Goal: Contribute content: Contribute content

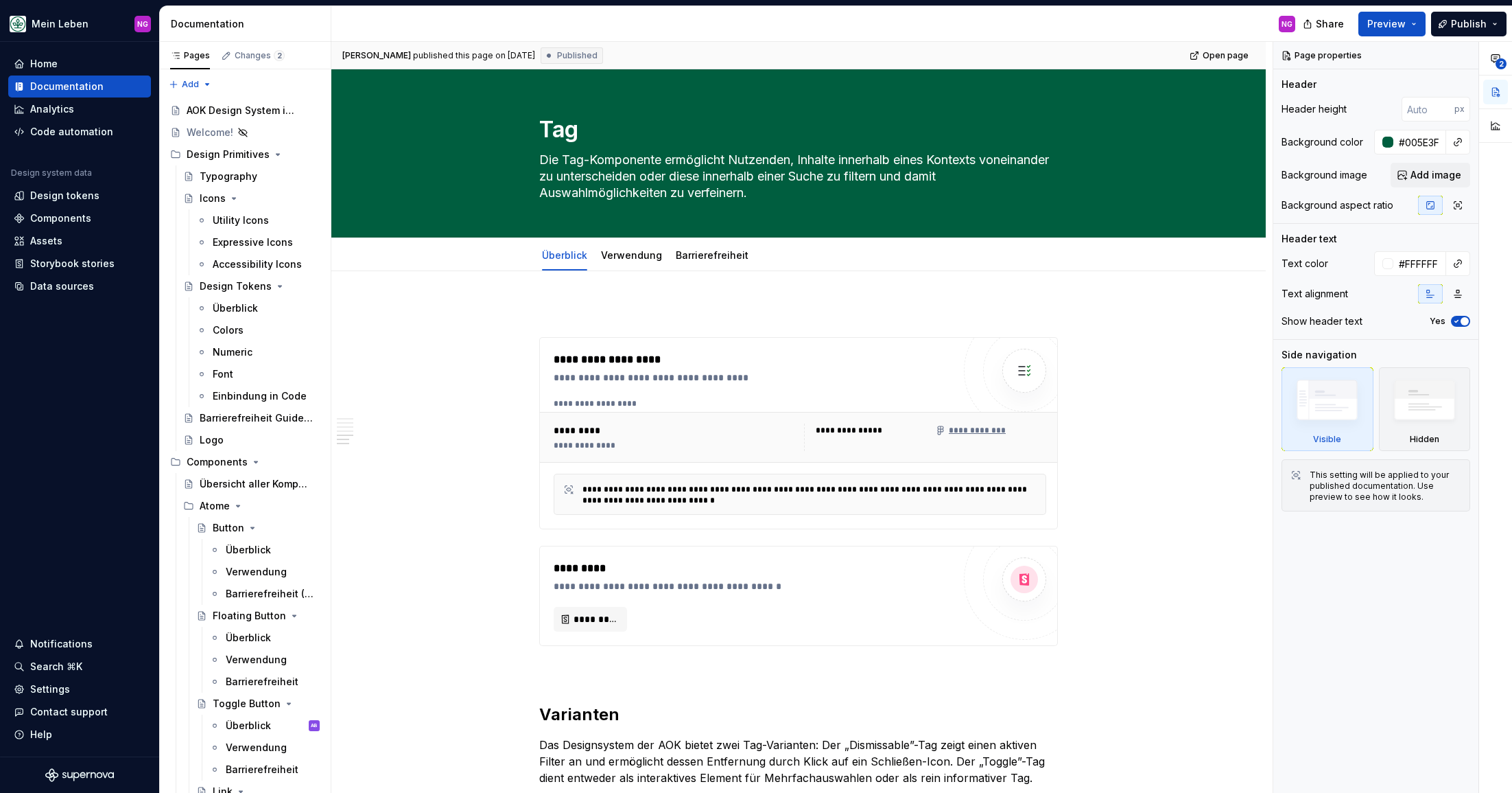
scroll to position [2139, 0]
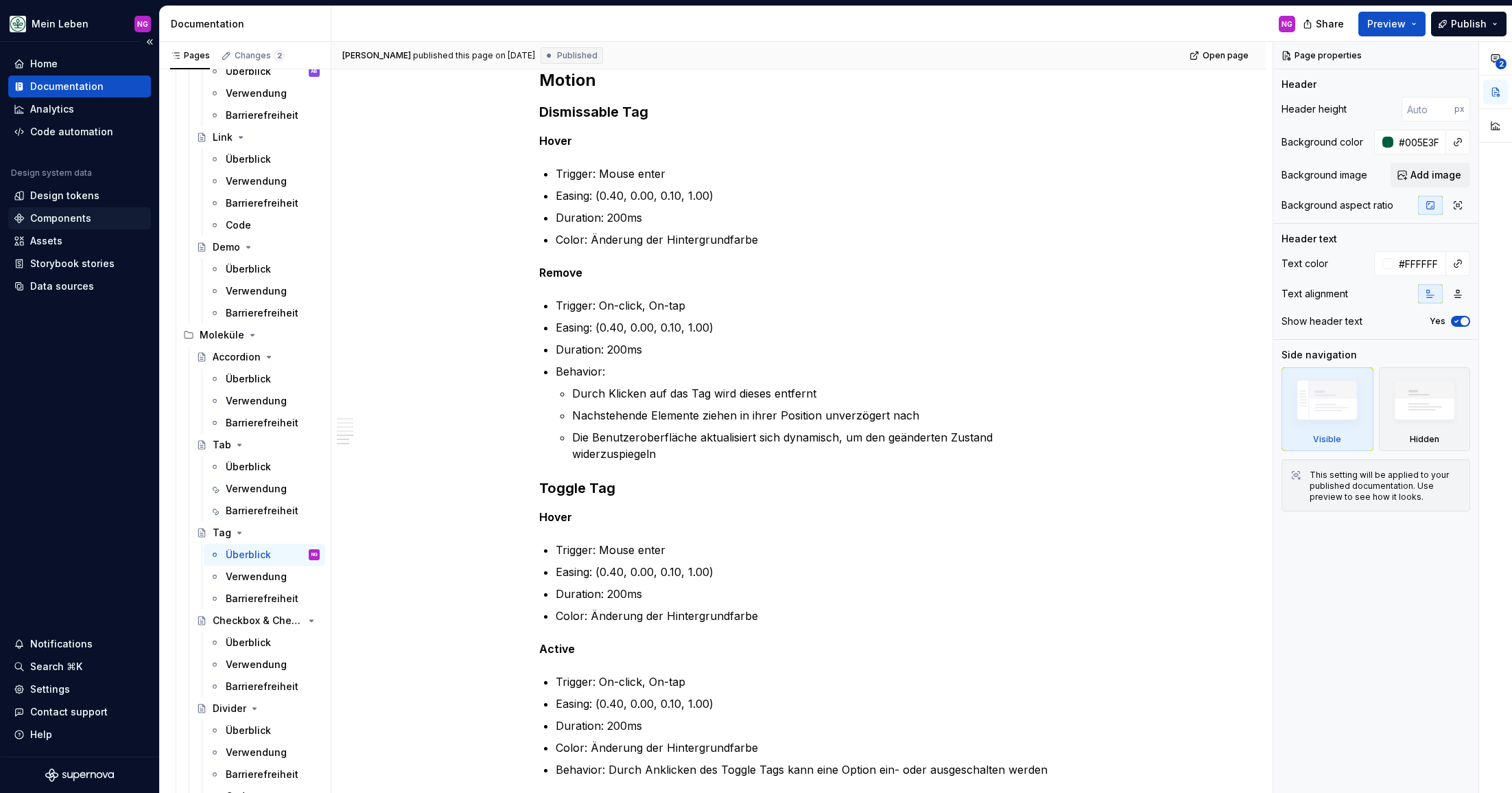
click at [58, 214] on div "Components" at bounding box center [61, 217] width 61 height 13
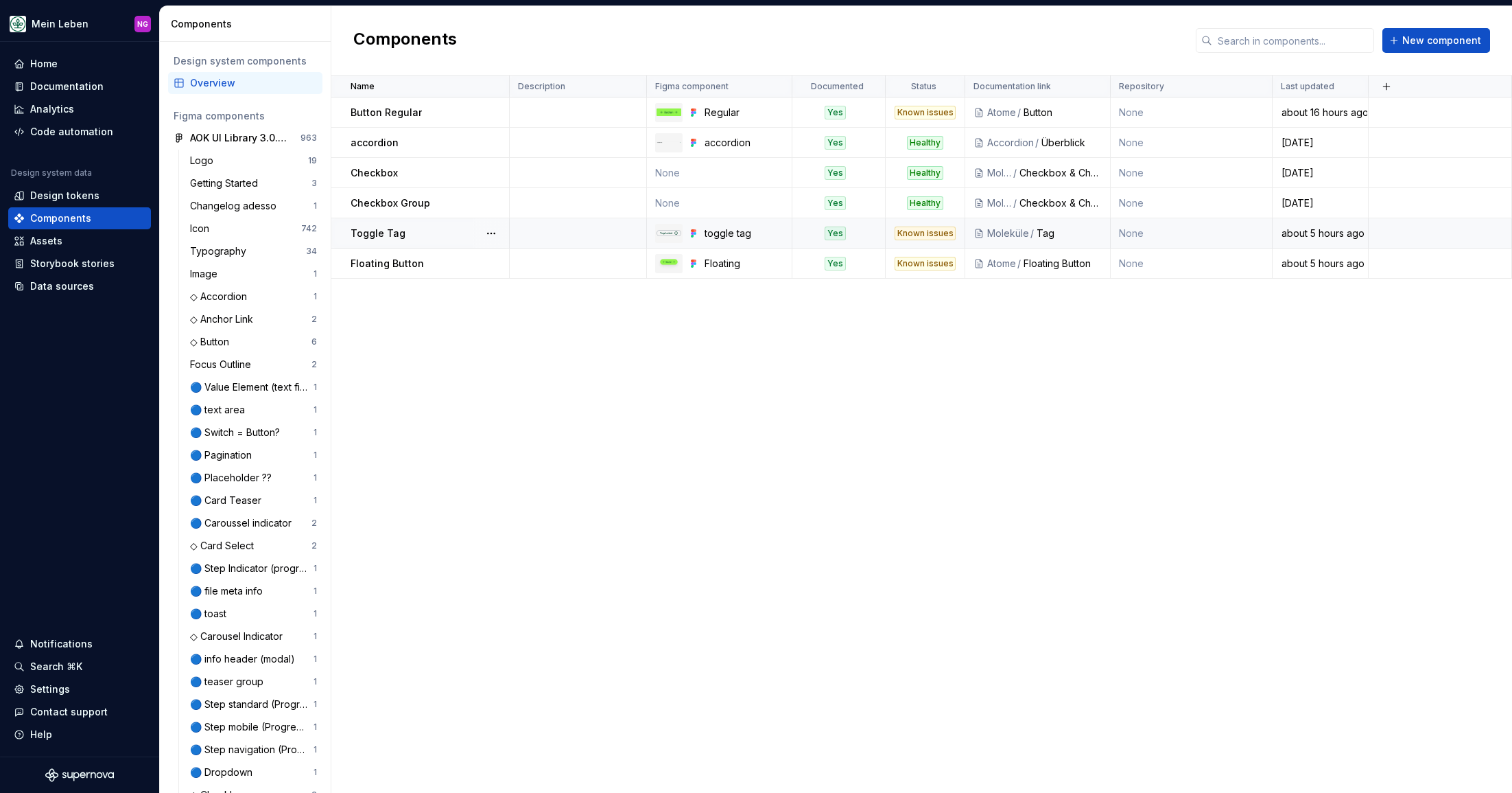
click at [435, 233] on div "Toggle Tag" at bounding box center [429, 233] width 158 height 13
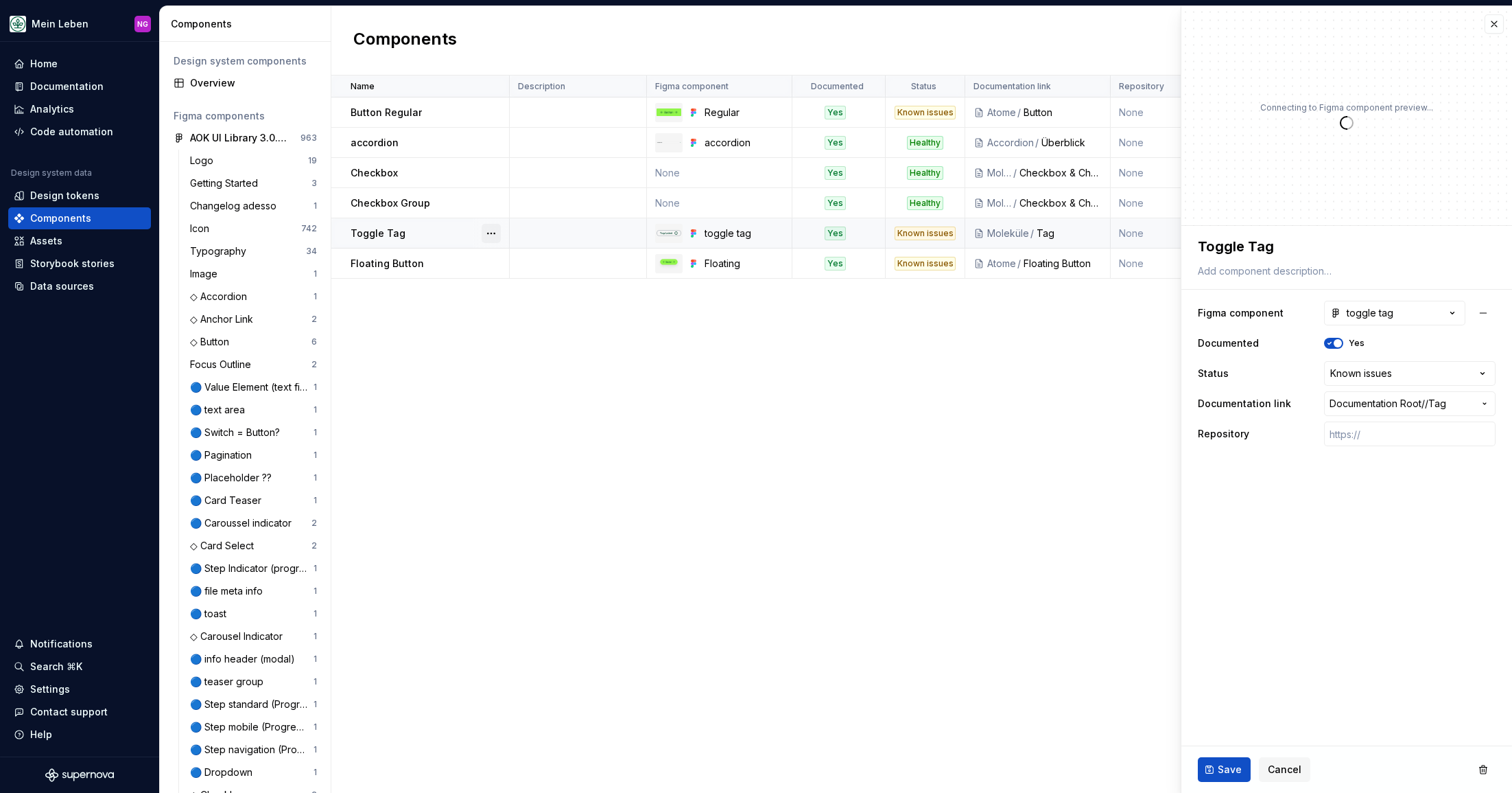
click at [491, 233] on button "button" at bounding box center [492, 233] width 20 height 20
click at [491, 232] on button "button" at bounding box center [492, 233] width 20 height 20
type textarea "*"
click at [1440, 307] on button "toggle tag" at bounding box center [1394, 313] width 142 height 25
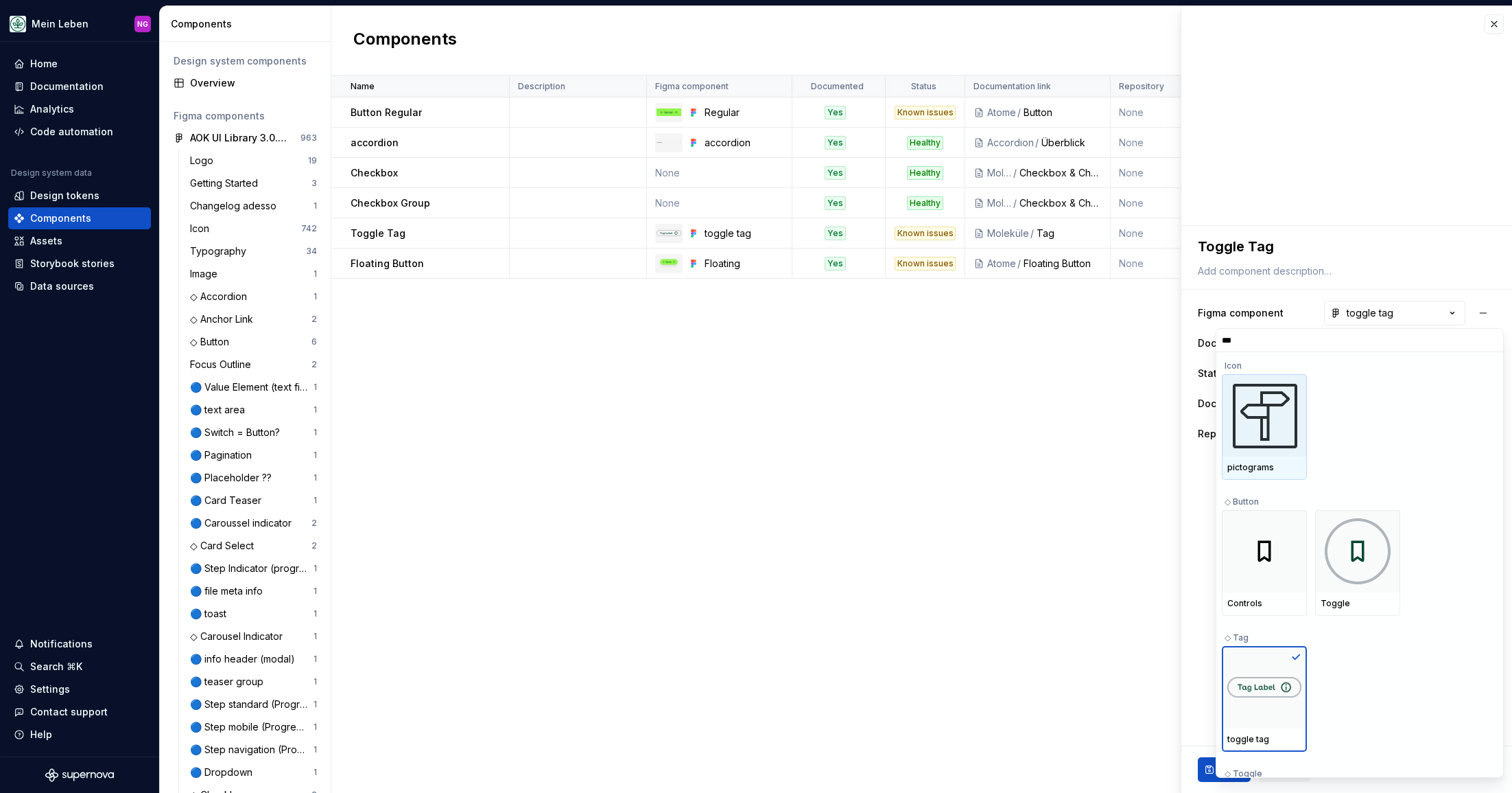
type input "****"
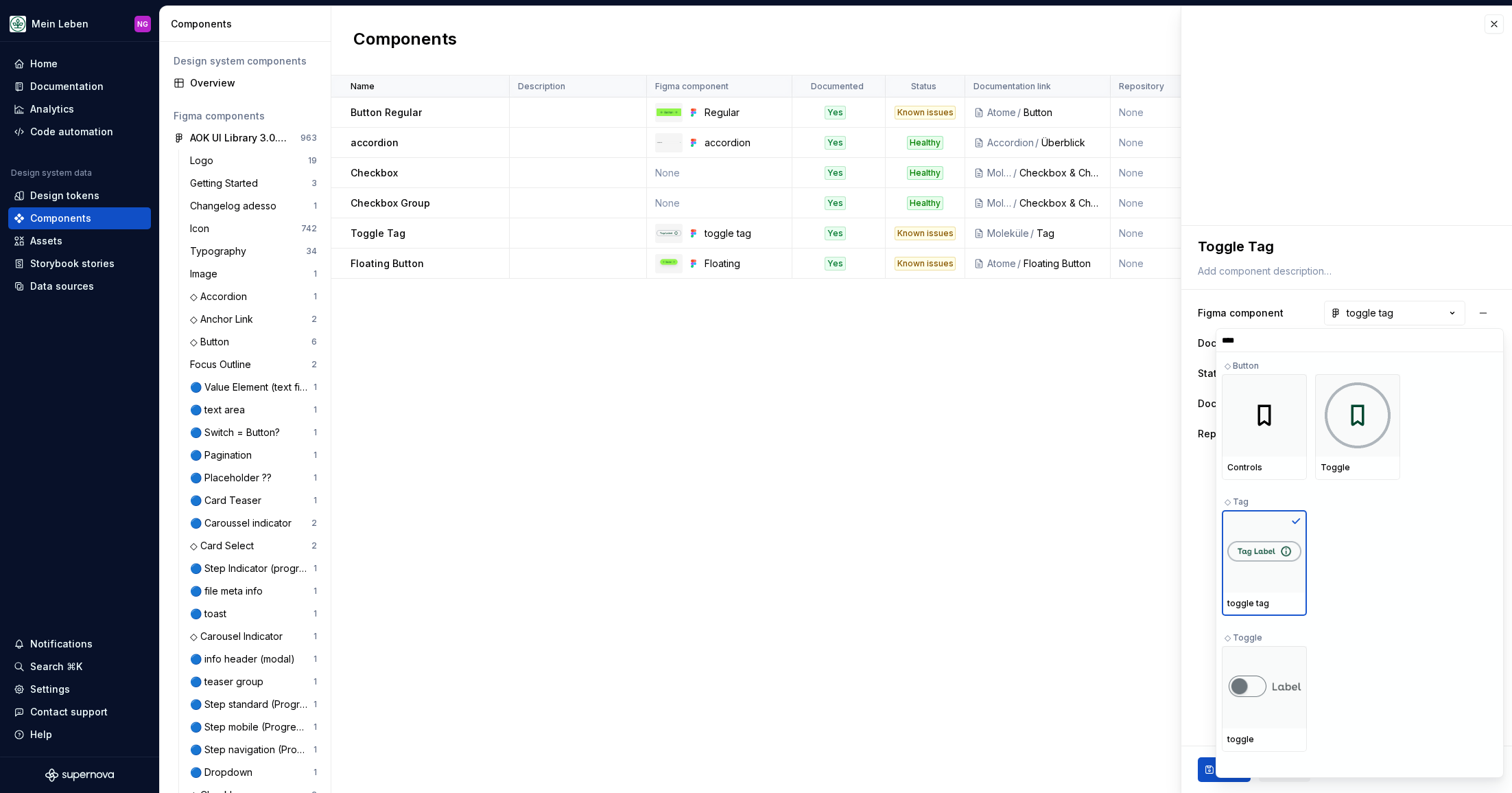
click at [1003, 456] on html "Mein Leben NG Home Documentation Analytics Code automation Design system data D…" at bounding box center [756, 396] width 1512 height 793
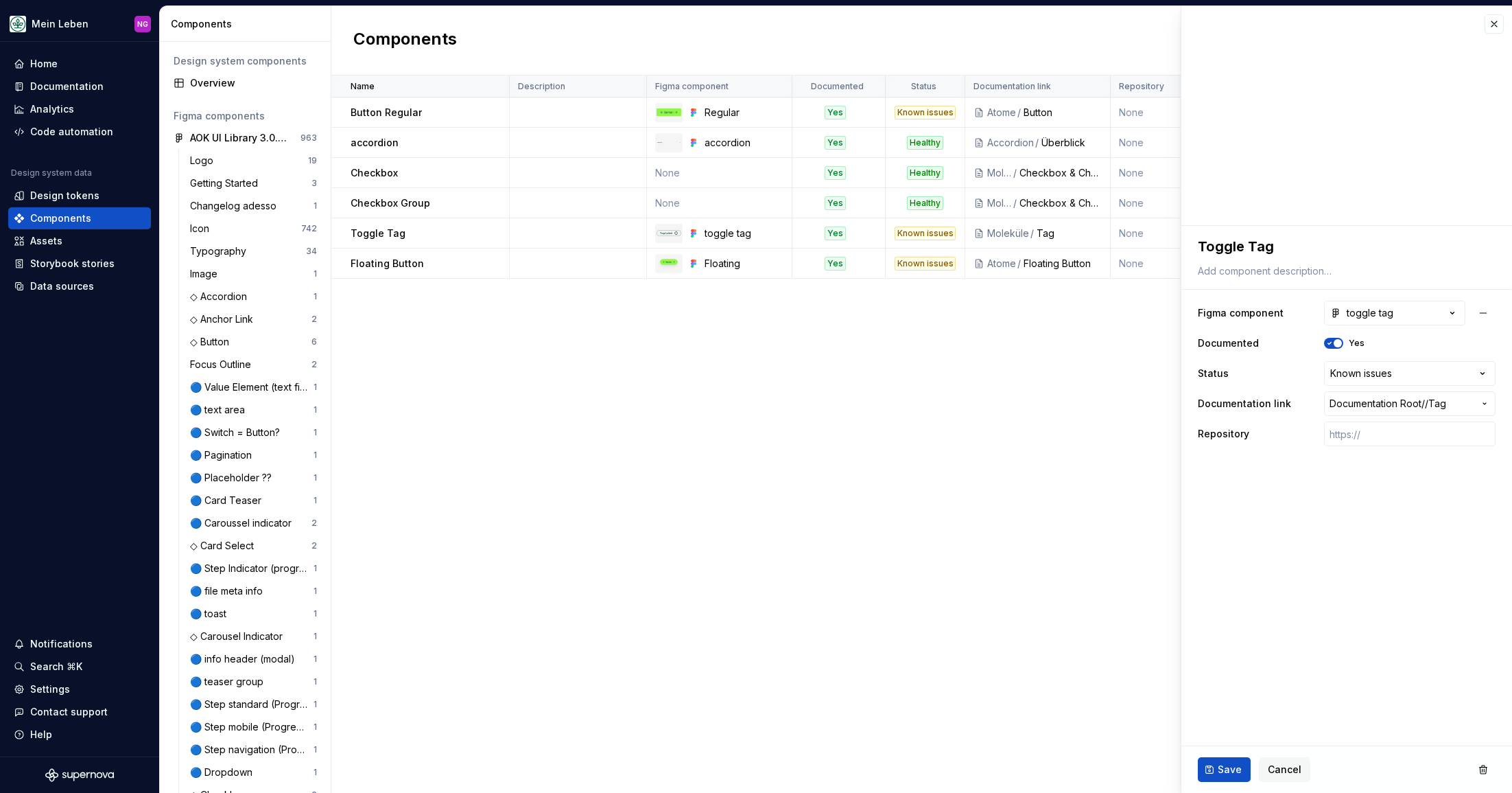
click at [1075, 414] on div "Name Description Figma component Documented Status Documentation link Repositor…" at bounding box center [922, 434] width 1181 height 717
click at [1494, 31] on button "button" at bounding box center [1494, 24] width 20 height 20
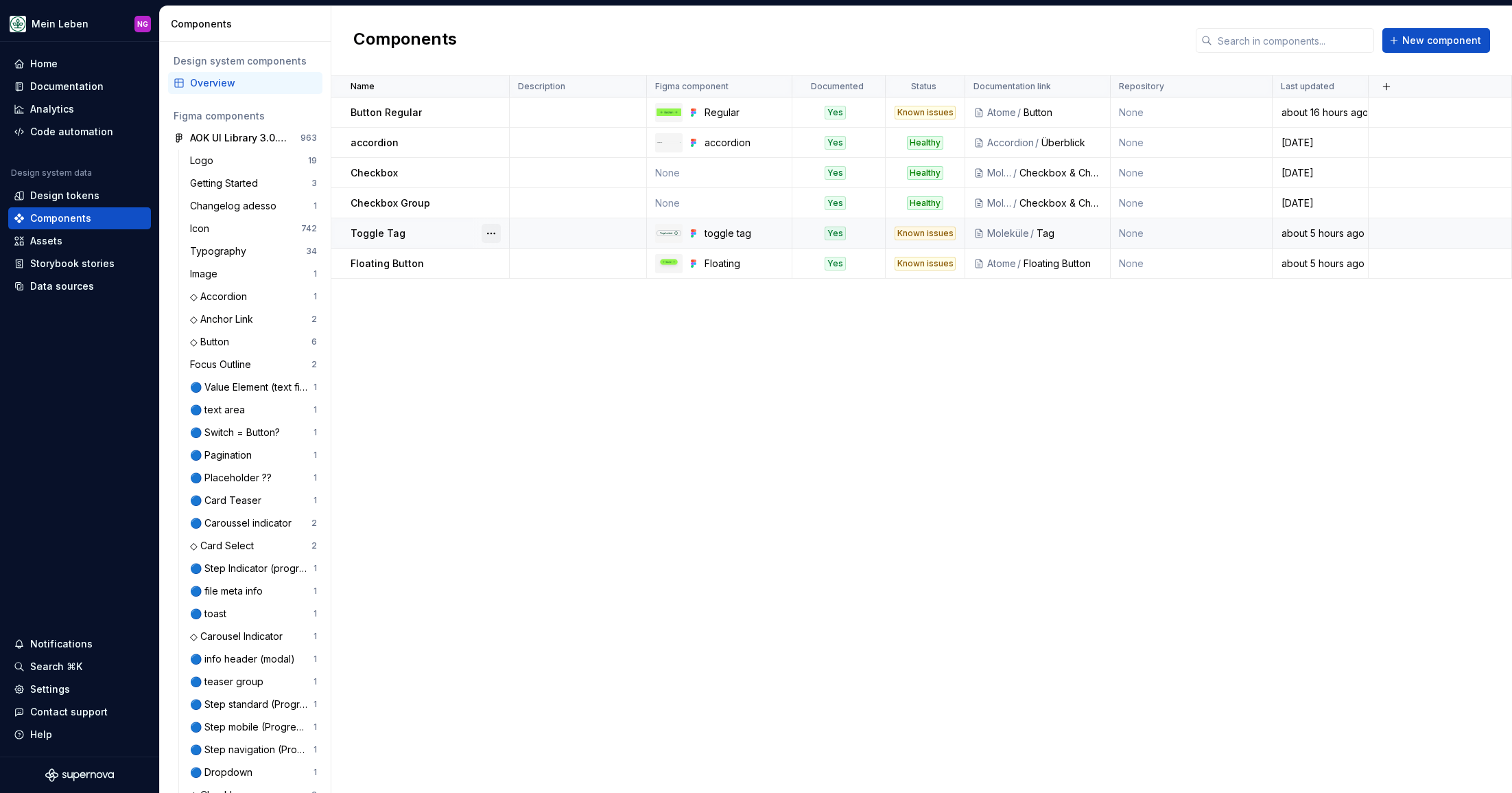
click at [496, 231] on button "button" at bounding box center [492, 233] width 20 height 20
click at [551, 261] on div "Open component detail" at bounding box center [563, 259] width 113 height 13
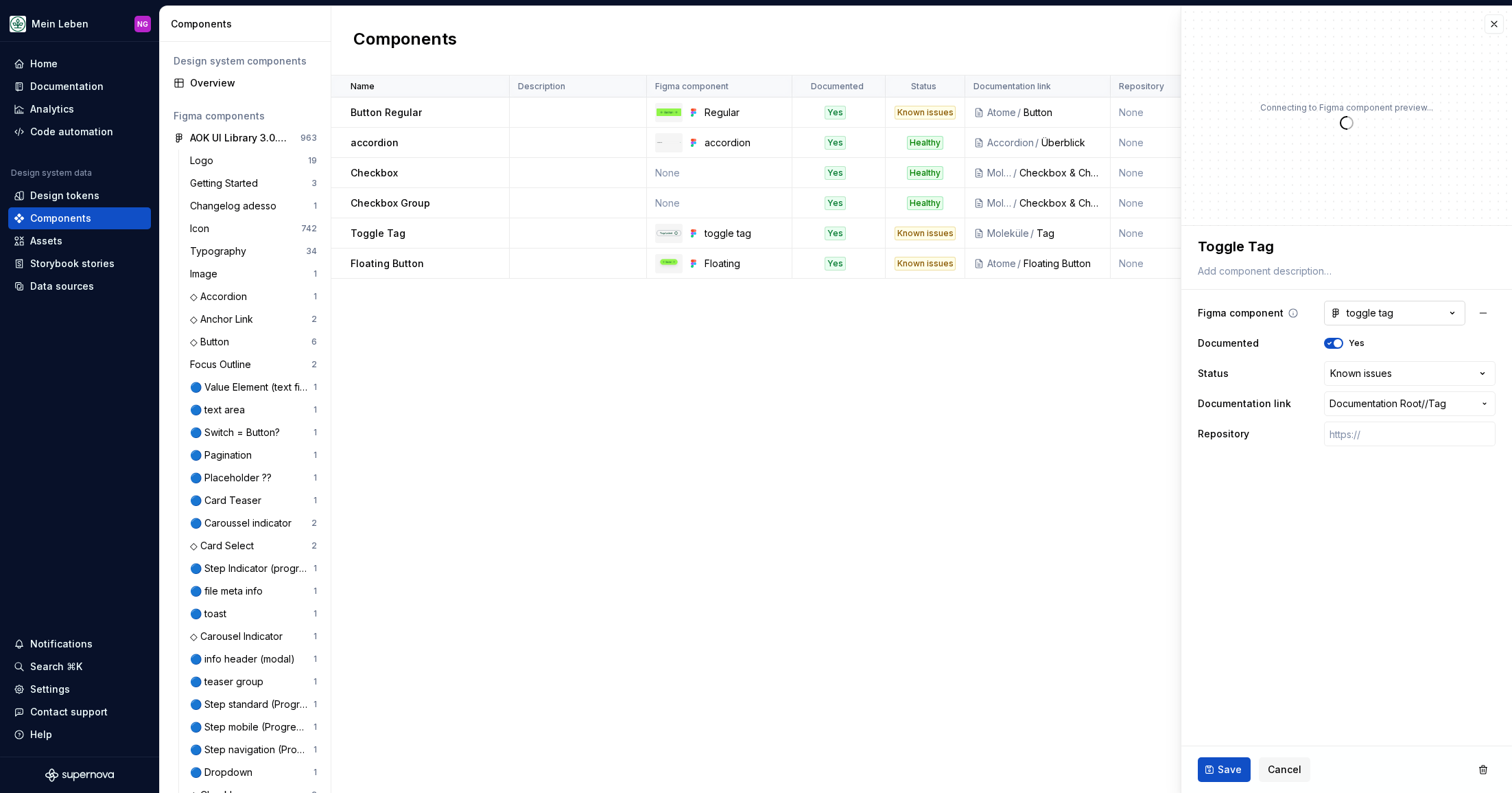
type textarea "*"
click at [1433, 307] on button "toggle tag" at bounding box center [1394, 313] width 142 height 25
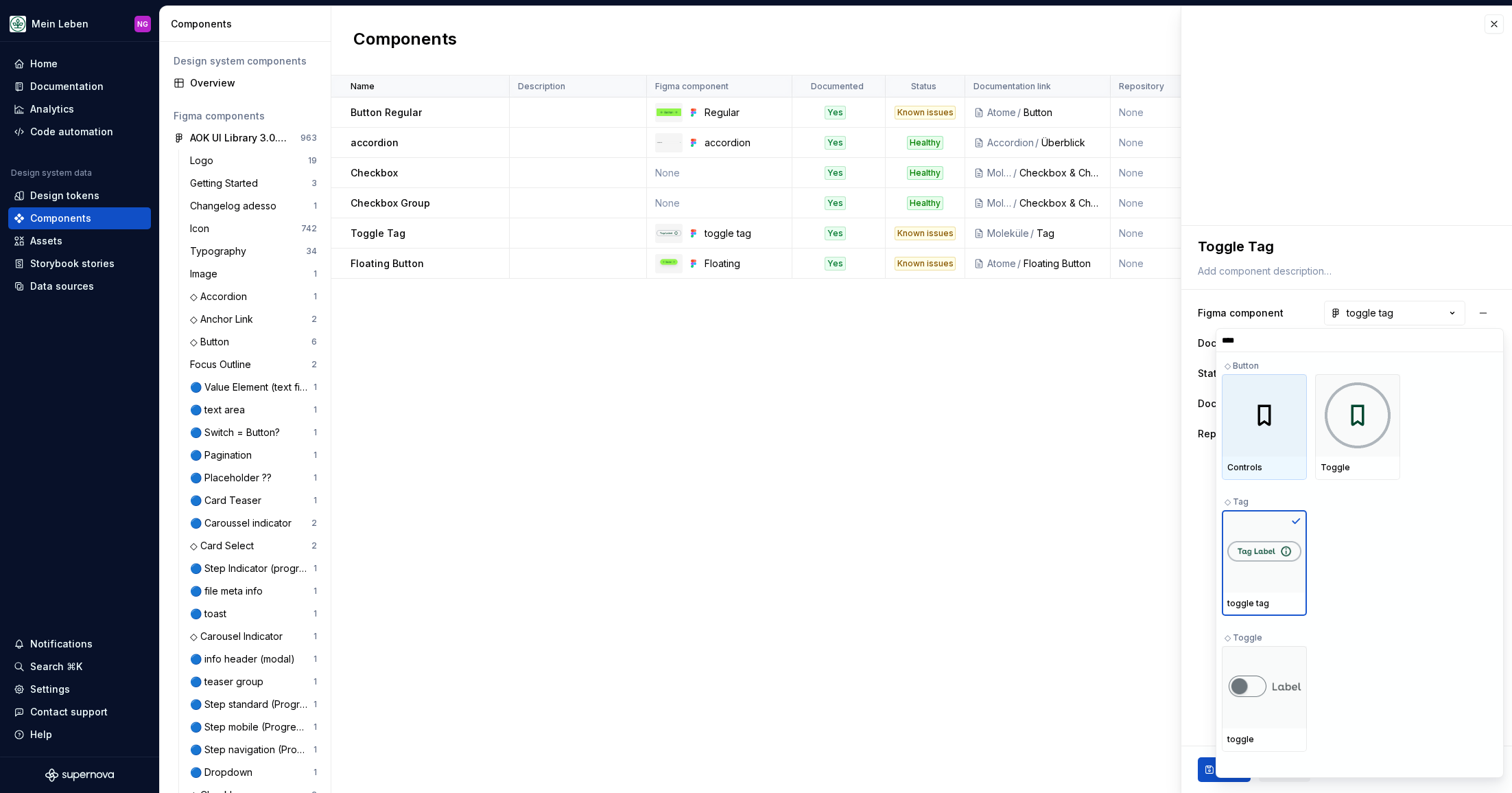
type input "*****"
click at [987, 424] on html "Mein Leben NG Home Documentation Analytics Code automation Design system data D…" at bounding box center [756, 396] width 1512 height 793
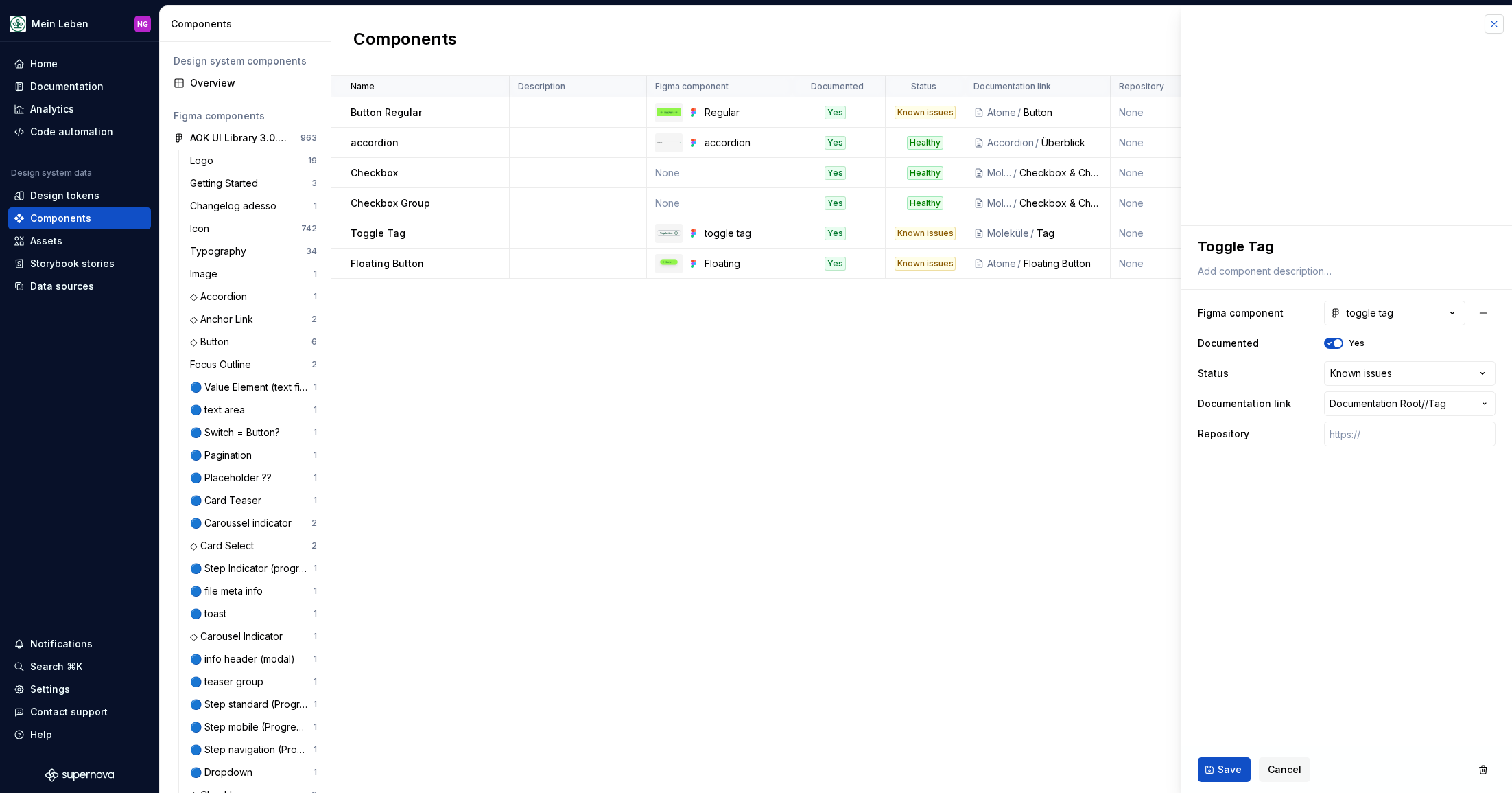
click at [1488, 24] on button "button" at bounding box center [1494, 24] width 20 height 20
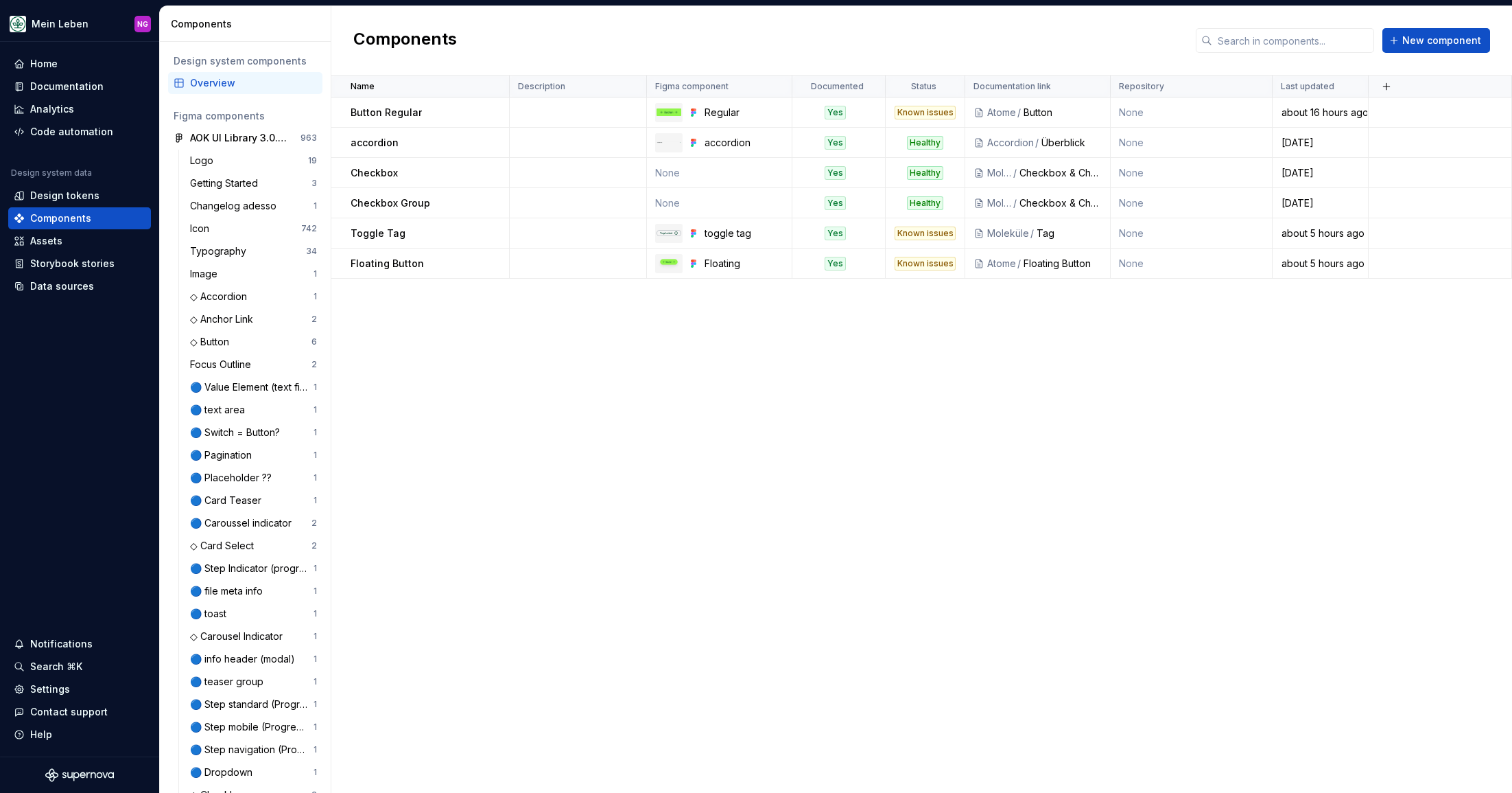
click at [1013, 475] on div "Name Description Figma component Documented Status Documentation link Repositor…" at bounding box center [922, 434] width 1181 height 717
click at [491, 233] on button "button" at bounding box center [492, 233] width 20 height 20
click at [539, 261] on div "Open component detail" at bounding box center [563, 259] width 113 height 13
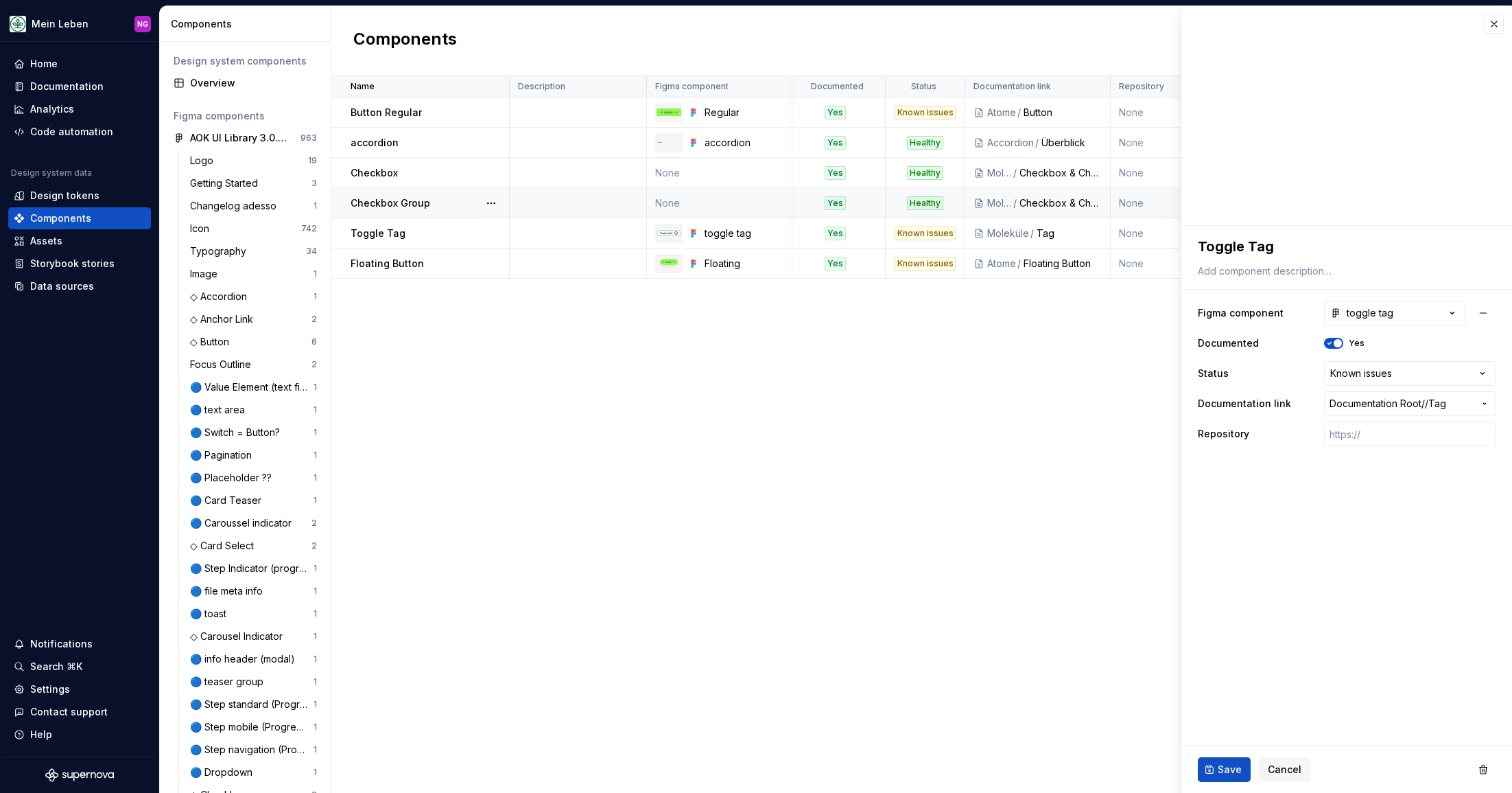
type textarea "*"
click at [1394, 302] on button "toggle tag" at bounding box center [1394, 313] width 142 height 25
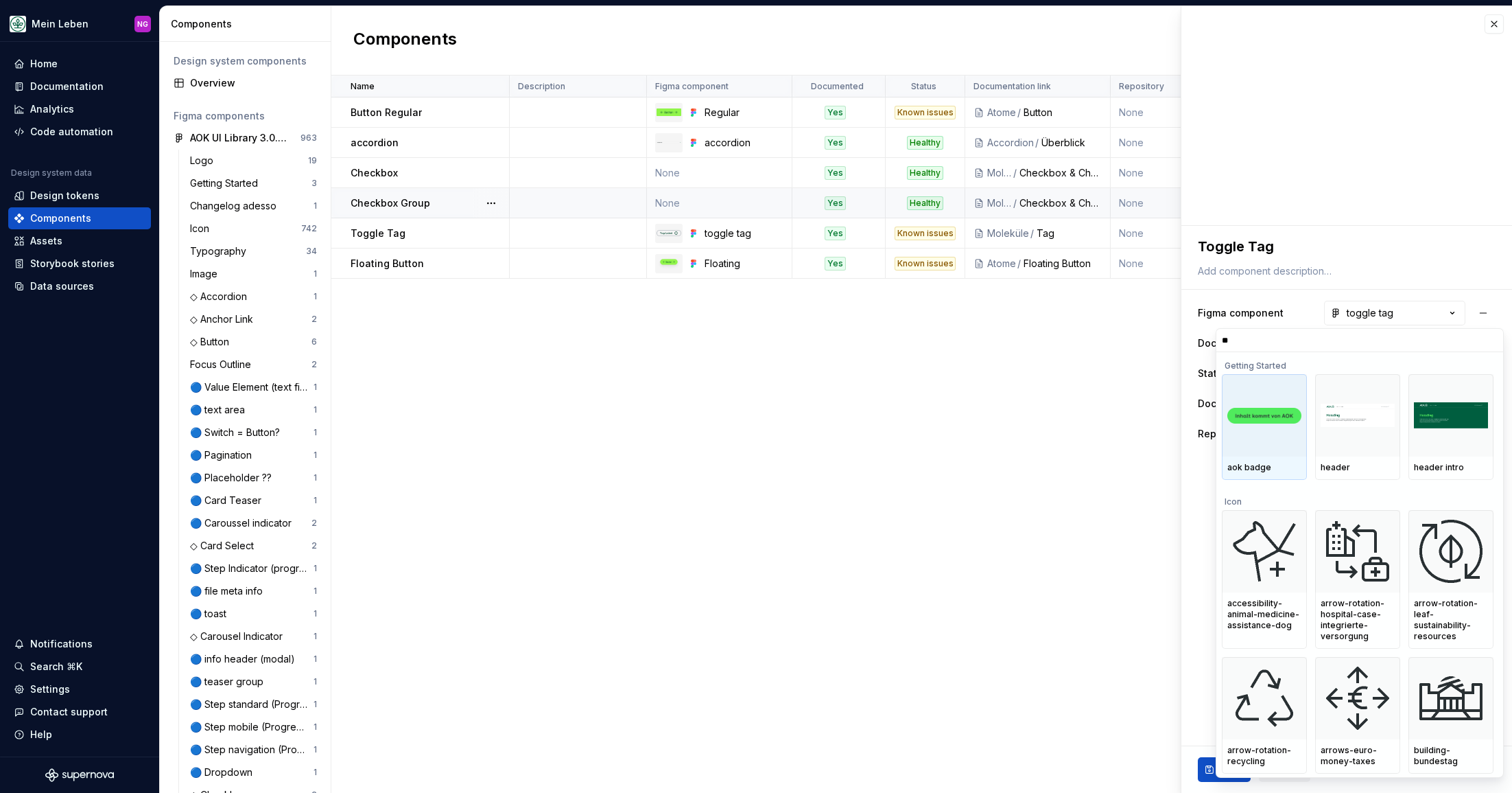
type input "***"
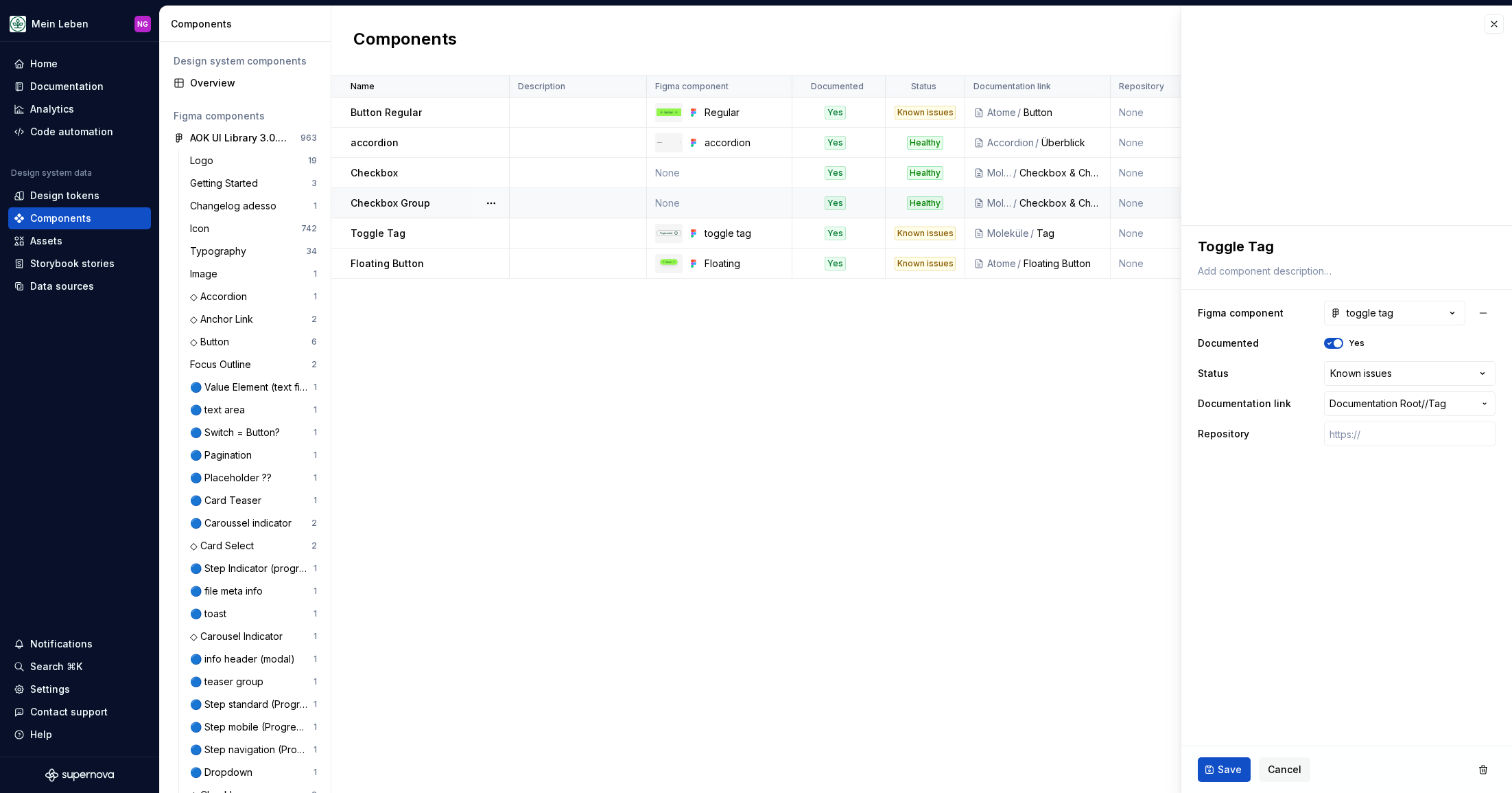
click at [909, 495] on html "Mein Leben NG Home Documentation Analytics Code automation Design system data D…" at bounding box center [756, 396] width 1512 height 793
click at [1012, 440] on div "Name Description Figma component Documented Status Documentation link Repositor…" at bounding box center [922, 434] width 1181 height 717
click at [1102, 437] on div "Name Description Figma component Documented Status Documentation link Repositor…" at bounding box center [922, 434] width 1181 height 717
click at [1497, 24] on button "button" at bounding box center [1494, 24] width 20 height 20
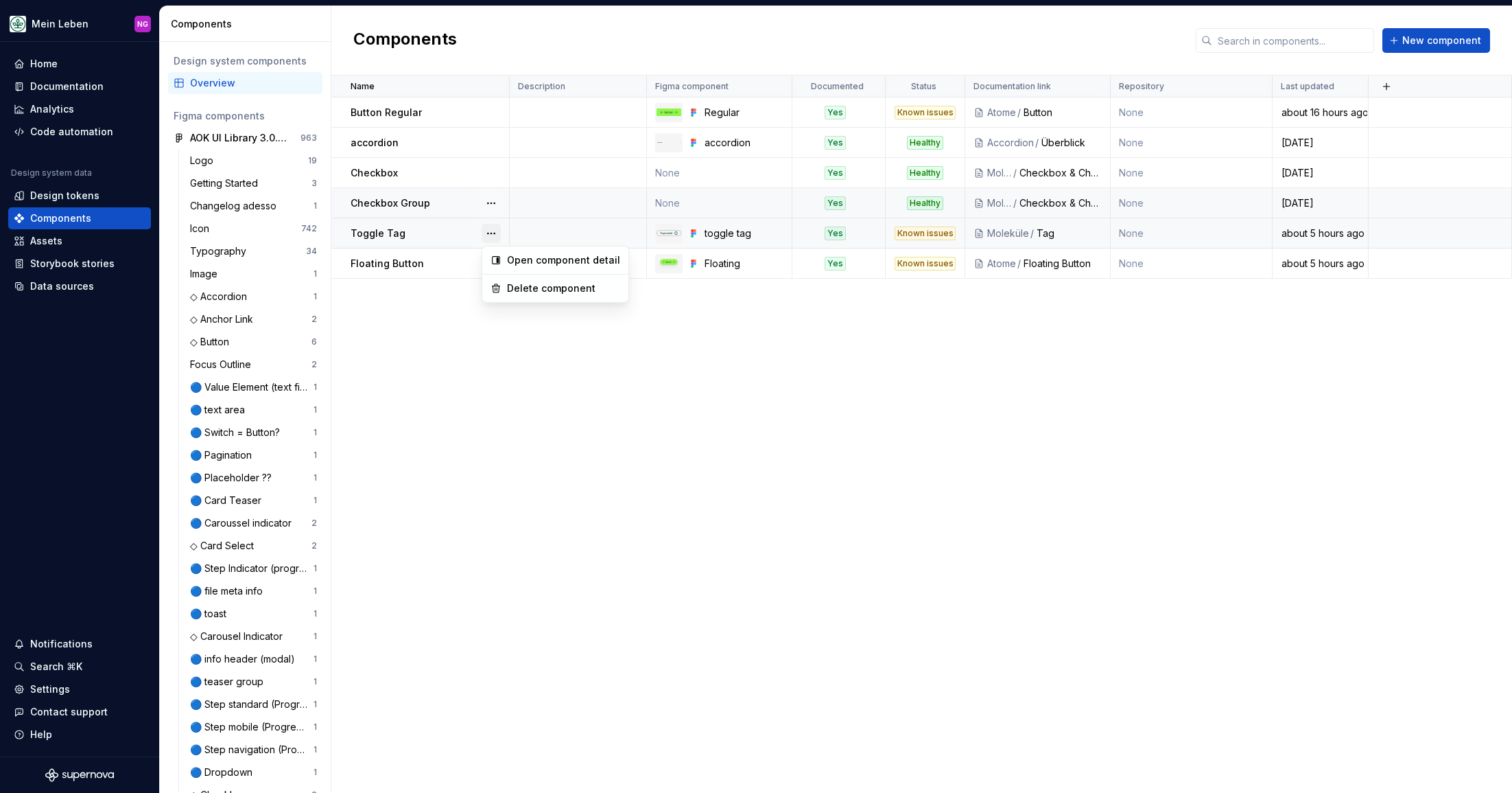
click at [489, 231] on button "button" at bounding box center [492, 233] width 20 height 20
click at [522, 256] on div "Open component detail" at bounding box center [563, 259] width 113 height 13
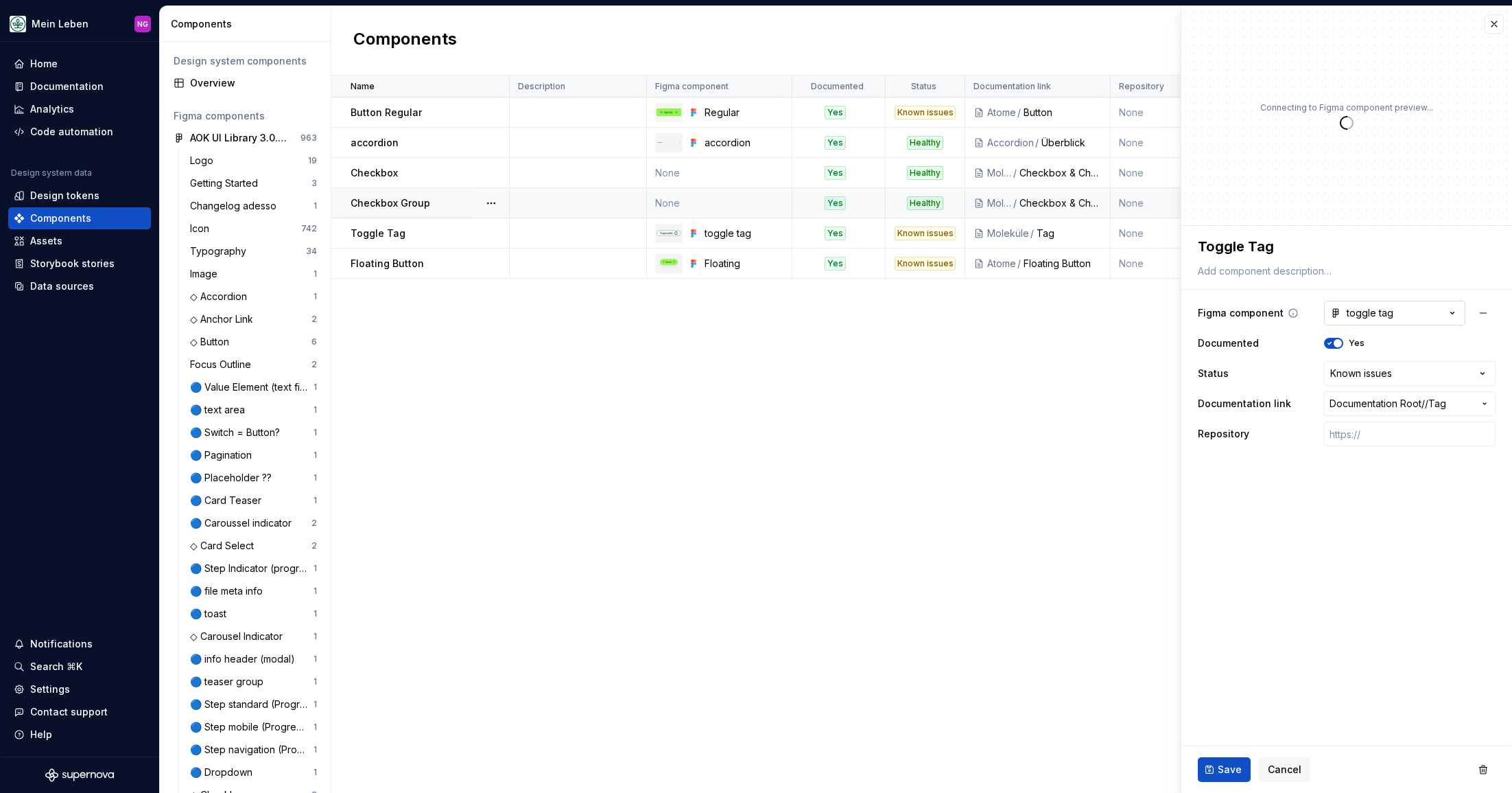
click at [1435, 312] on button "toggle tag" at bounding box center [1394, 313] width 142 height 25
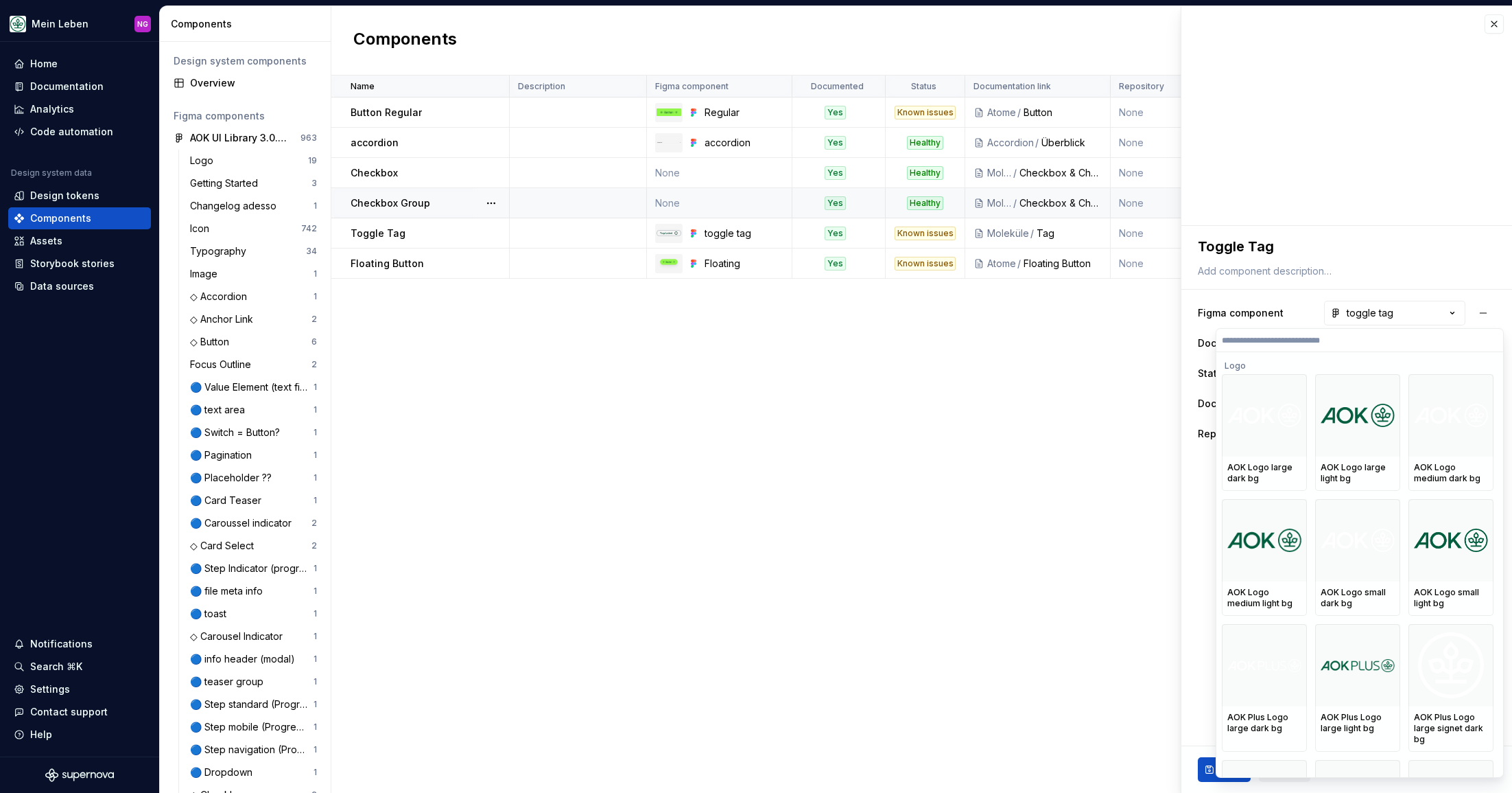
click at [1410, 315] on html "Mein Leben NG Home Documentation Analytics Code automation Design system data D…" at bounding box center [756, 396] width 1512 height 793
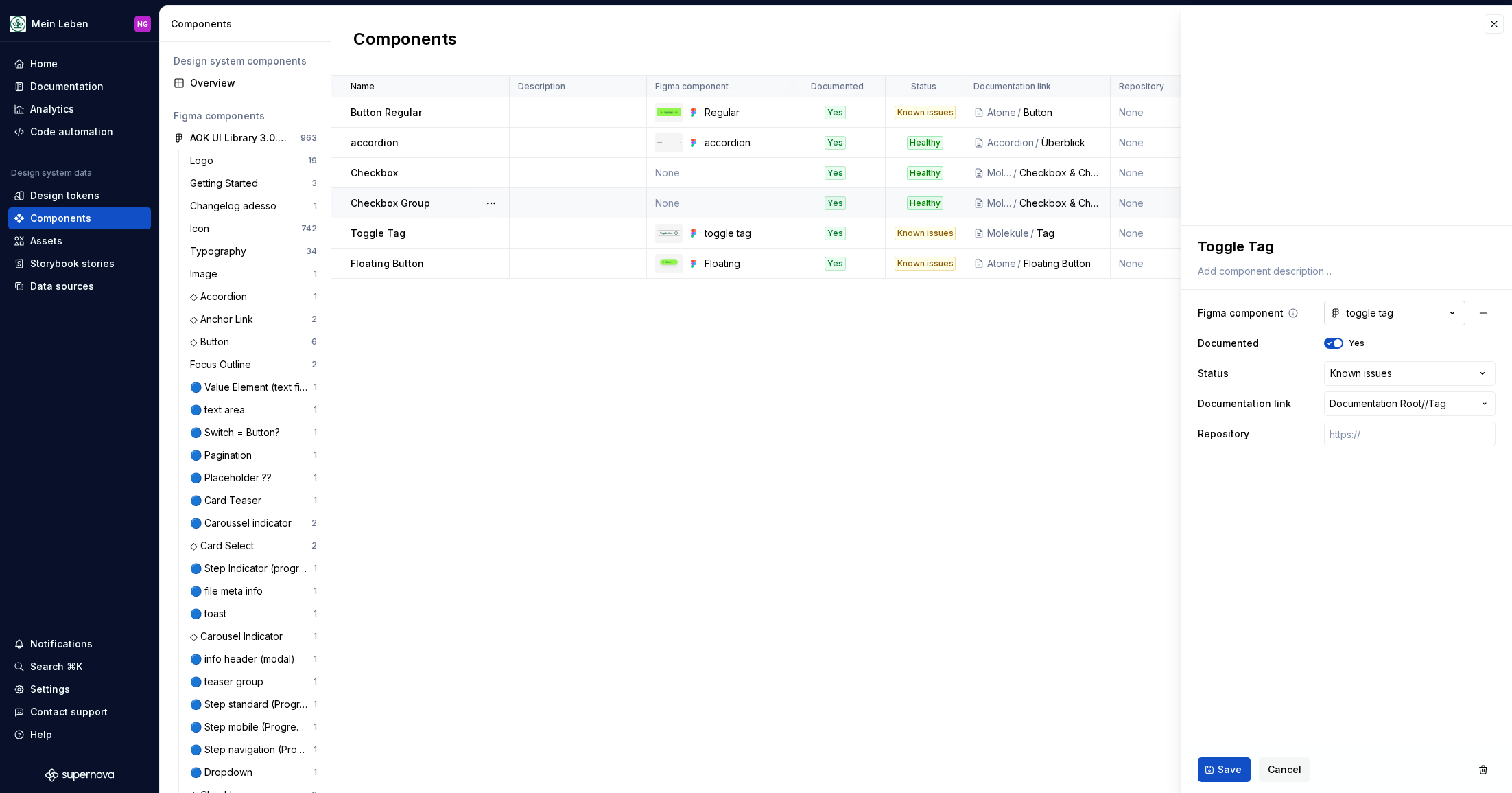
click at [1348, 314] on div "toggle tag" at bounding box center [1361, 313] width 63 height 13
click at [1386, 311] on html "Mein Leben NG Home Documentation Analytics Code automation Design system data D…" at bounding box center [756, 396] width 1512 height 793
click at [565, 397] on div "Name Description Figma component Documented Status Documentation link Repositor…" at bounding box center [922, 434] width 1181 height 717
click at [1495, 23] on button "button" at bounding box center [1494, 24] width 20 height 20
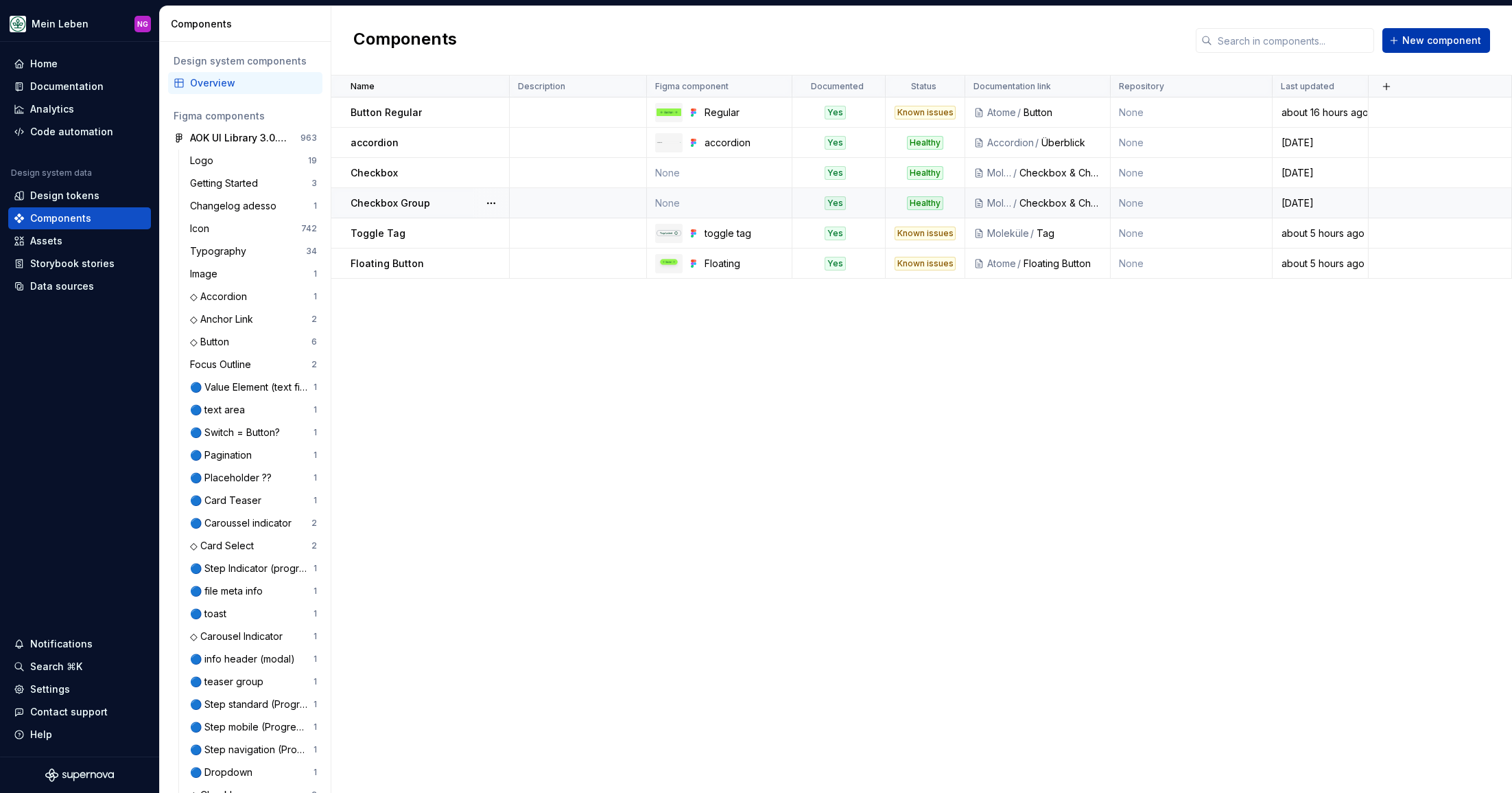
click at [1446, 35] on span "New component" at bounding box center [1441, 40] width 79 height 13
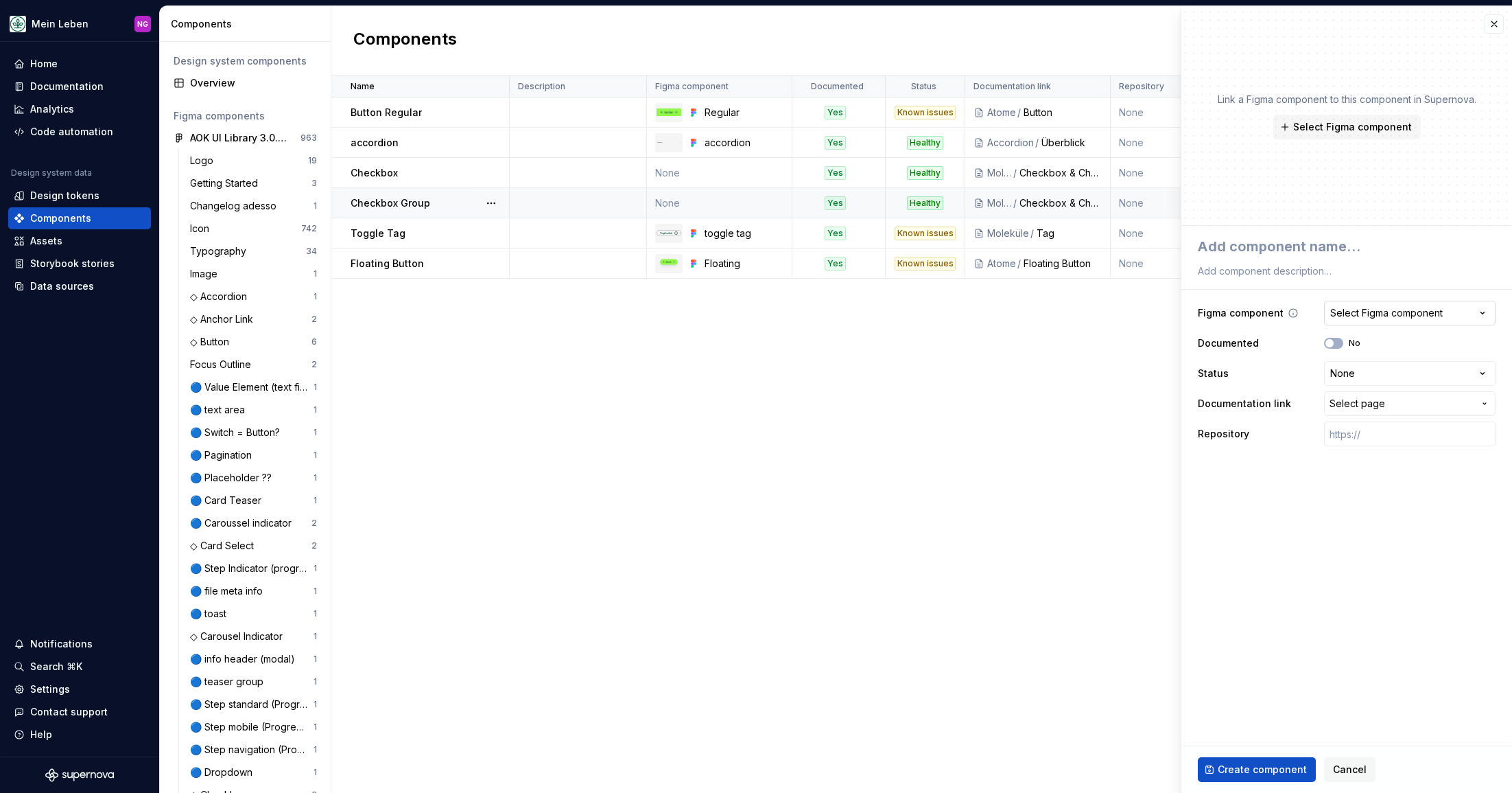
type textarea "*"
click at [1389, 311] on div "Select Figma component" at bounding box center [1386, 313] width 112 height 13
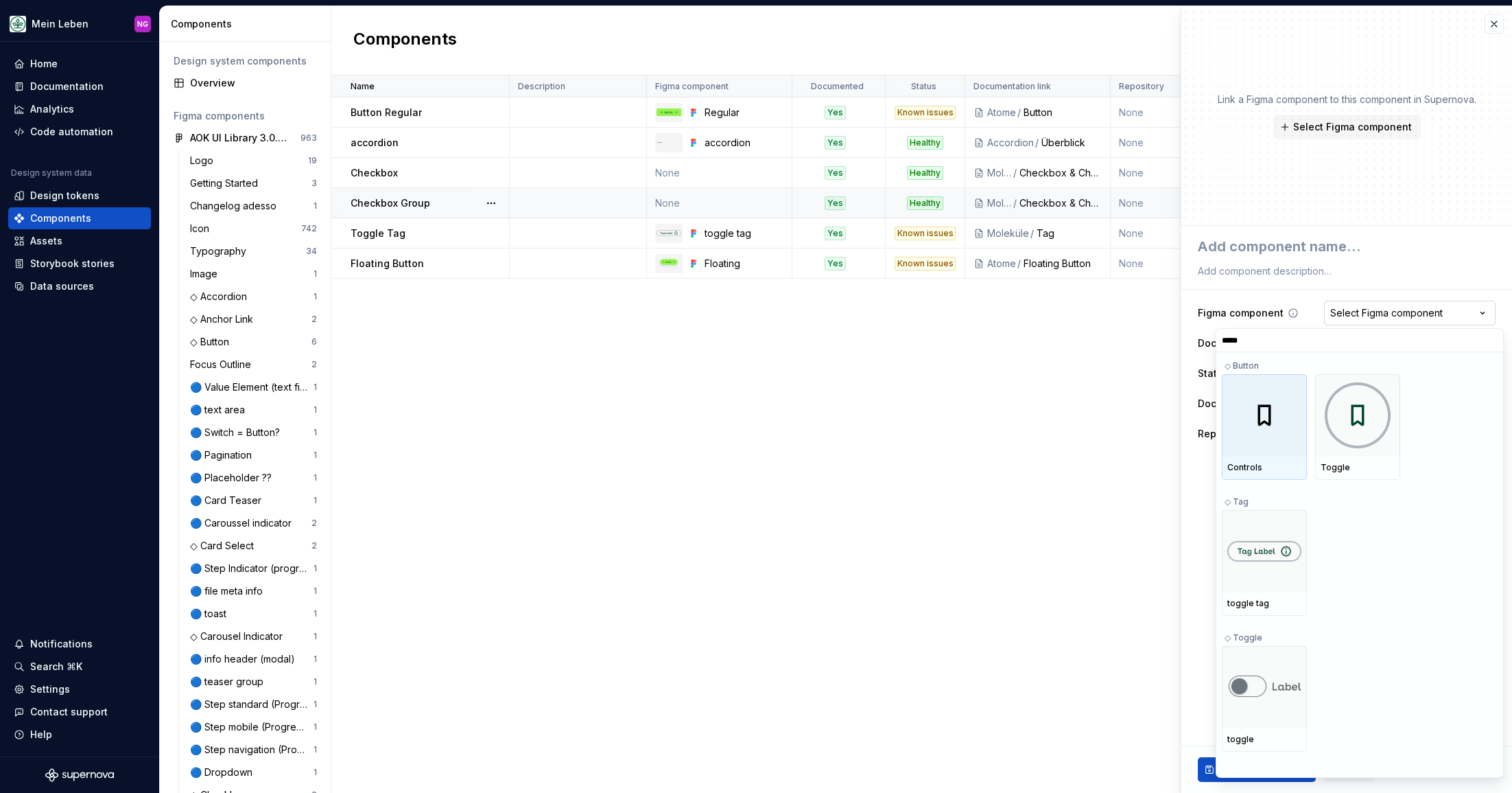
type input "******"
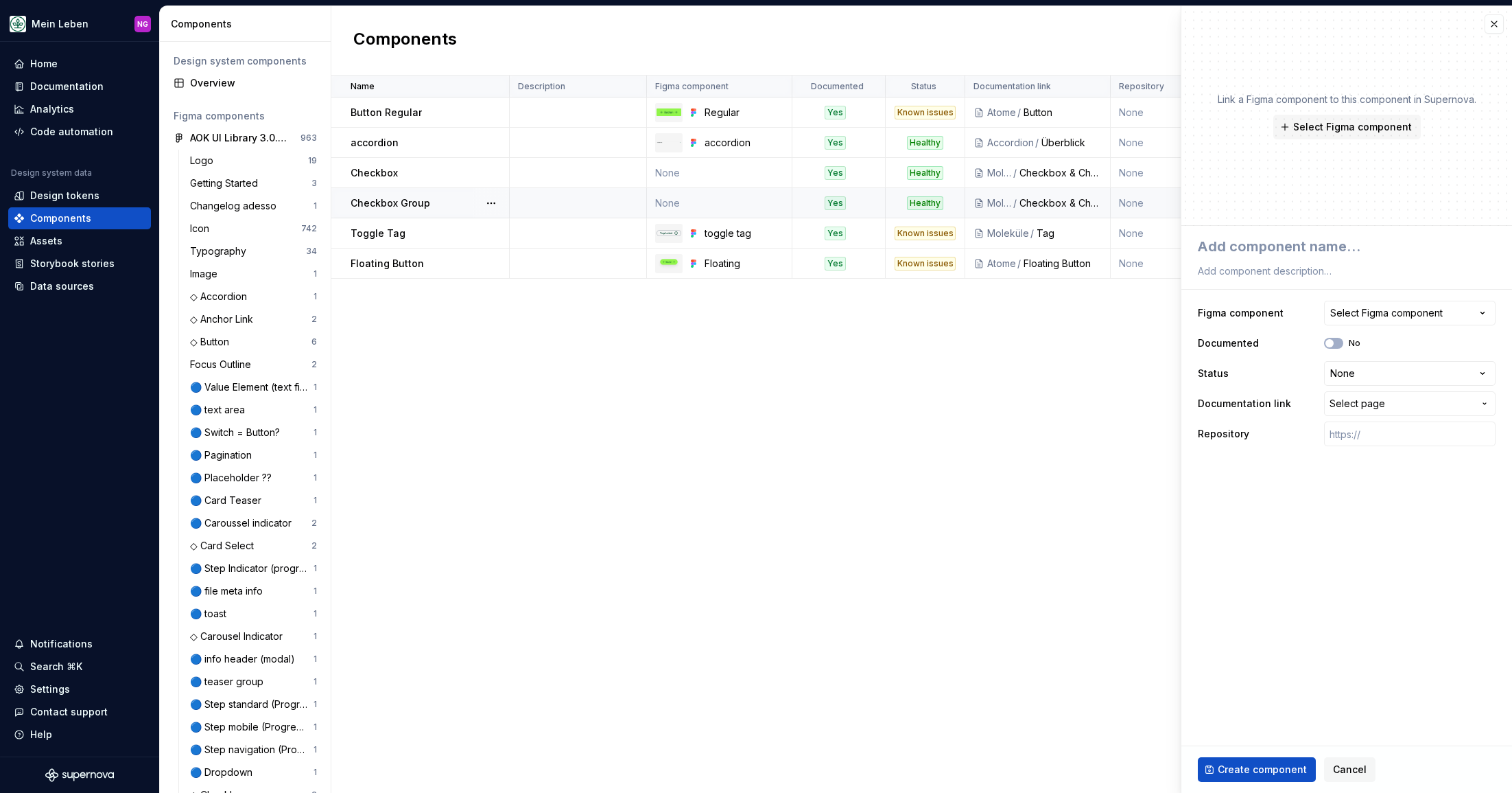
drag, startPoint x: 947, startPoint y: 426, endPoint x: 980, endPoint y: 426, distance: 33.0
click at [949, 426] on html "Mein Leben NG Home Documentation Analytics Code automation Design system data D…" at bounding box center [756, 396] width 1512 height 793
click at [988, 440] on div "Name Description Figma component Documented Status Documentation link Repositor…" at bounding box center [922, 434] width 1181 height 717
click at [1337, 769] on span "Cancel" at bounding box center [1349, 769] width 34 height 13
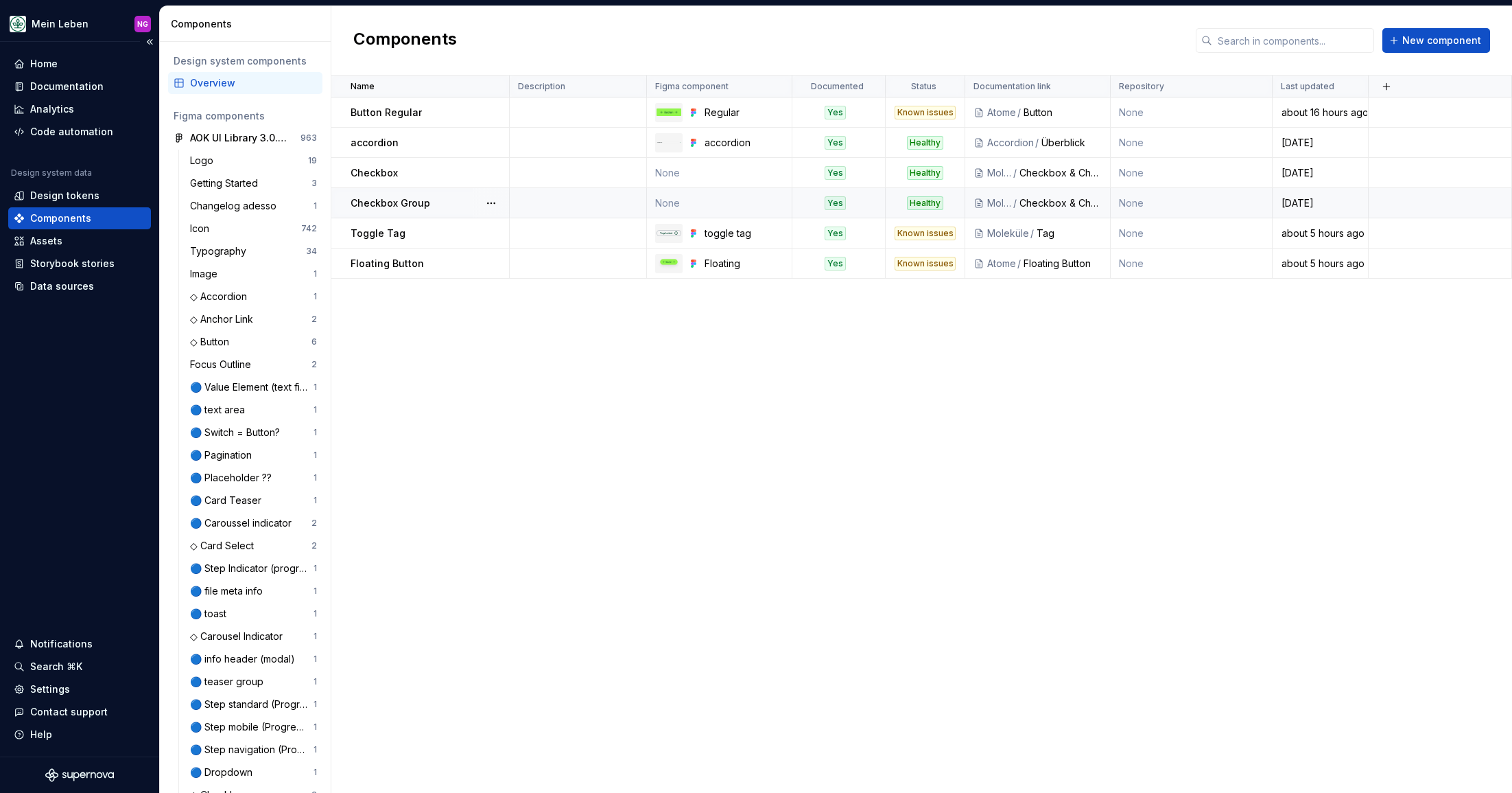
click at [85, 211] on div "Components" at bounding box center [61, 217] width 61 height 13
click at [493, 230] on button "button" at bounding box center [492, 233] width 20 height 20
click at [549, 264] on div "Open component detail" at bounding box center [563, 259] width 113 height 13
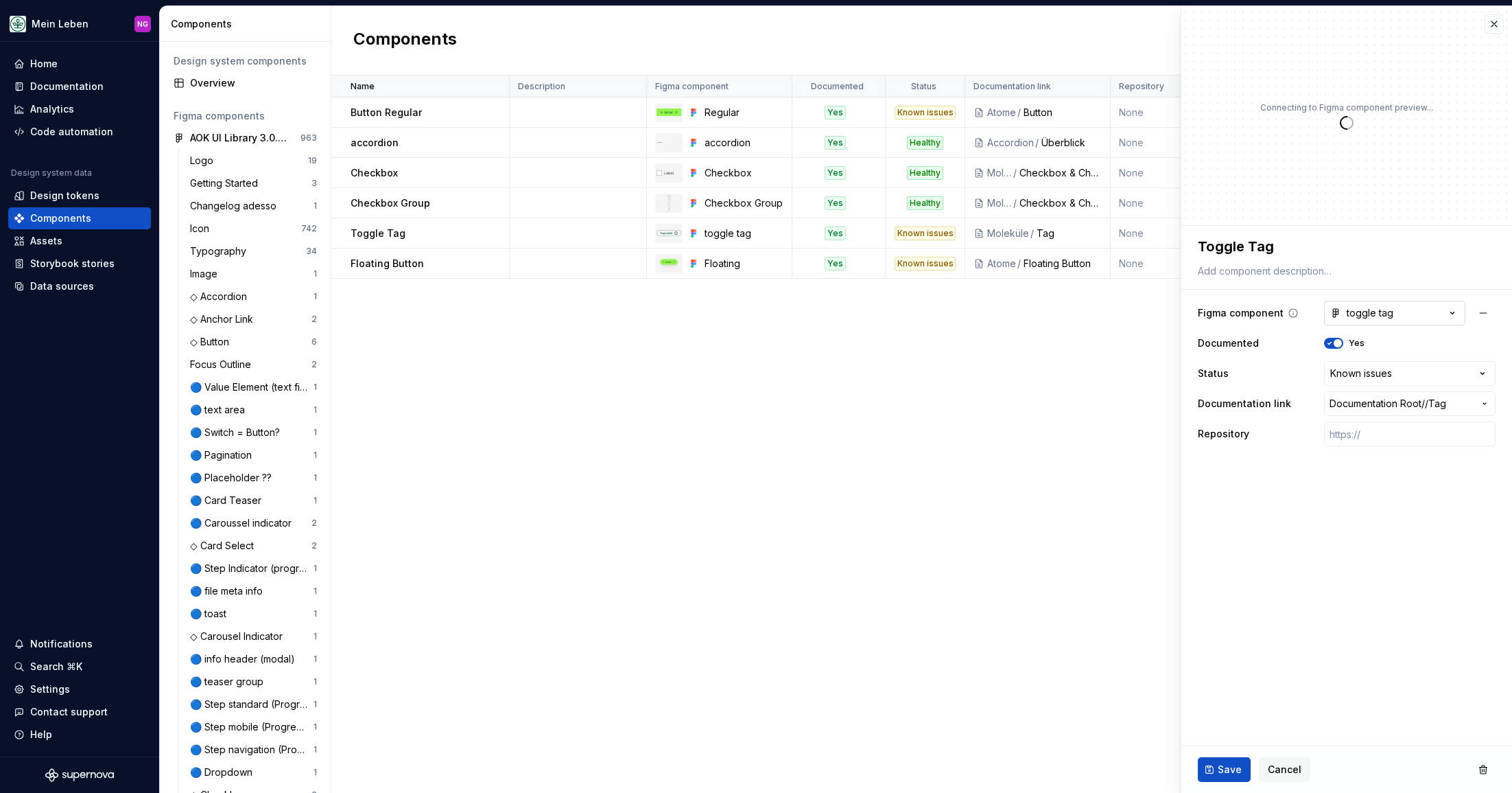
click at [1363, 315] on div "toggle tag" at bounding box center [1361, 313] width 63 height 13
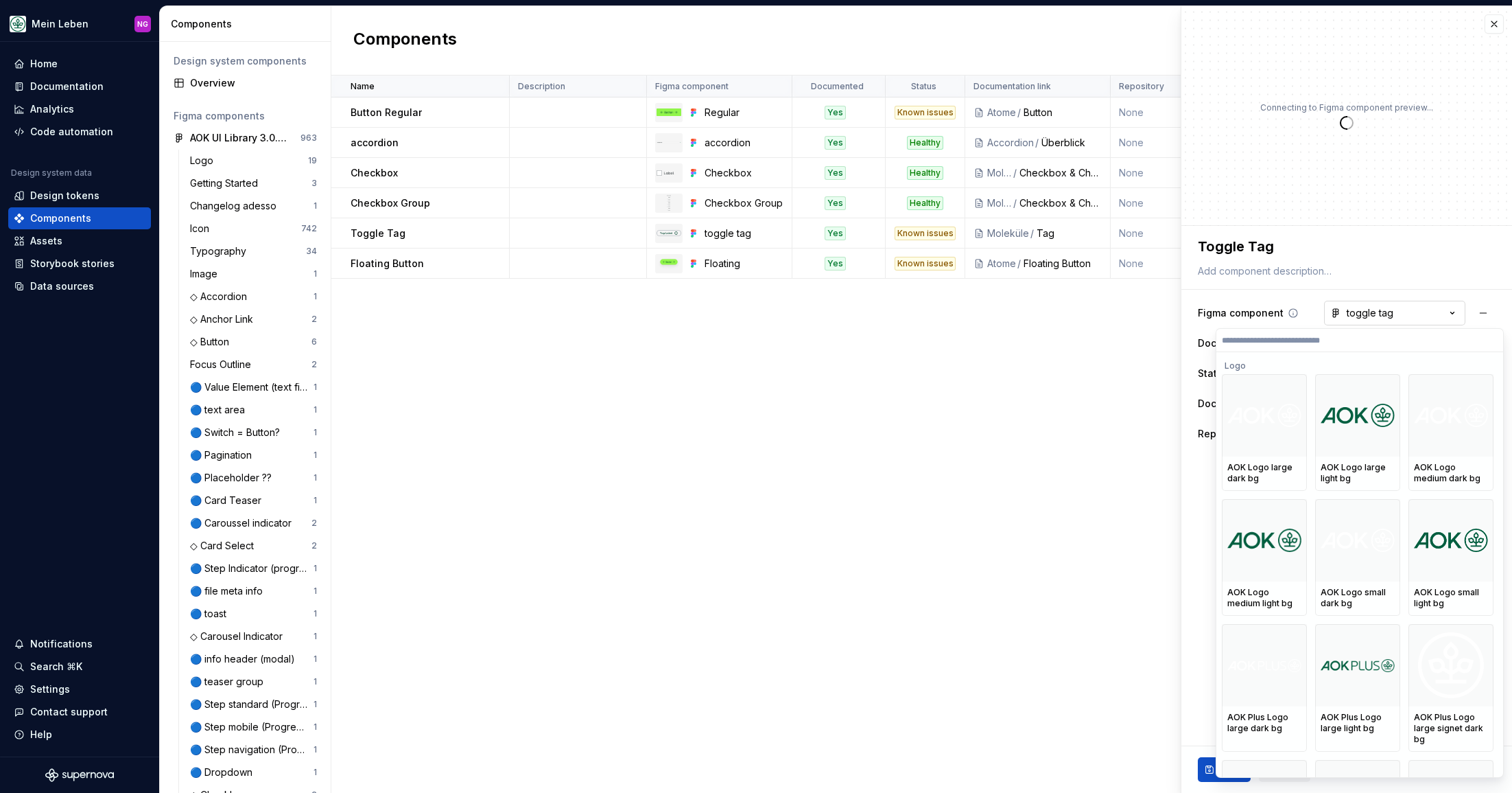
type textarea "*"
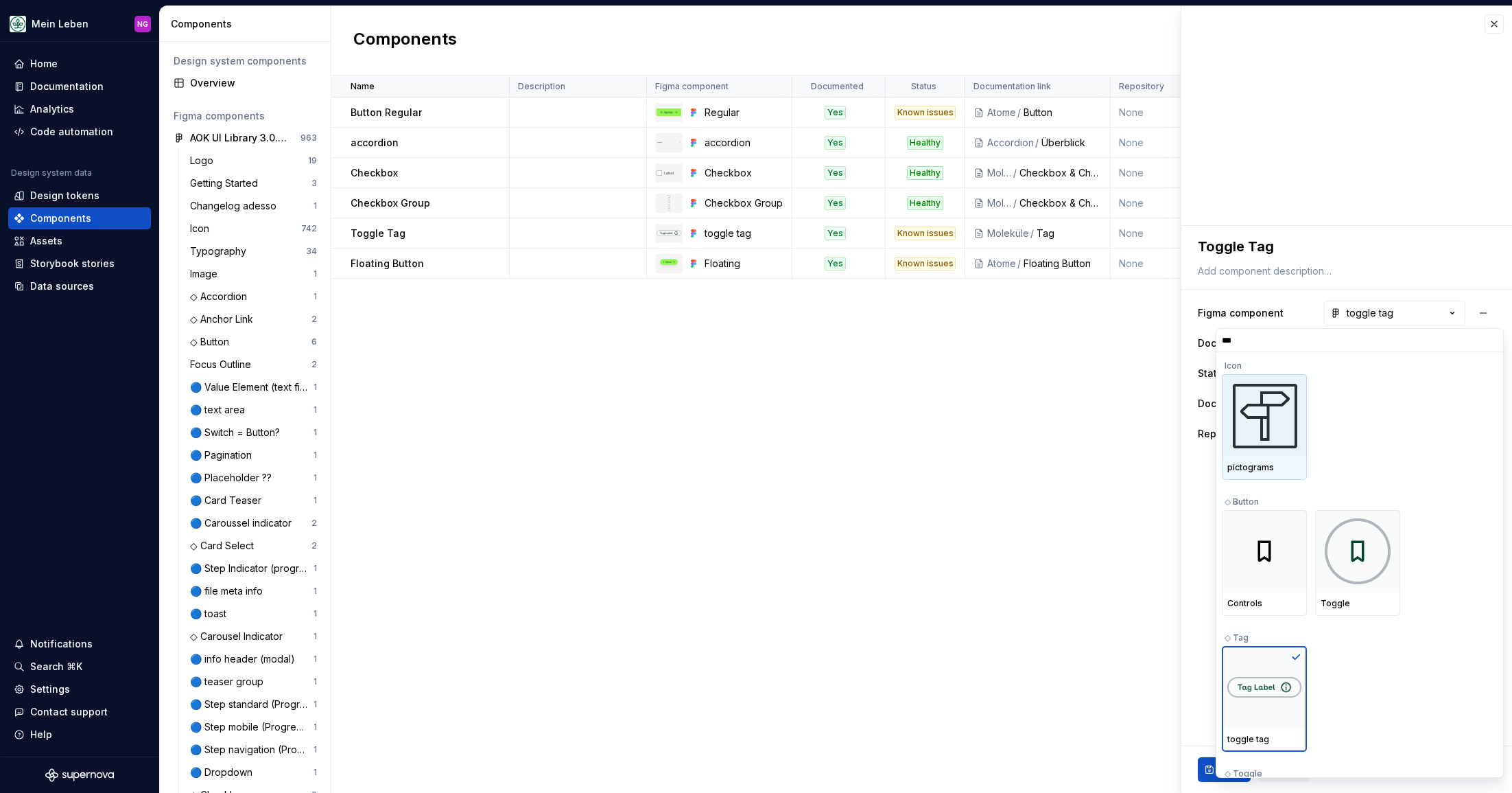
type input "****"
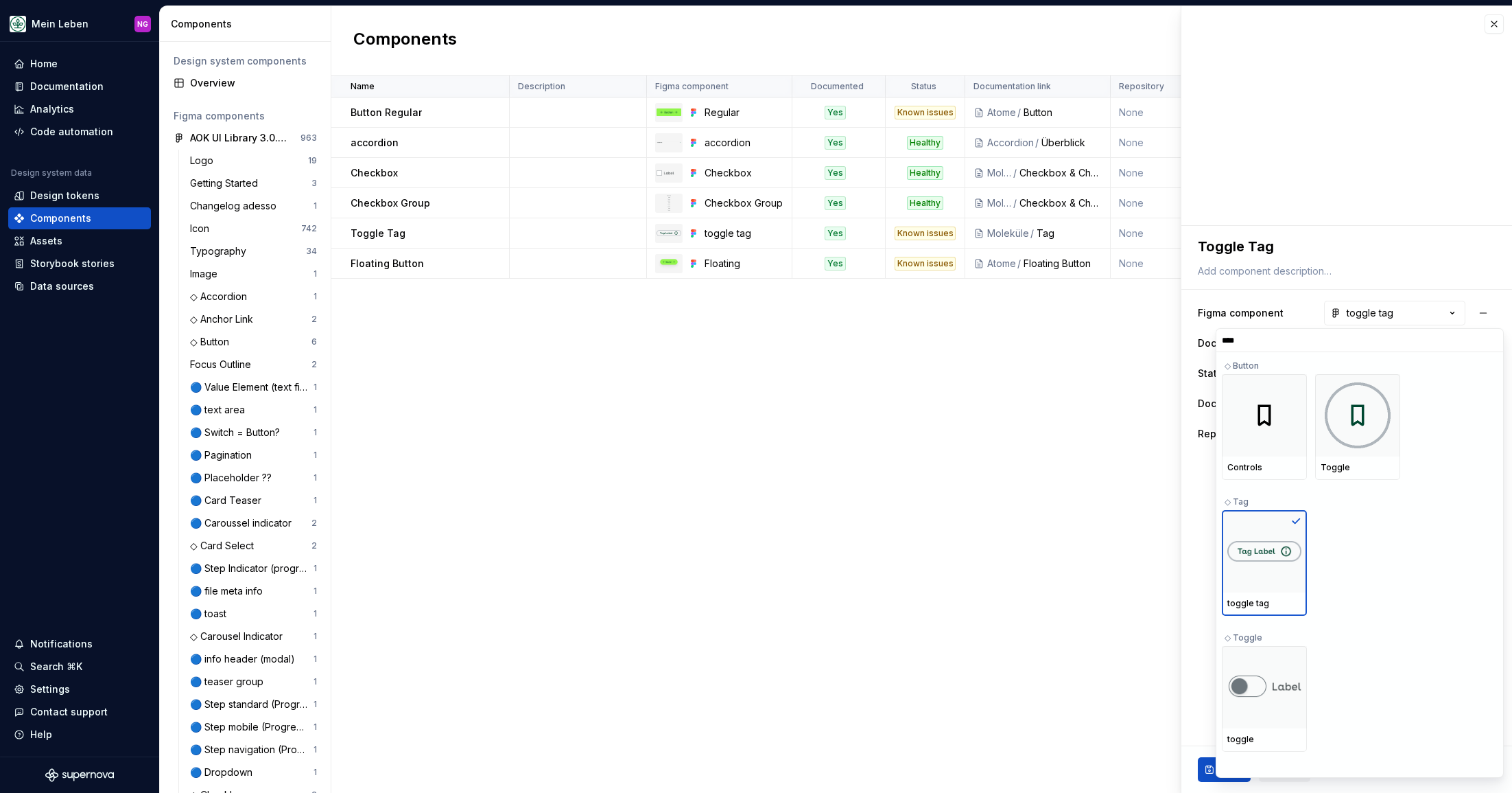
click at [1088, 557] on html "Mein Leben NG Home Documentation Analytics Code automation Design system data D…" at bounding box center [756, 396] width 1512 height 793
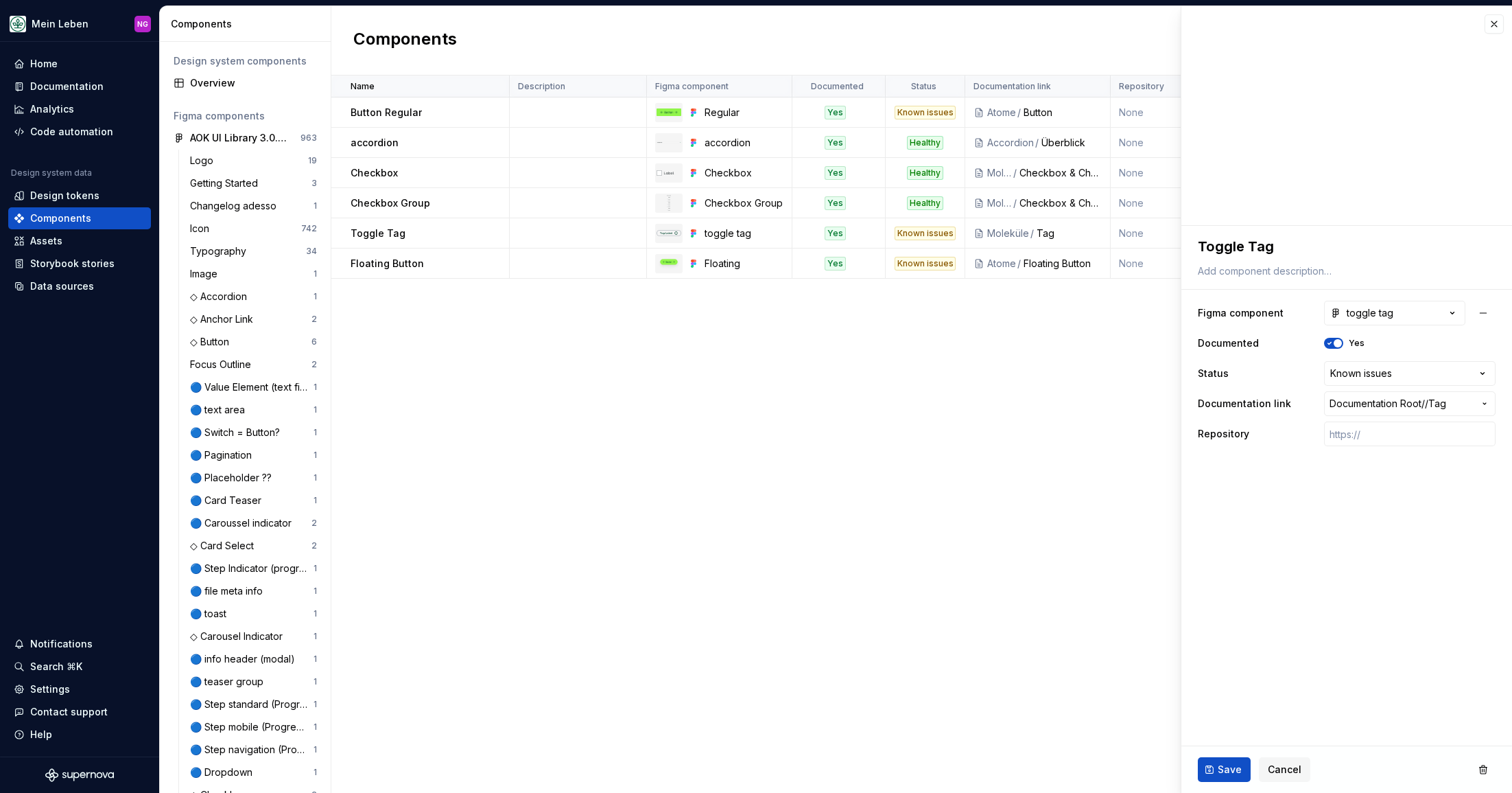
click at [1091, 551] on div "Name Description Figma component Documented Status Documentation link Repositor…" at bounding box center [922, 434] width 1181 height 717
click at [996, 479] on div "Name Description Figma component Documented Status Documentation link Repositor…" at bounding box center [922, 434] width 1181 height 717
click at [1492, 22] on button "button" at bounding box center [1494, 24] width 20 height 20
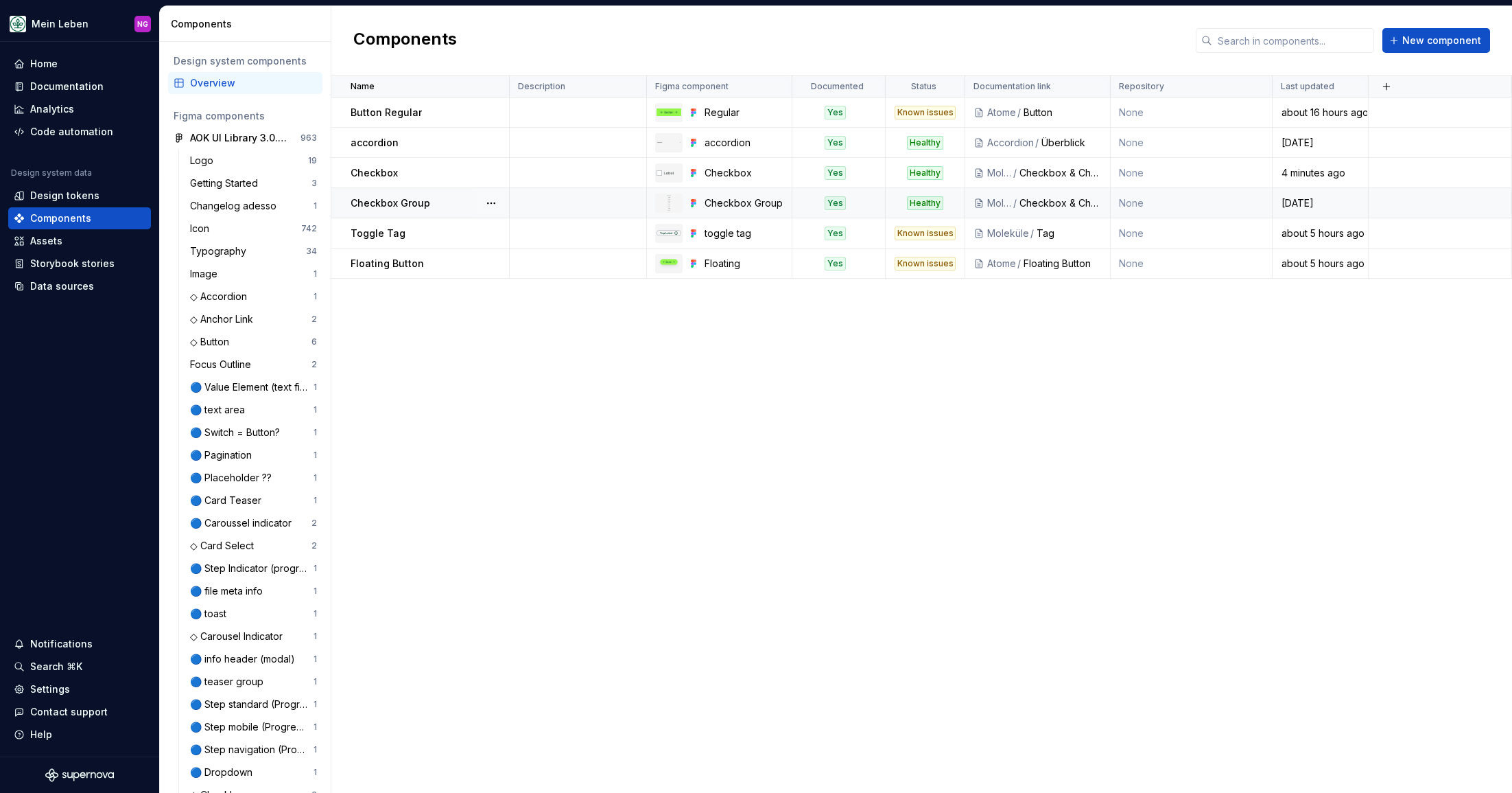
drag, startPoint x: 1142, startPoint y: 405, endPoint x: 1327, endPoint y: 190, distance: 283.6
click at [1143, 405] on div "Name Description Figma component Documented Status Documentation link Repositor…" at bounding box center [922, 434] width 1181 height 717
click at [1452, 47] on button "New component" at bounding box center [1435, 41] width 108 height 25
type textarea "*"
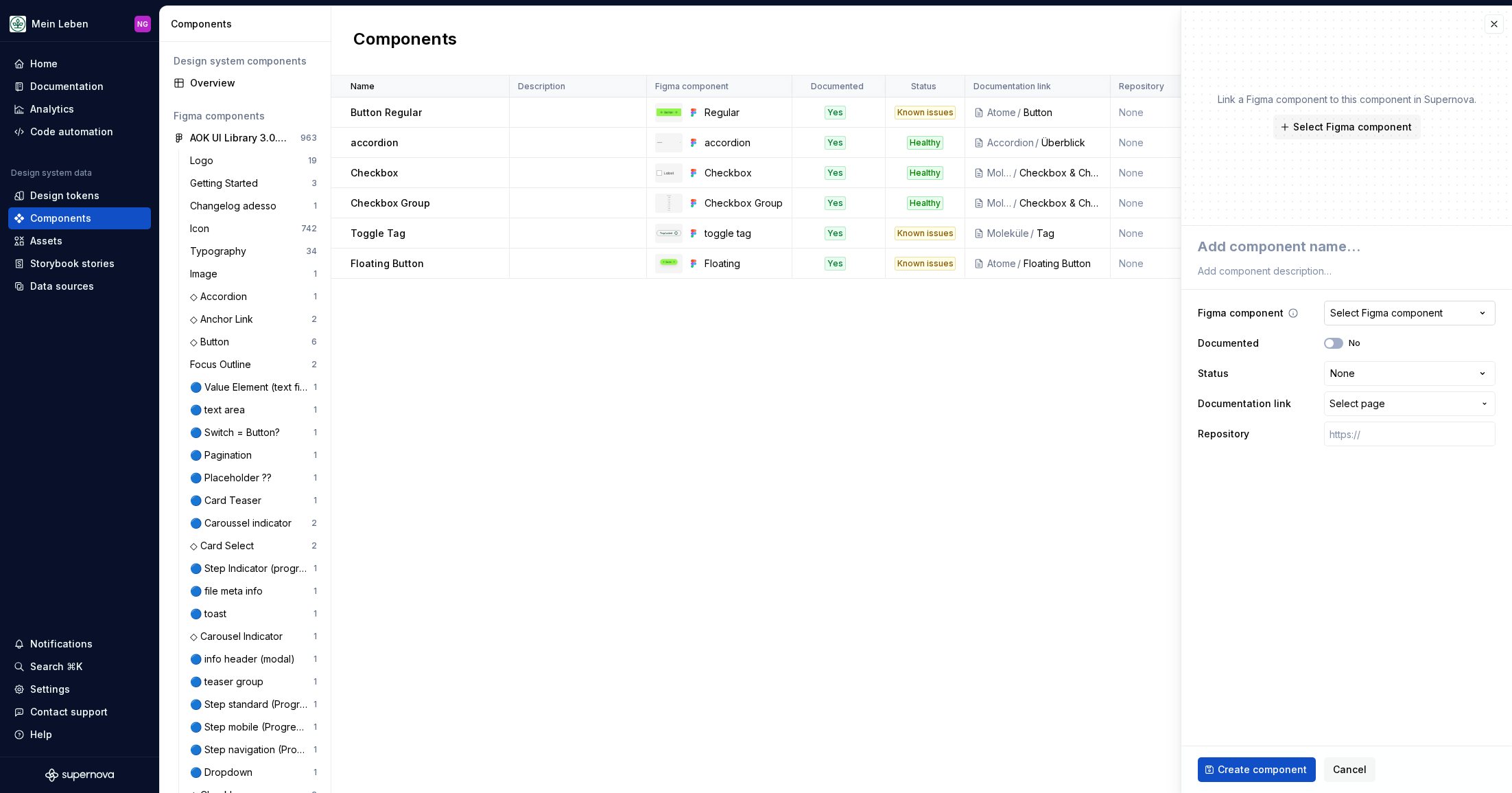
click at [1394, 312] on div "Select Figma component" at bounding box center [1386, 313] width 112 height 13
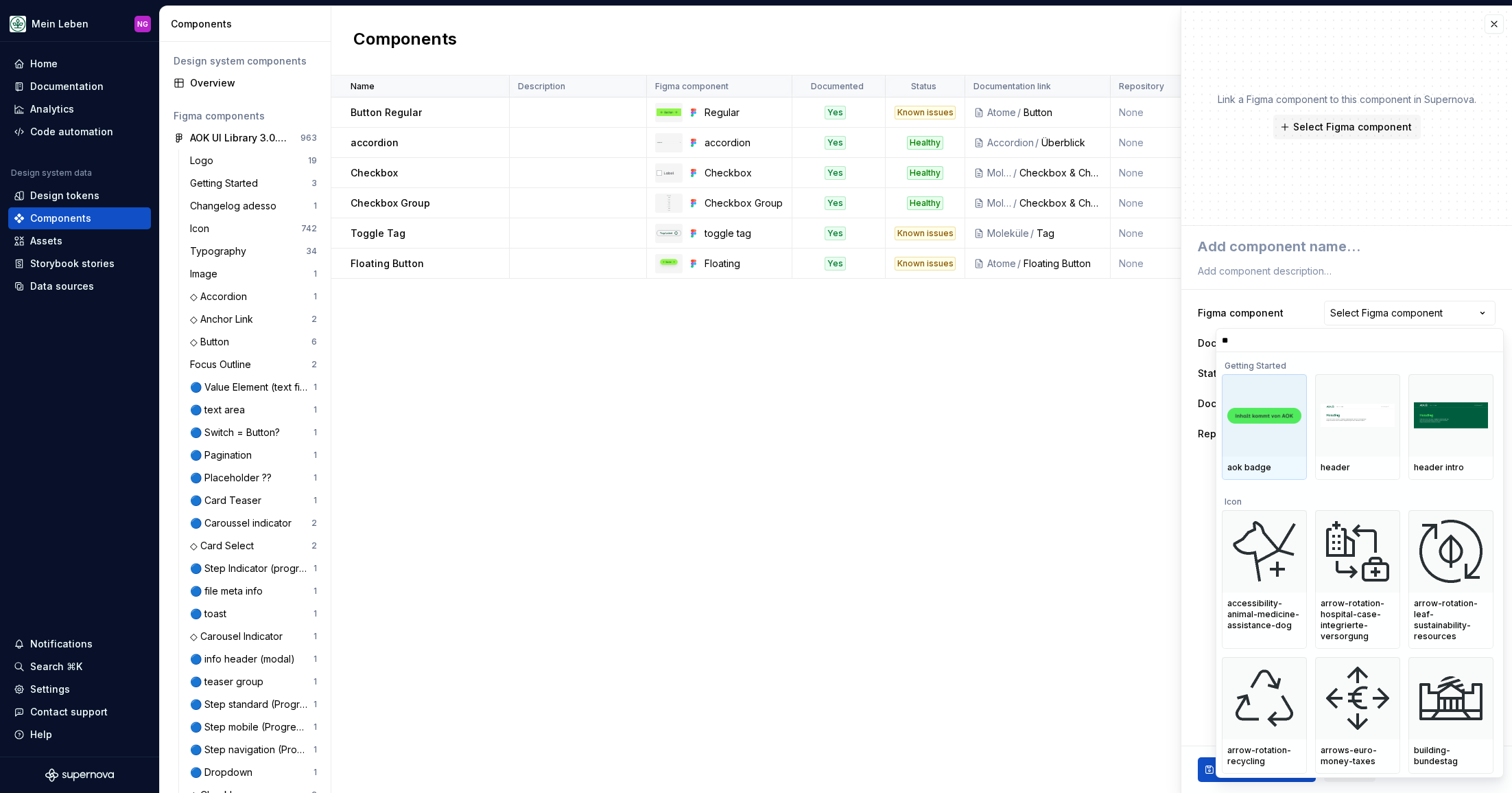
type input "***"
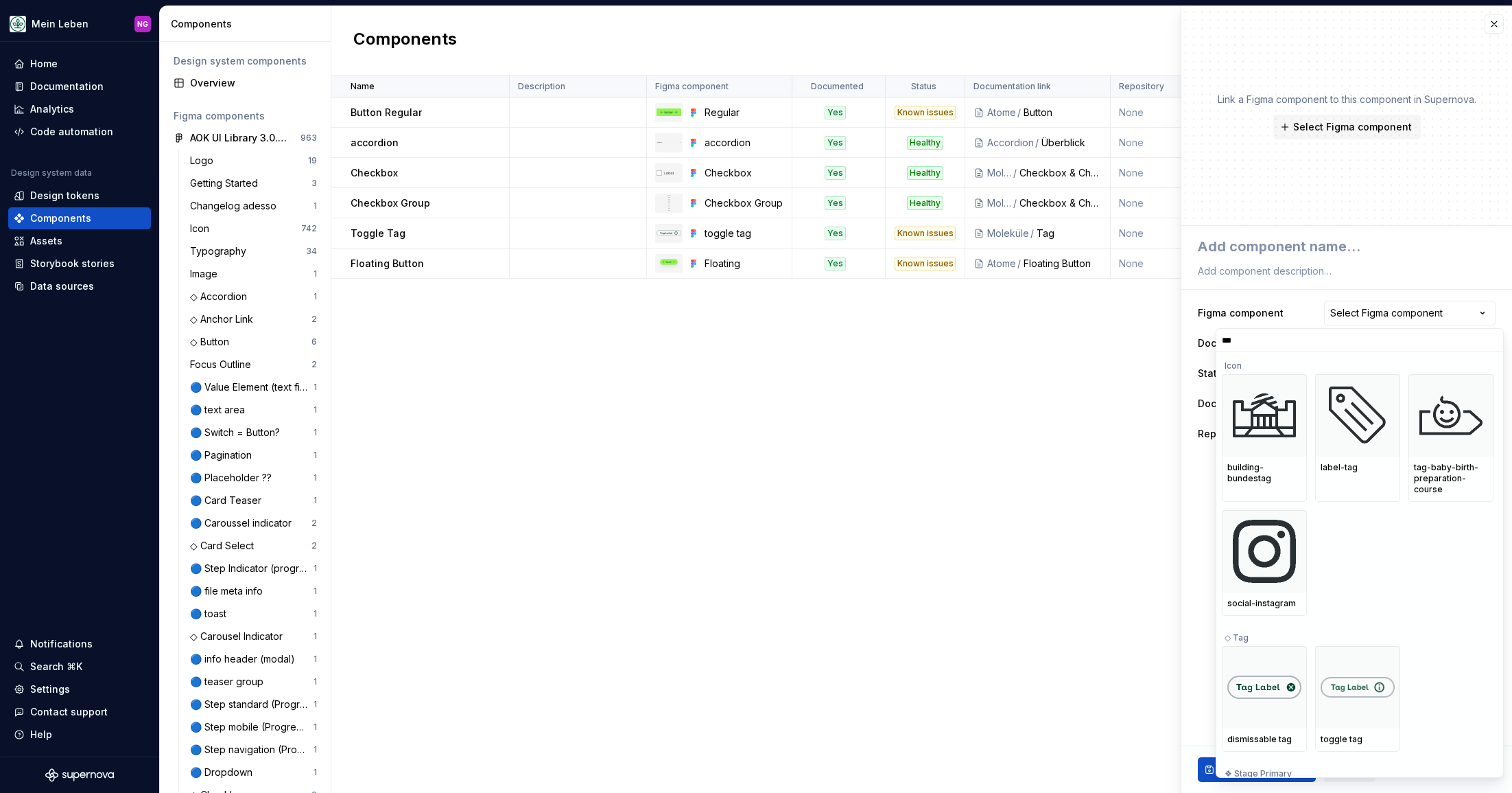
click at [933, 462] on html "Mein Leben NG Home Documentation Analytics Code automation Design system data D…" at bounding box center [756, 396] width 1512 height 793
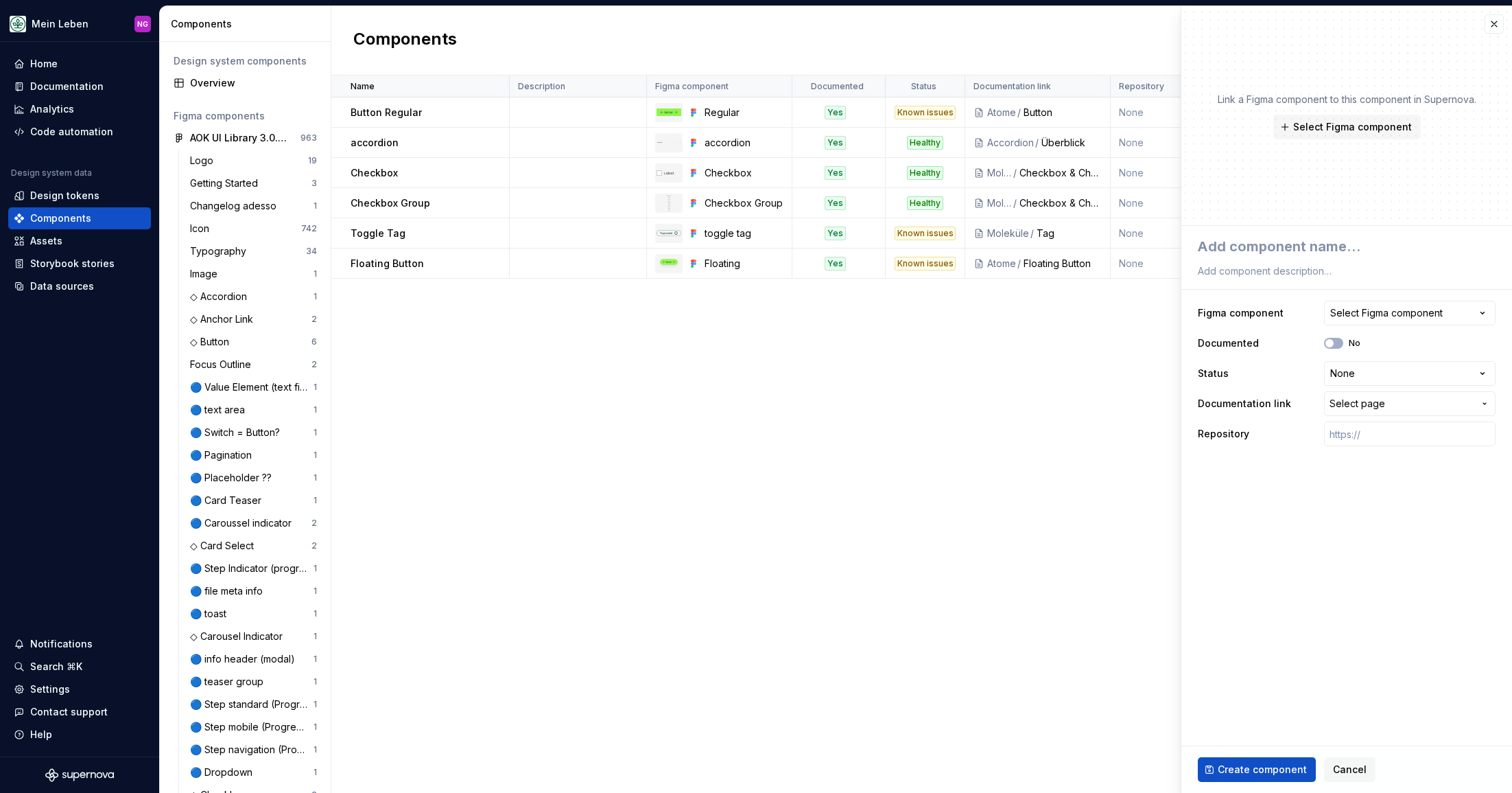
click at [1061, 477] on div "Name Description Figma component Documented Status Documentation link Repositor…" at bounding box center [922, 434] width 1181 height 717
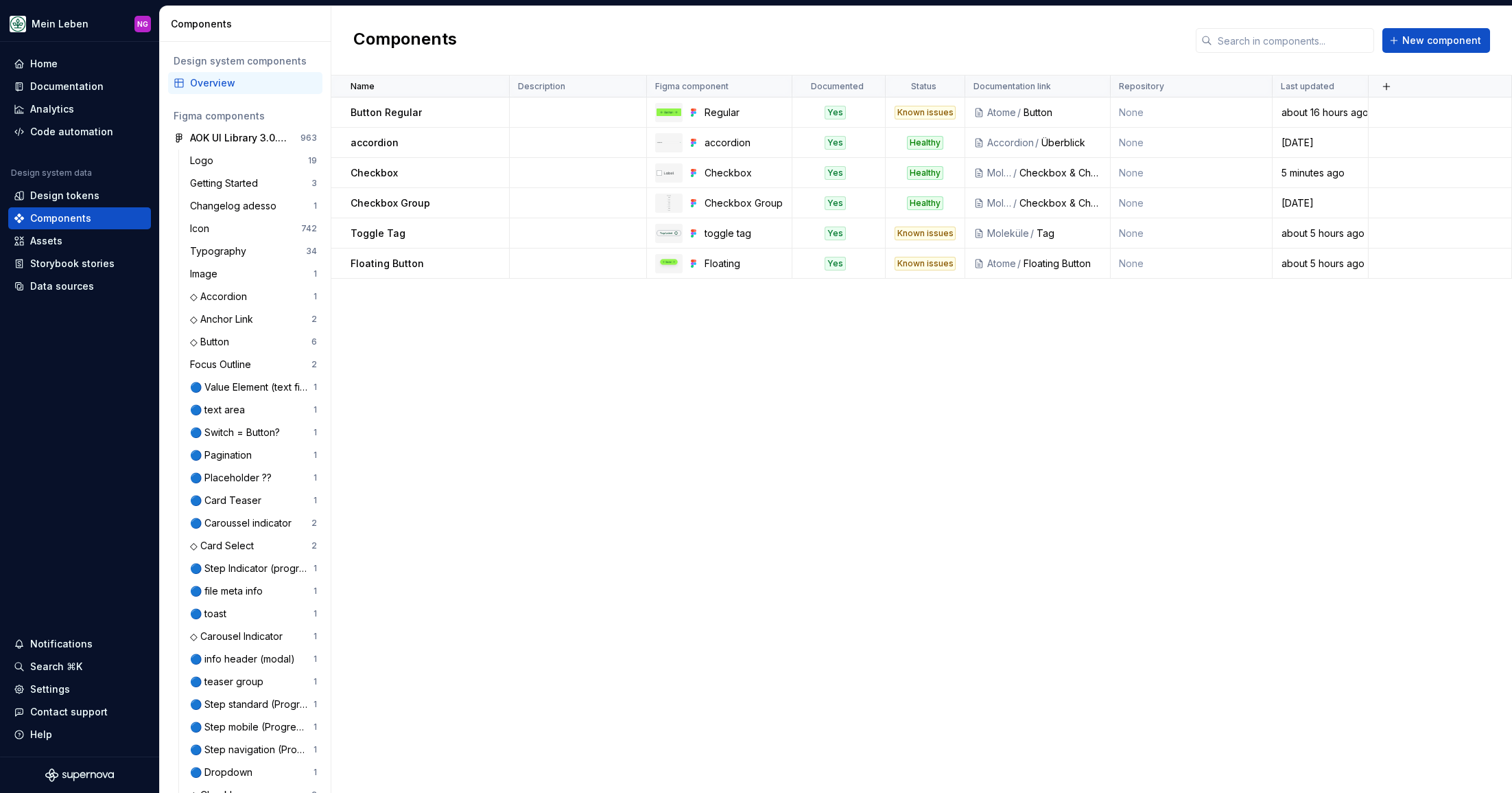
click at [790, 402] on div "Name Description Figma component Documented Status Documentation link Repositor…" at bounding box center [922, 434] width 1181 height 717
click at [484, 227] on button "button" at bounding box center [492, 233] width 20 height 20
click at [532, 248] on div "Open component detail Delete component" at bounding box center [556, 274] width 148 height 57
click at [532, 258] on div "Open component detail" at bounding box center [563, 259] width 113 height 13
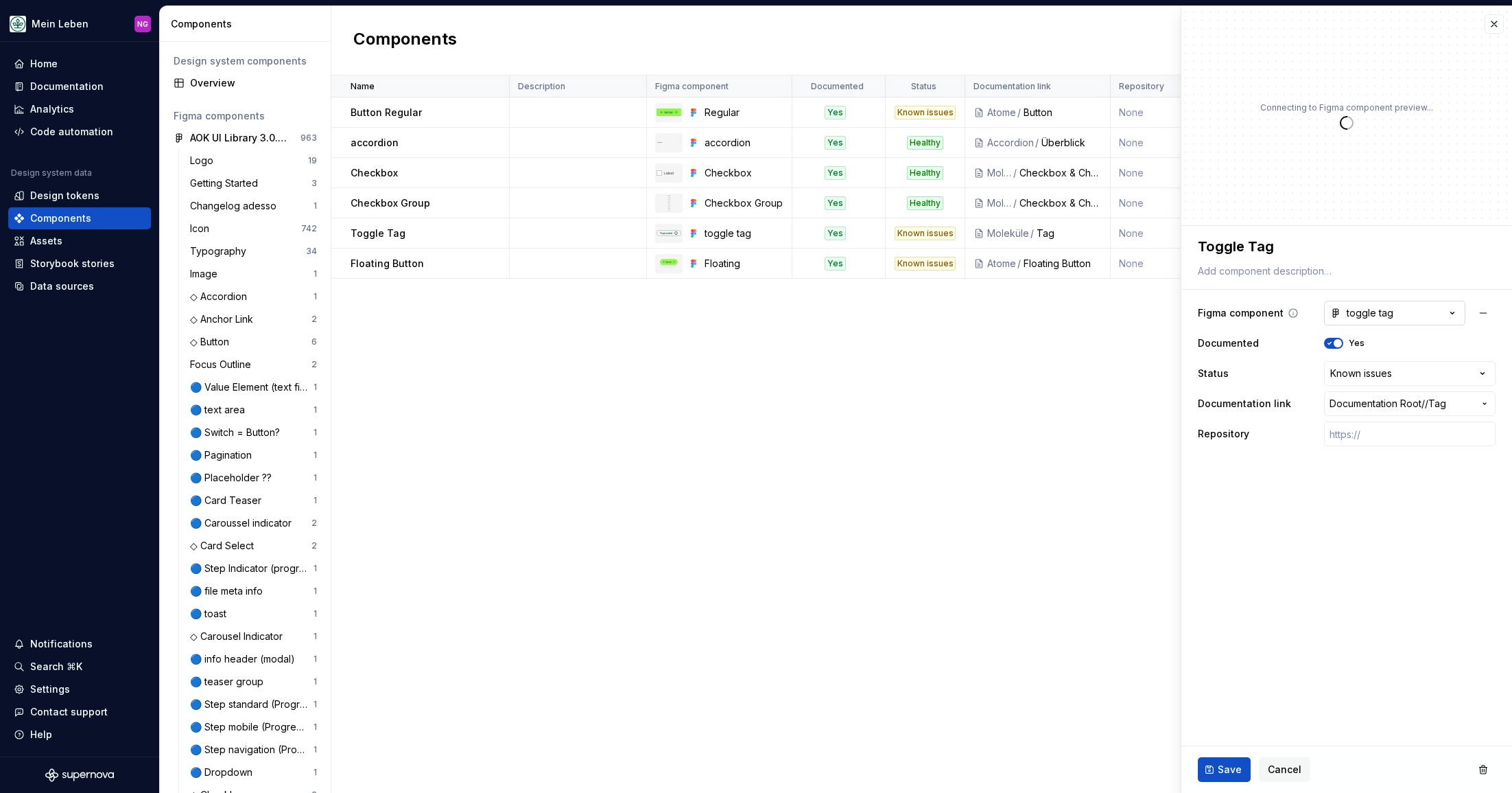
click at [1395, 308] on button "toggle tag" at bounding box center [1394, 313] width 142 height 25
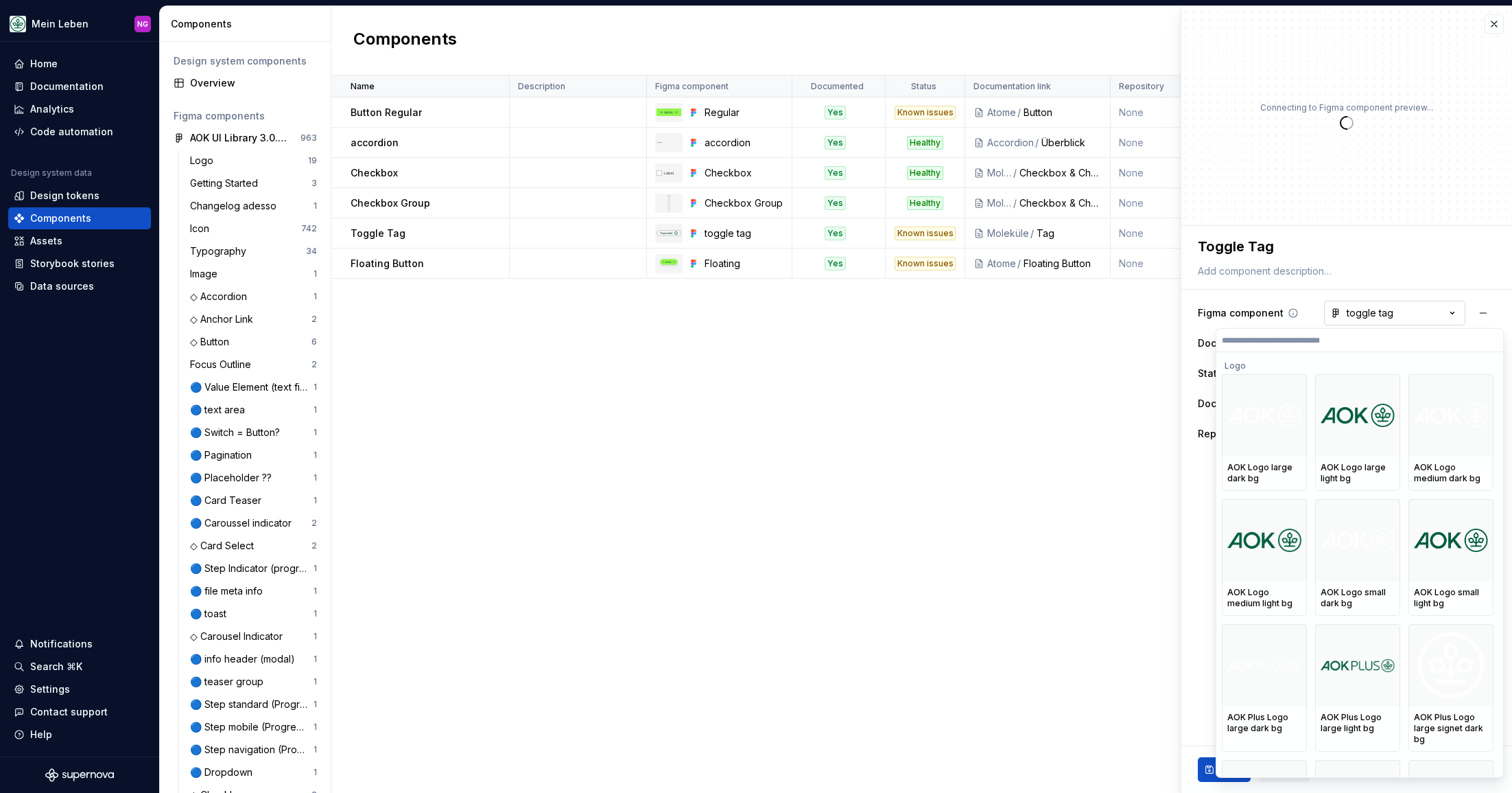
type textarea "*"
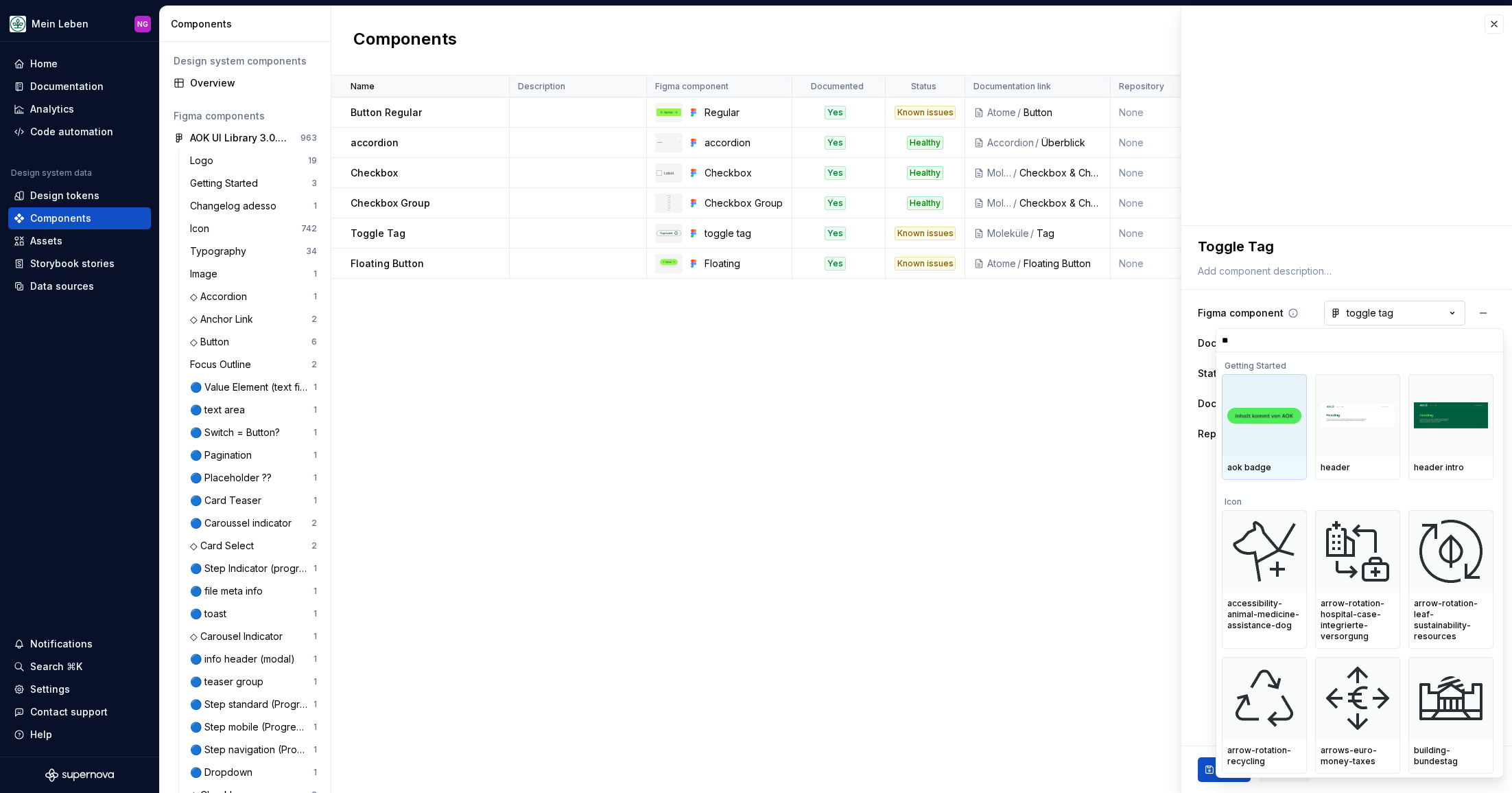
type input "***"
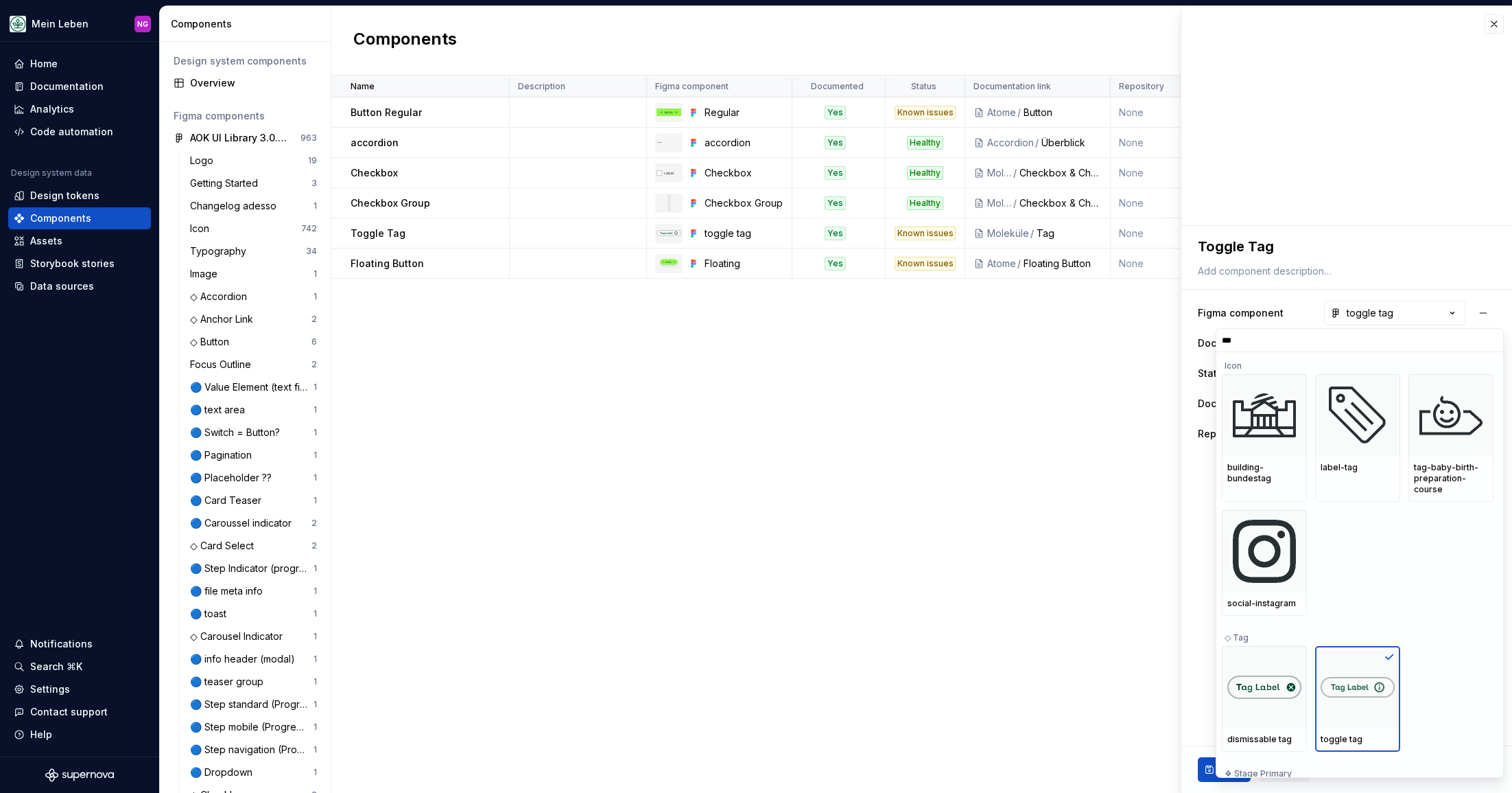
click at [921, 422] on html "Mein Leben NG Home Documentation Analytics Code automation Design system data D…" at bounding box center [756, 396] width 1512 height 793
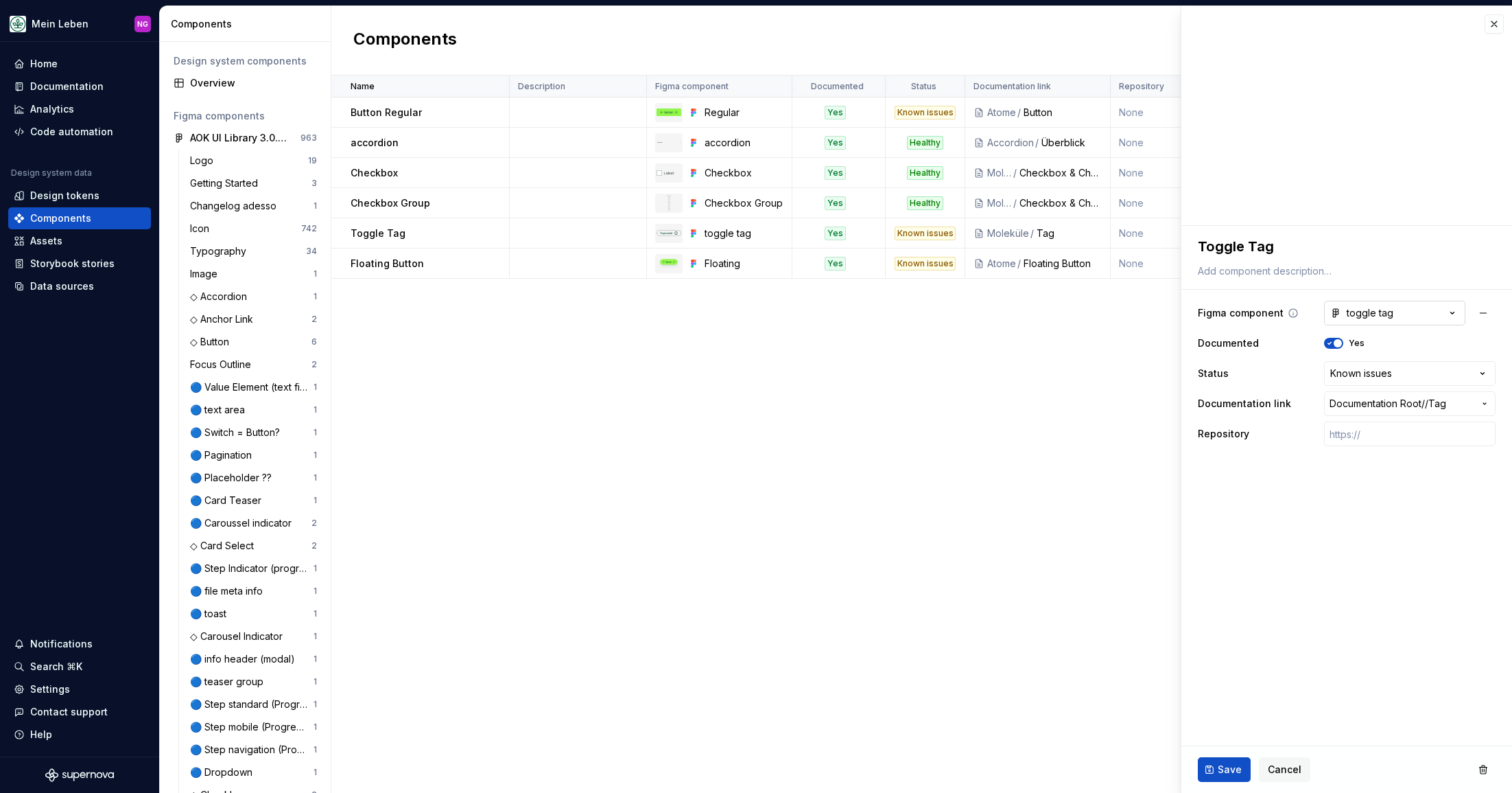
click at [1403, 315] on button "toggle tag" at bounding box center [1394, 313] width 142 height 25
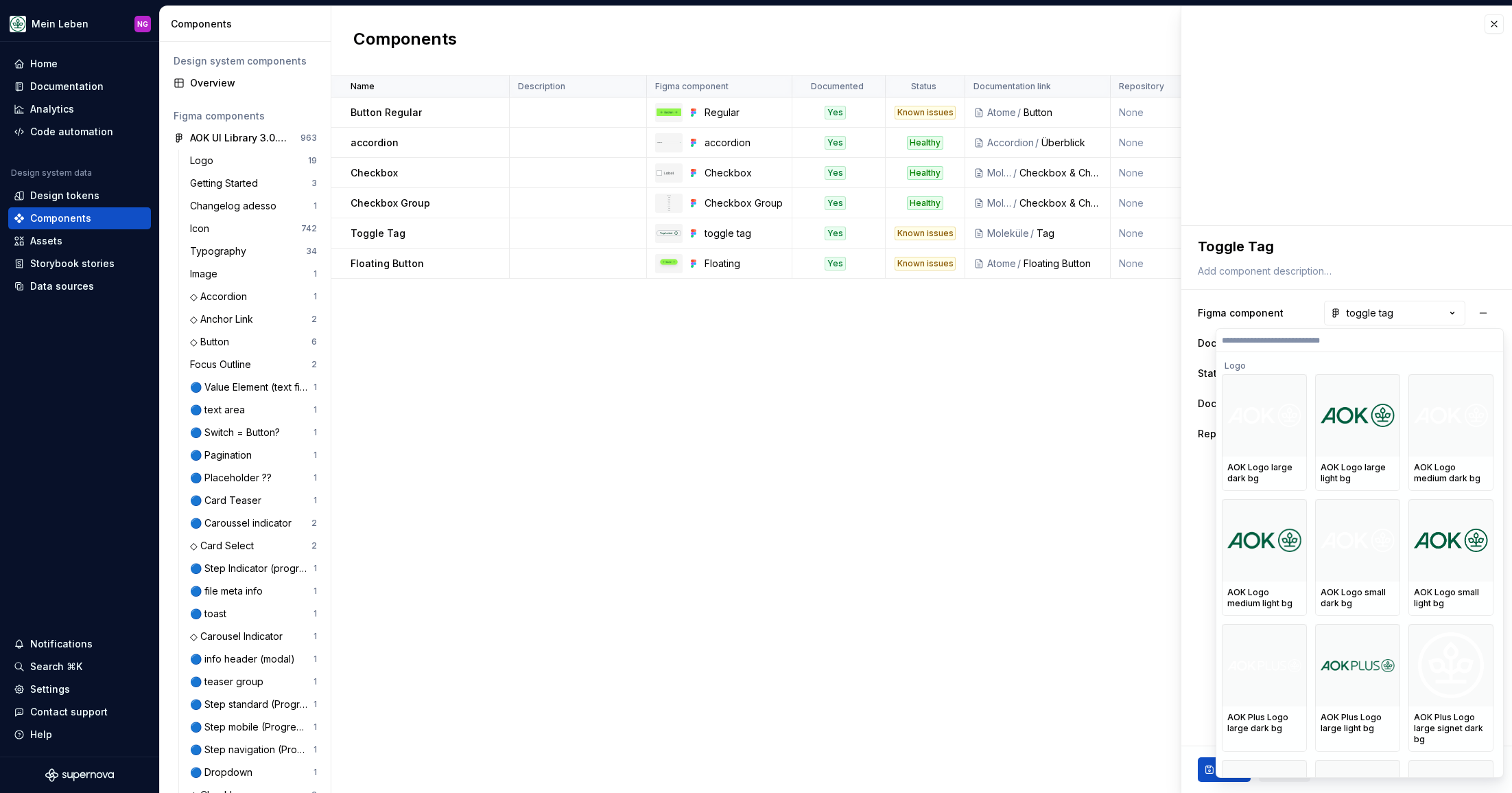
click at [1321, 340] on input "search" at bounding box center [1360, 340] width 287 height 11
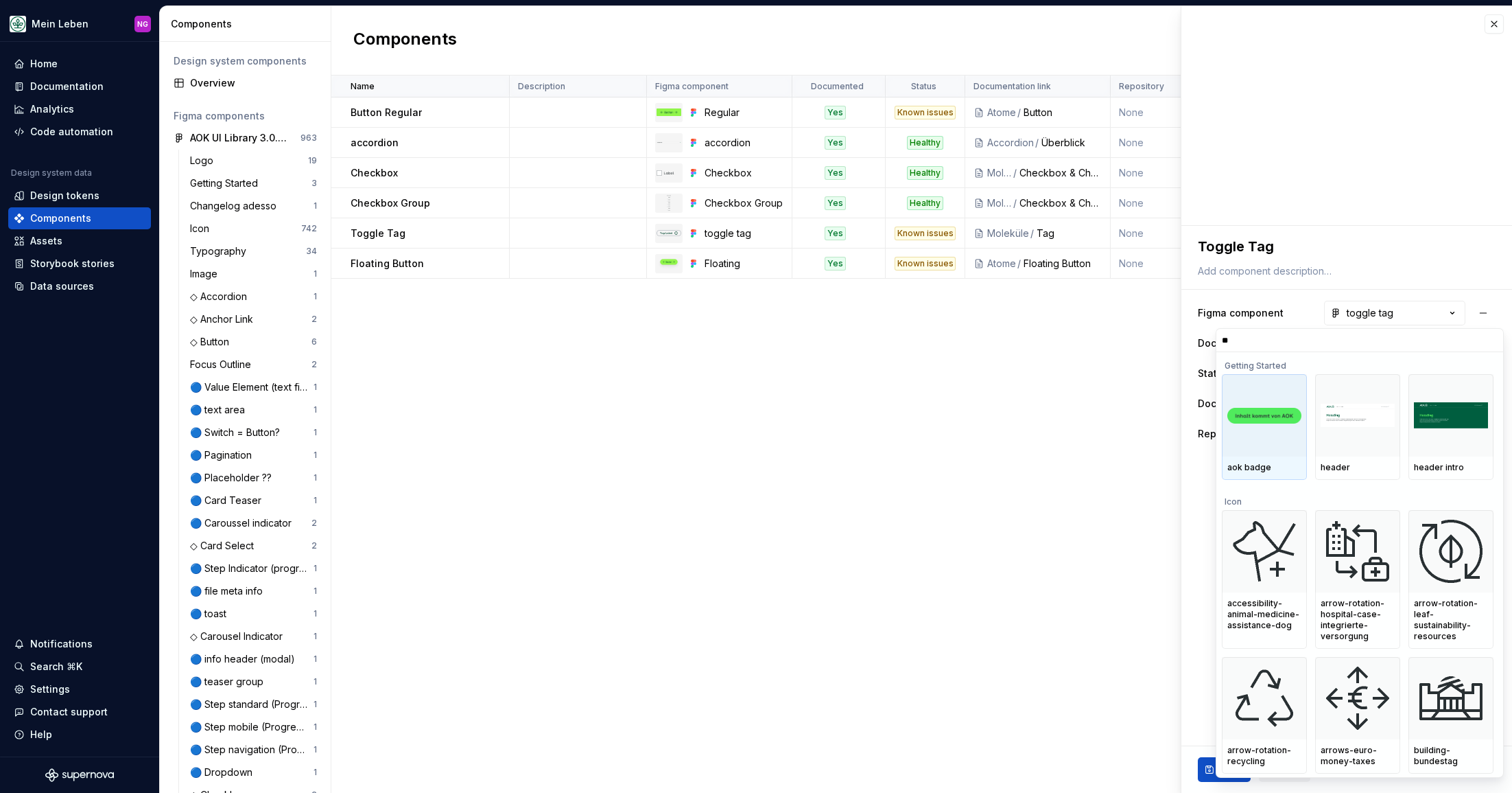
type input "***"
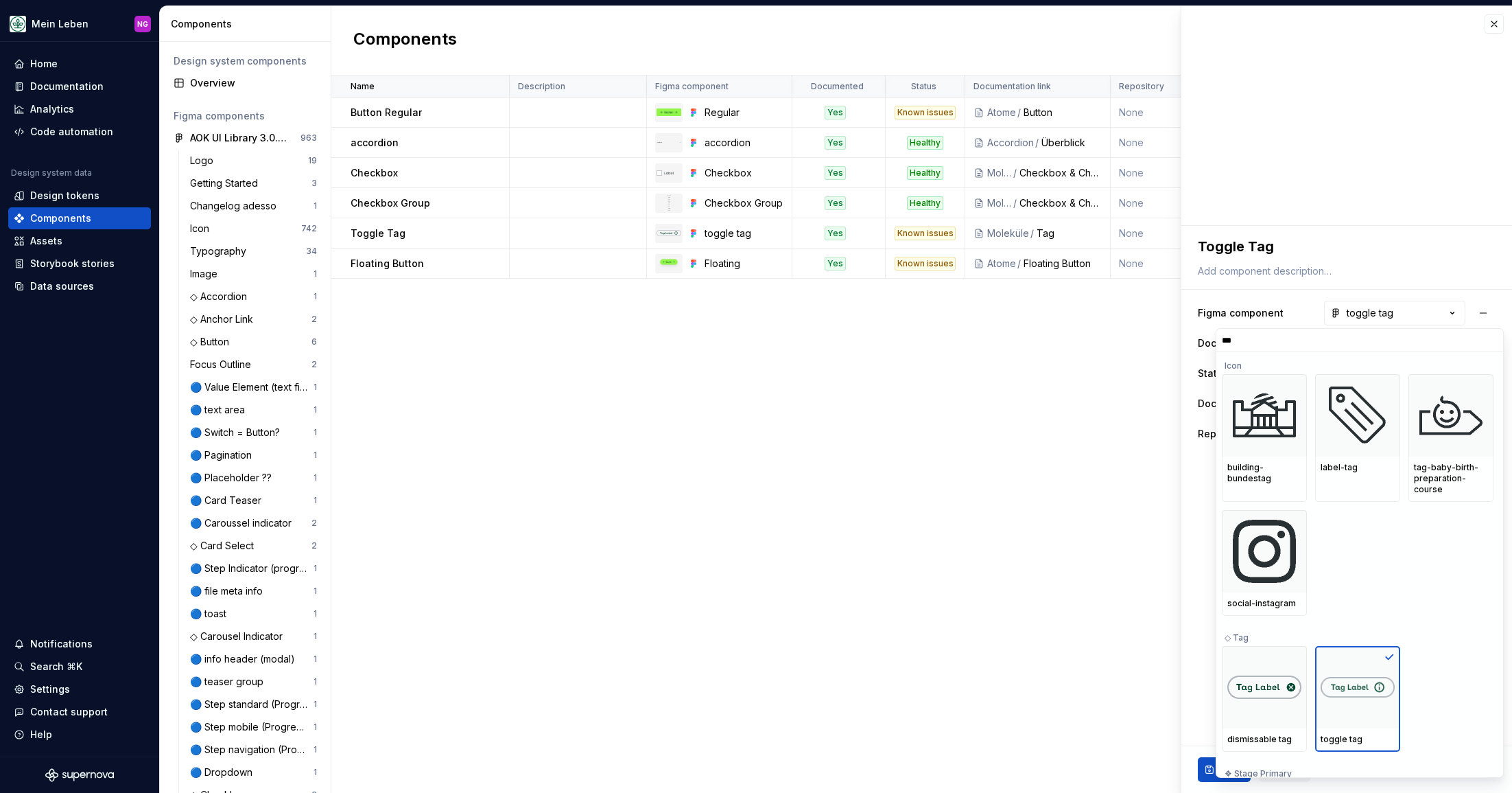
click at [1004, 487] on html "Mein Leben NG Home Documentation Analytics Code automation Design system data D…" at bounding box center [756, 396] width 1512 height 793
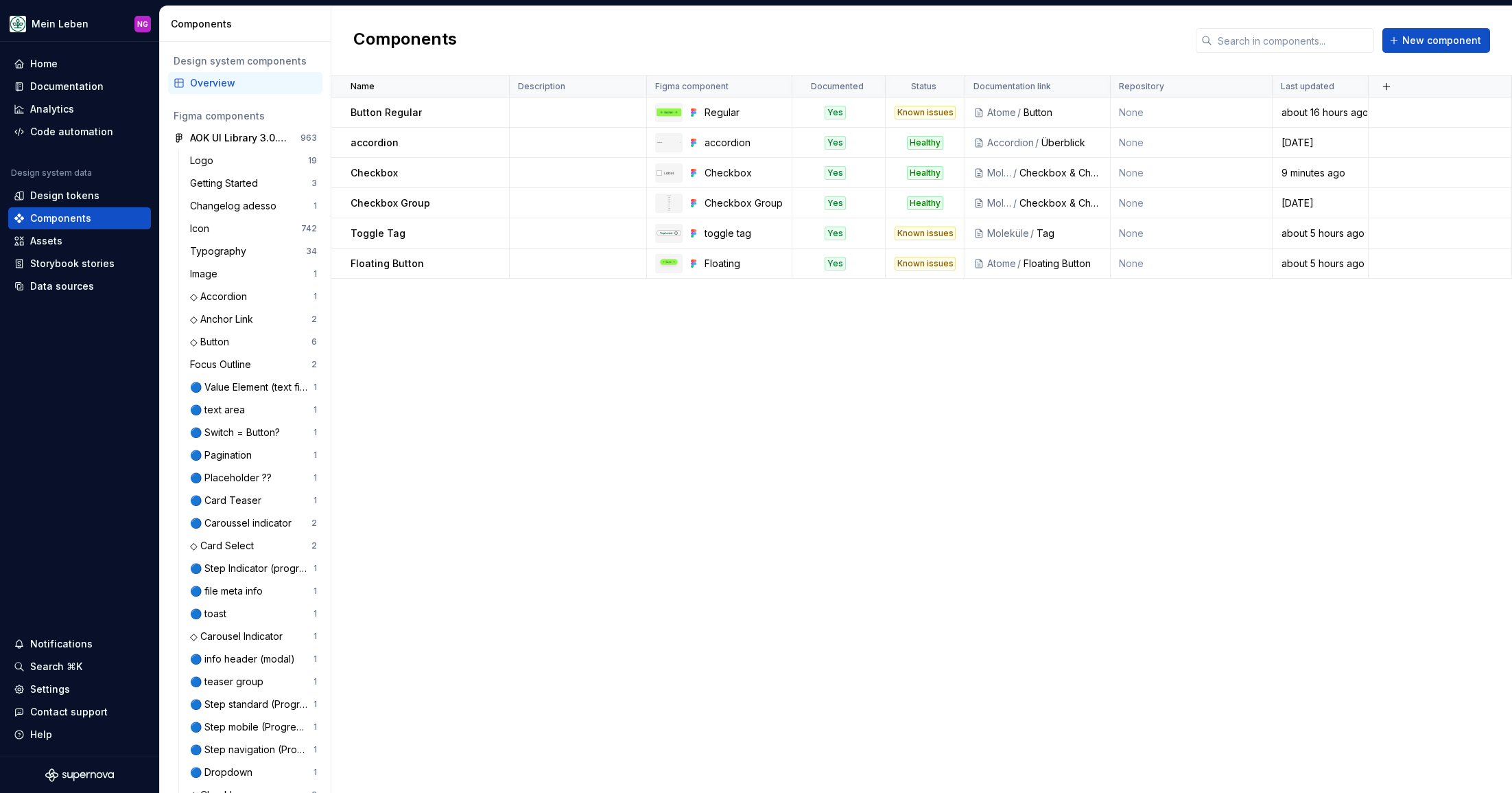
click at [1086, 341] on div "Name Description Figma component Documented Status Documentation link Repositor…" at bounding box center [922, 434] width 1181 height 717
click at [493, 232] on button "button" at bounding box center [492, 233] width 20 height 20
click at [528, 253] on div "Open component detail" at bounding box center [563, 259] width 113 height 13
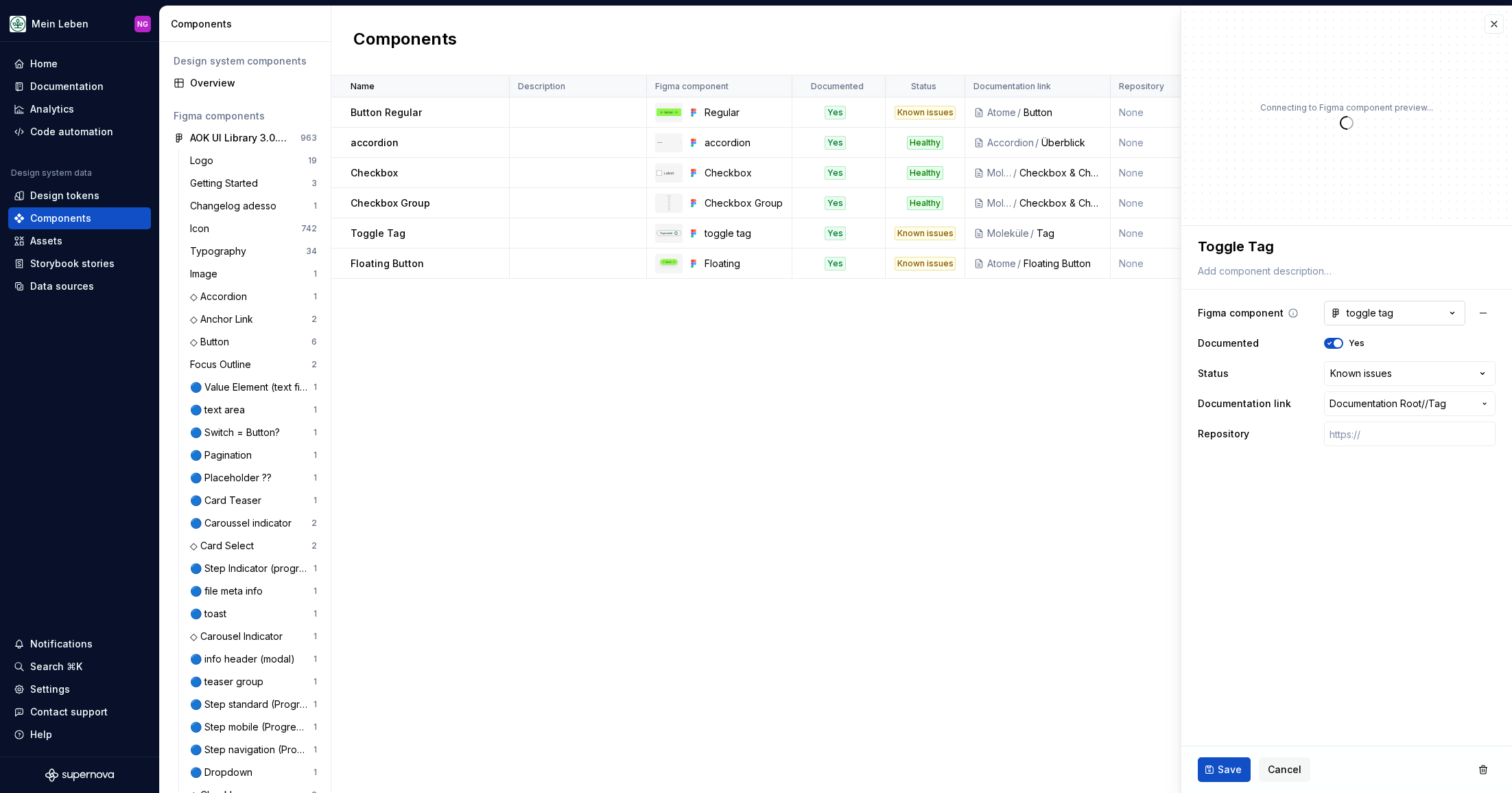
click at [1414, 312] on button "toggle tag" at bounding box center [1394, 313] width 142 height 25
type textarea "*"
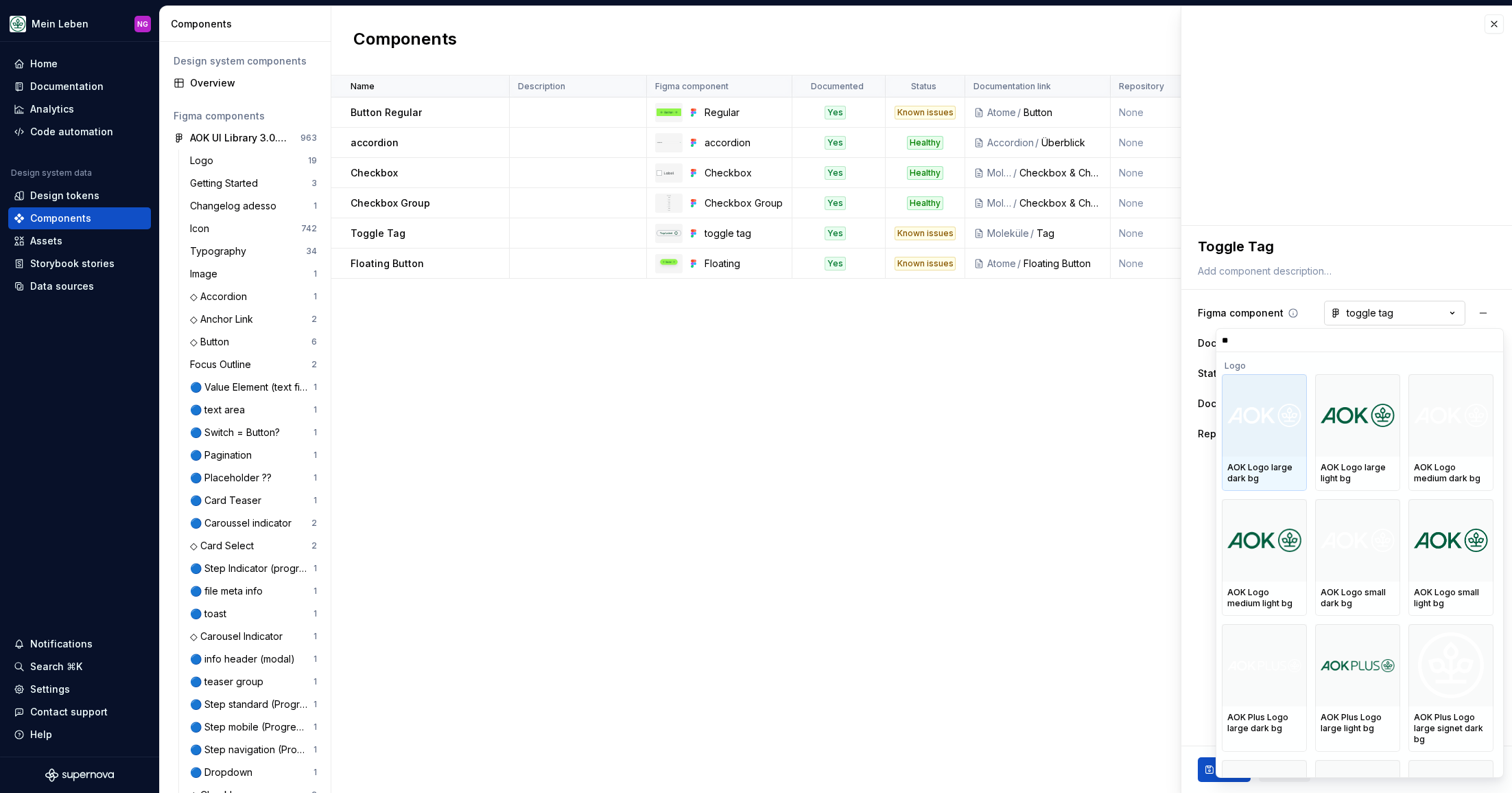
type input "***"
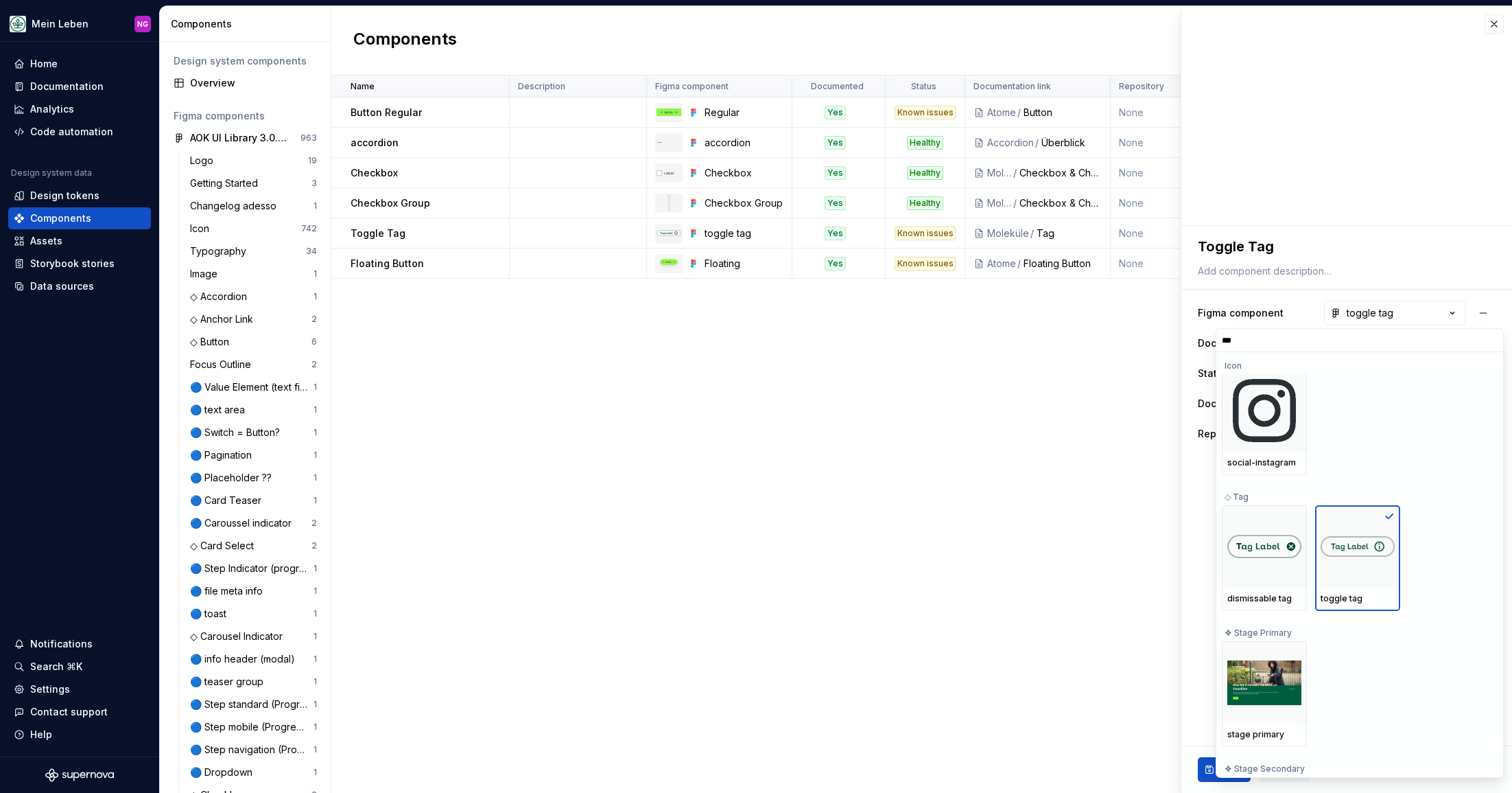
scroll to position [72, 0]
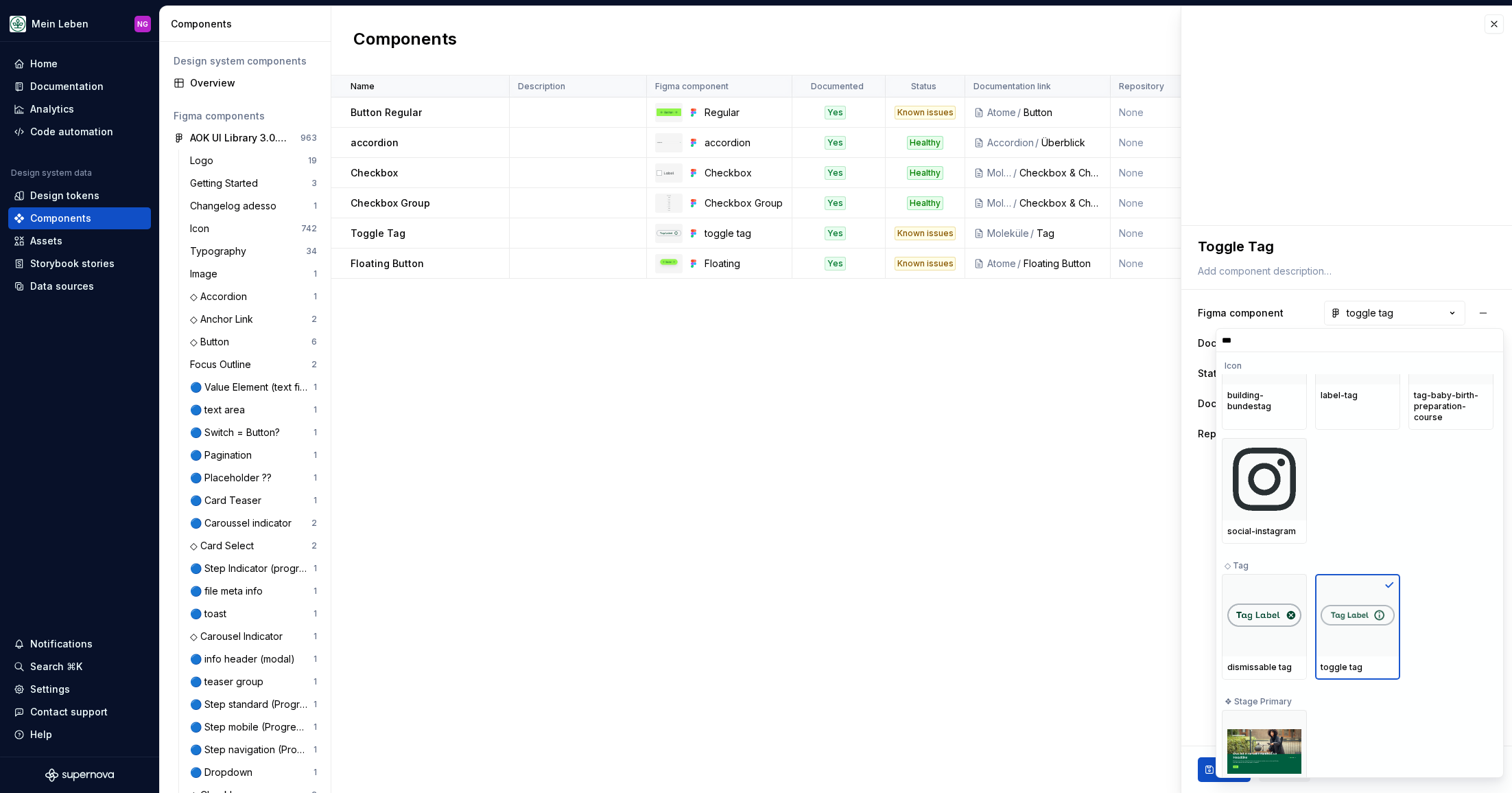
click at [1007, 497] on html "Mein Leben NG Home Documentation Analytics Code automation Design system data D…" at bounding box center [756, 396] width 1512 height 793
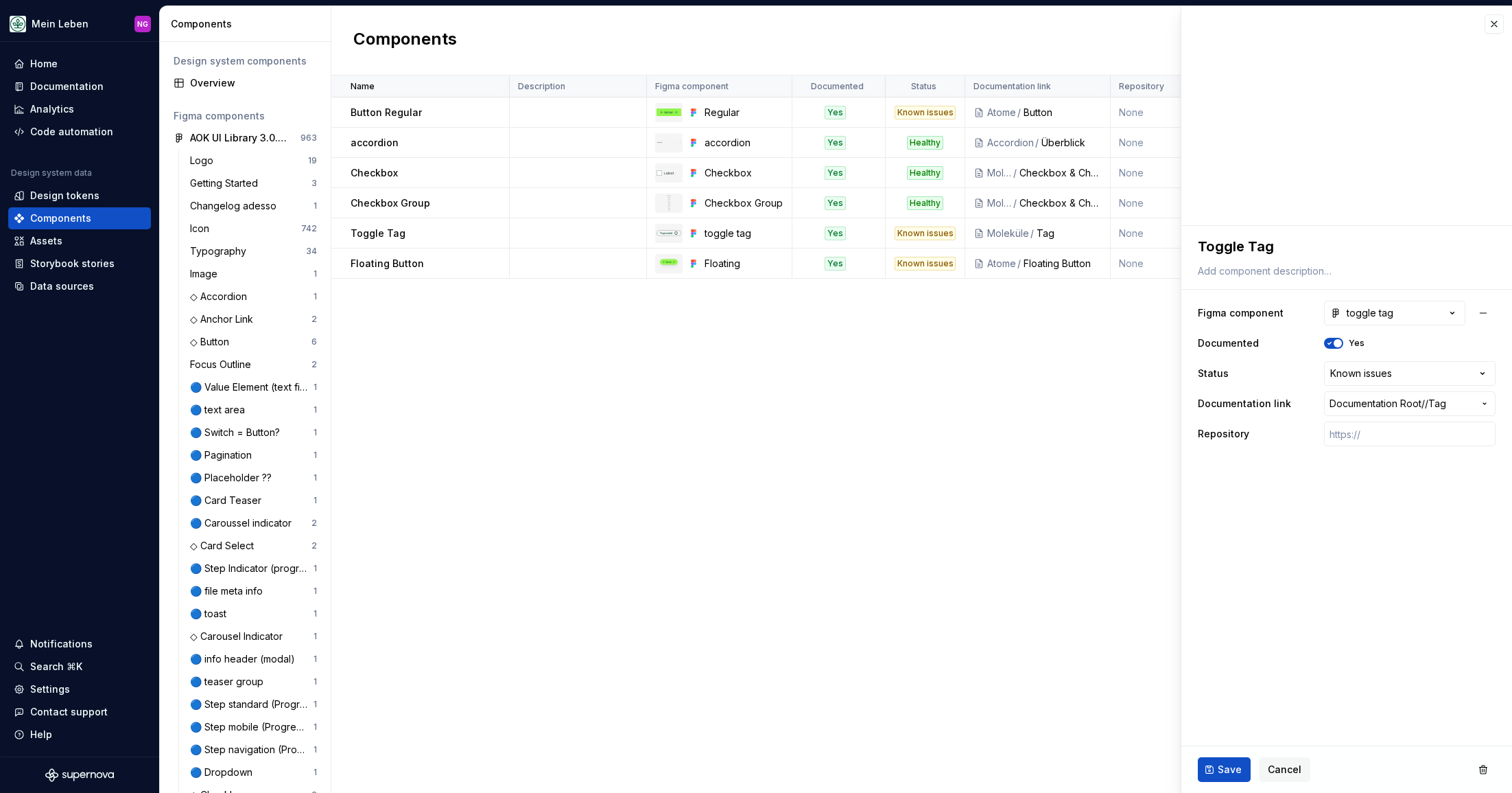
click at [1017, 462] on div "Name Description Figma component Documented Status Documentation link Repositor…" at bounding box center [922, 434] width 1181 height 717
click at [1074, 448] on div "Name Description Figma component Documented Status Documentation link Repositor…" at bounding box center [922, 434] width 1181 height 717
click at [1294, 772] on span "Cancel" at bounding box center [1284, 769] width 34 height 13
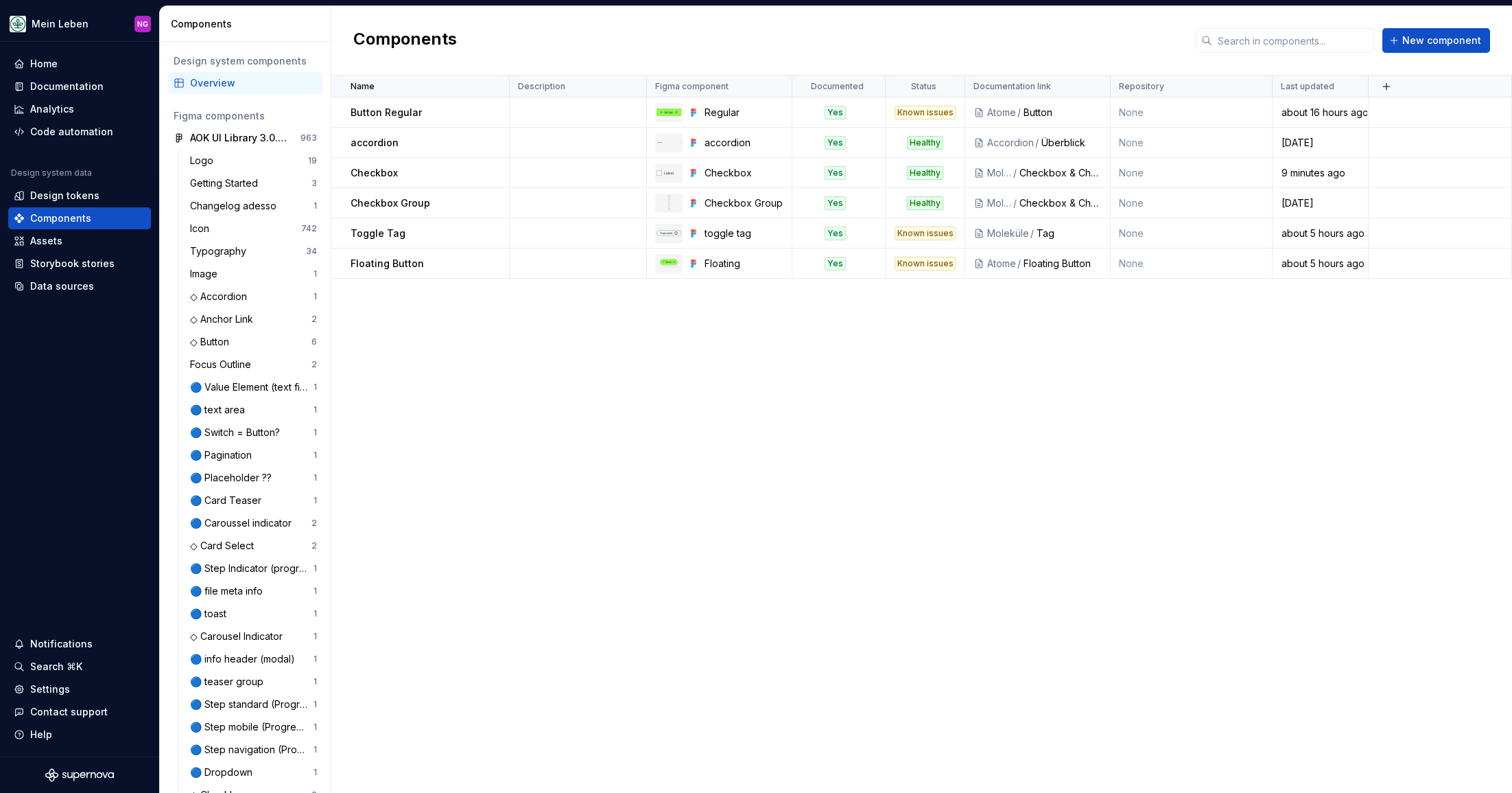
click at [777, 420] on div "Name Description Figma component Documented Status Documentation link Repositor…" at bounding box center [922, 434] width 1181 height 717
click at [1468, 26] on div "Components New component" at bounding box center [922, 41] width 1181 height 69
click at [1459, 37] on span "New component" at bounding box center [1441, 40] width 79 height 13
type textarea "*"
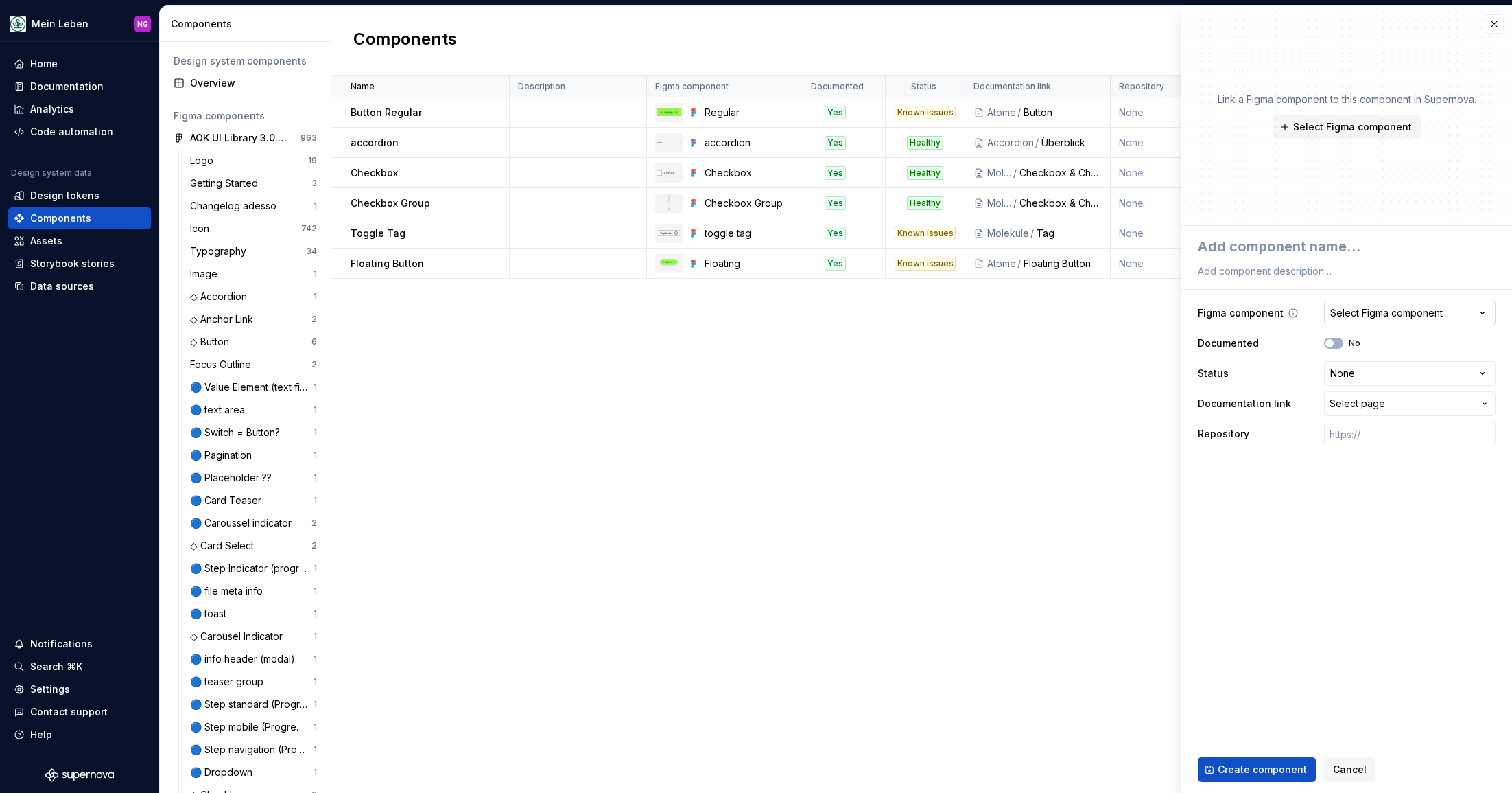
click at [1386, 304] on button "Select Figma component" at bounding box center [1409, 313] width 172 height 25
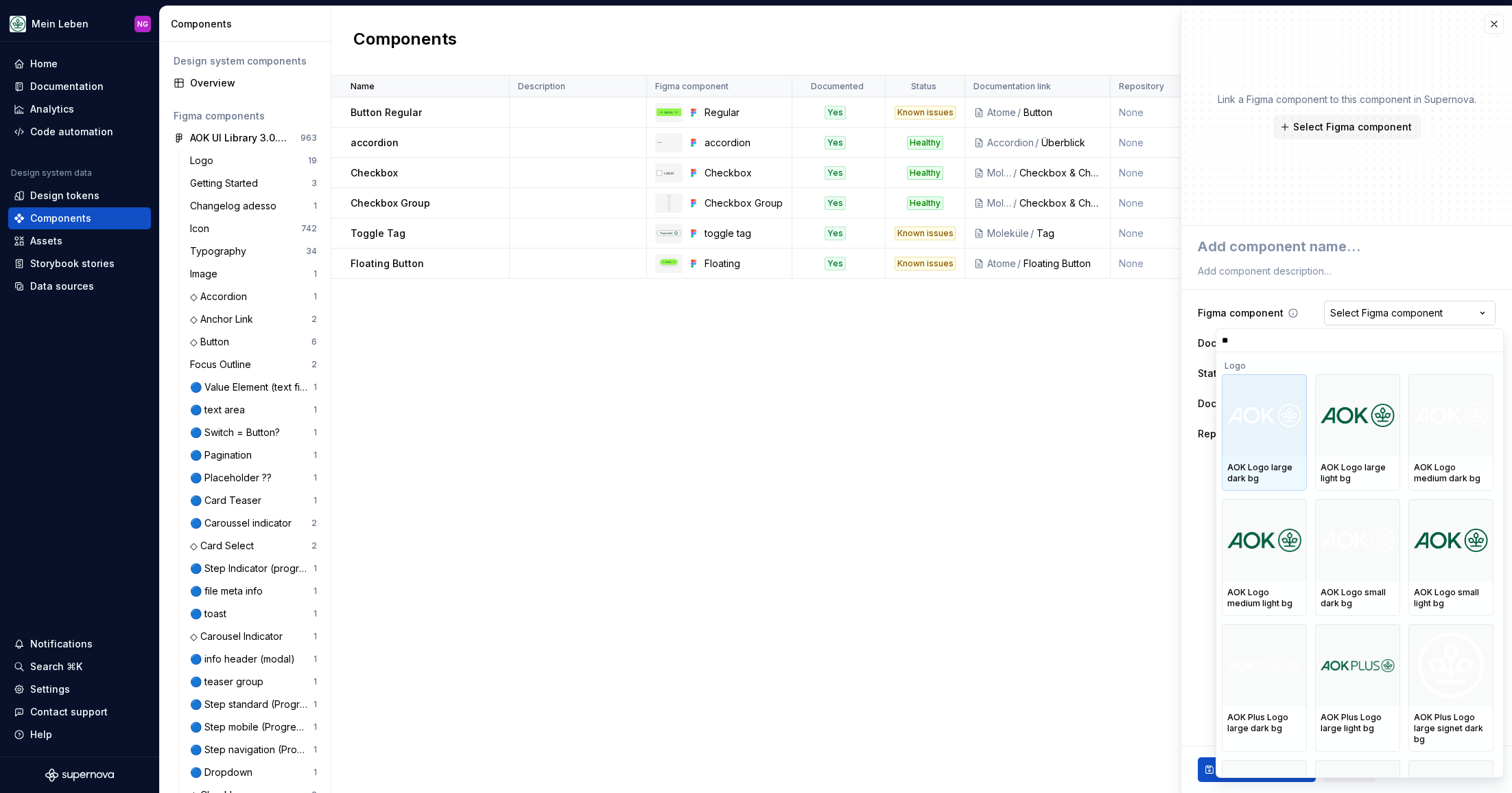
type input "***"
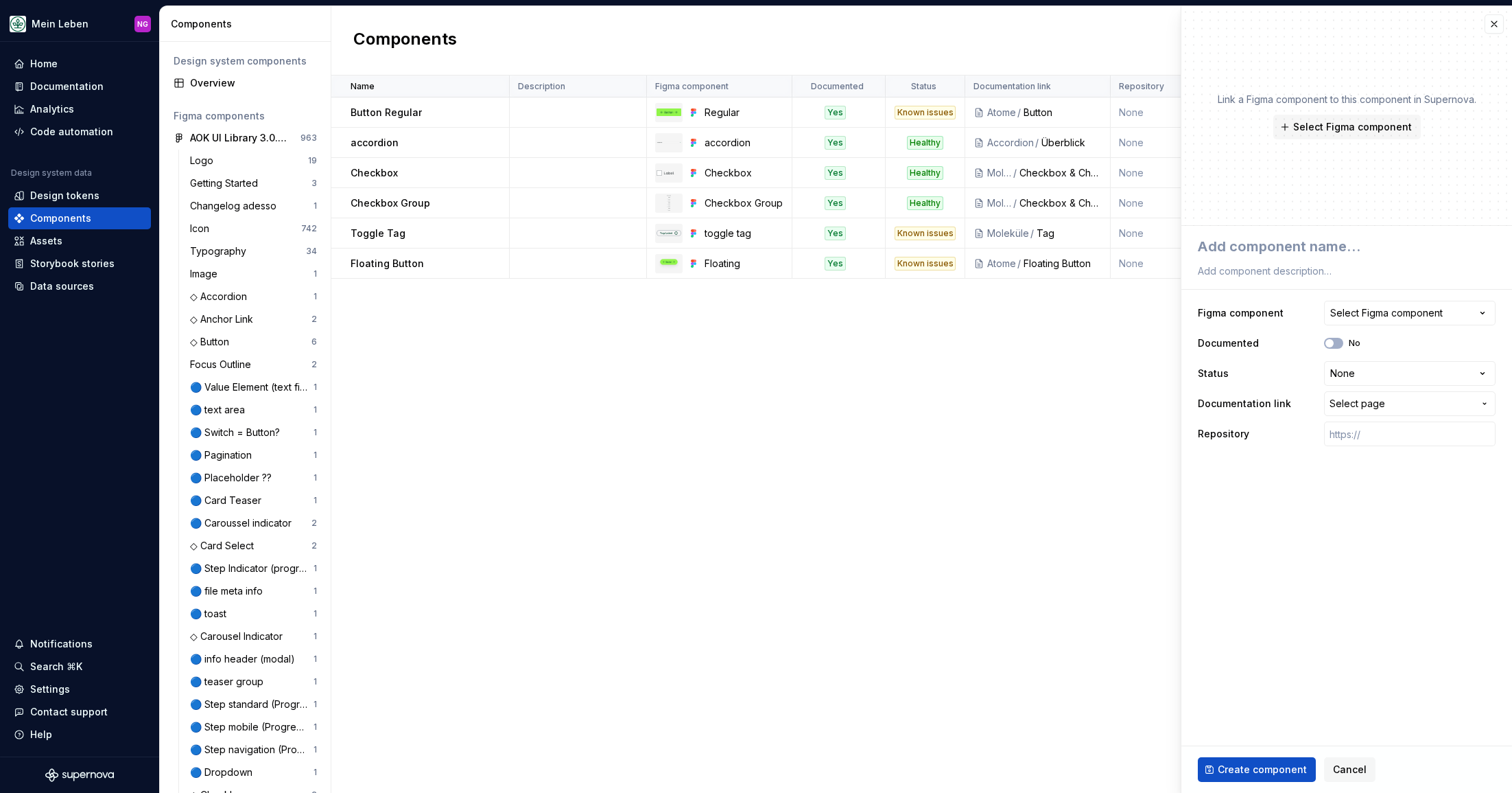
click at [876, 431] on html "Mein Leben NG Home Documentation Analytics Code automation Design system data D…" at bounding box center [756, 396] width 1512 height 793
click at [996, 428] on div "Name Description Figma component Documented Status Documentation link Repositor…" at bounding box center [922, 434] width 1181 height 717
click at [1374, 123] on span "Select Figma component" at bounding box center [1352, 127] width 118 height 13
type textarea "*"
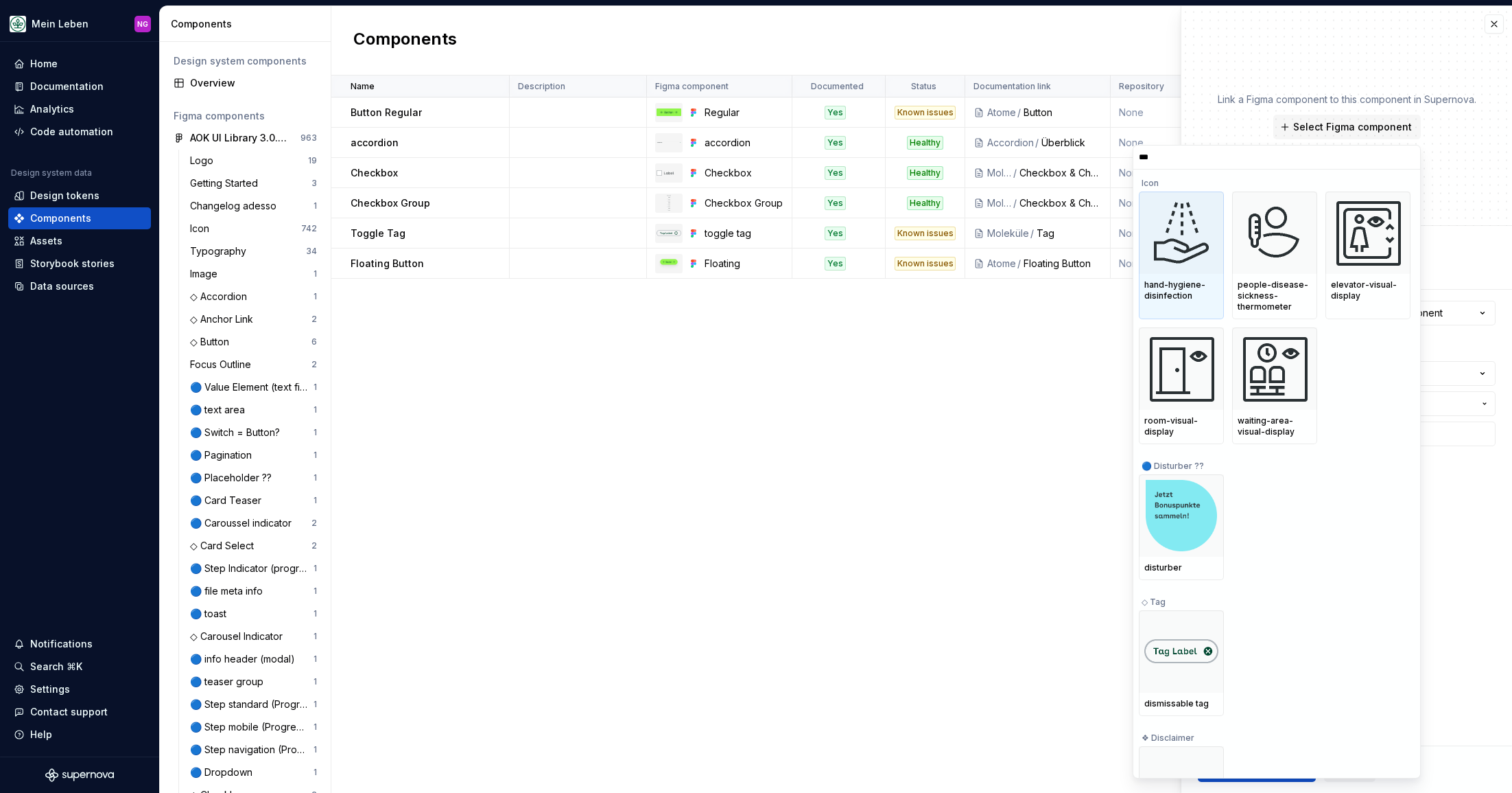
type input "****"
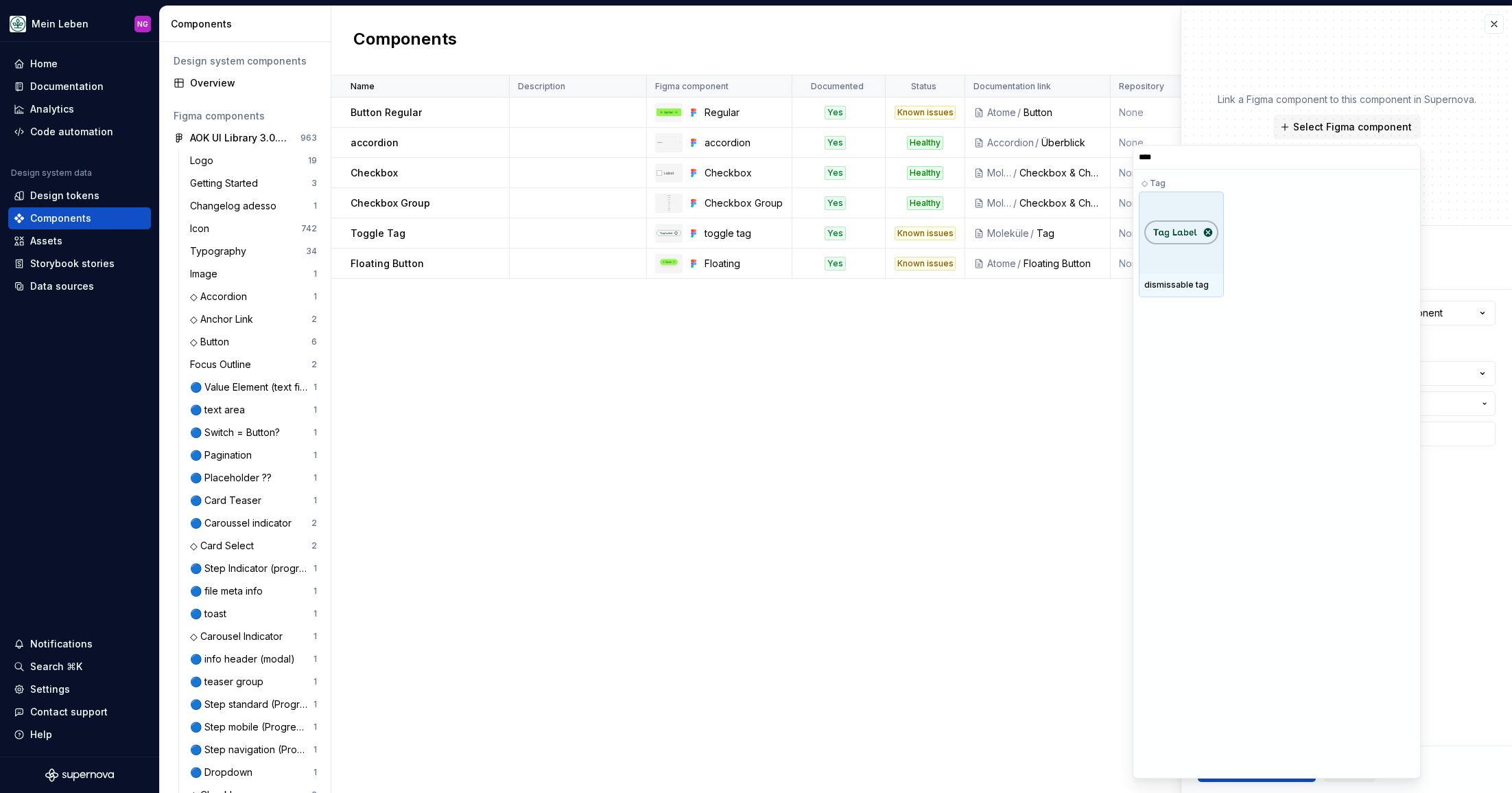
click at [1195, 237] on img at bounding box center [1181, 232] width 74 height 24
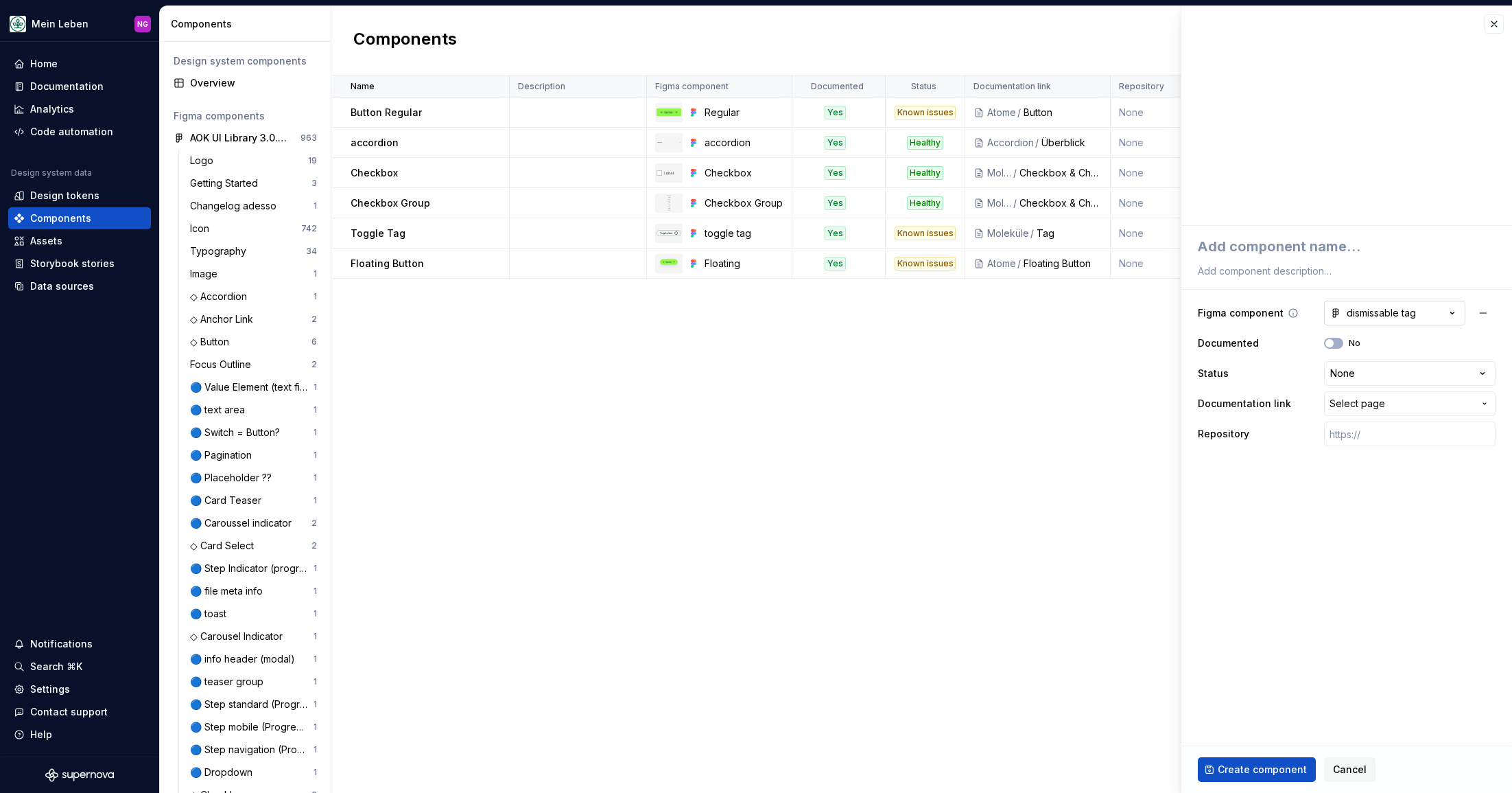
click at [1370, 309] on div "dismissable tag" at bounding box center [1372, 313] width 85 height 13
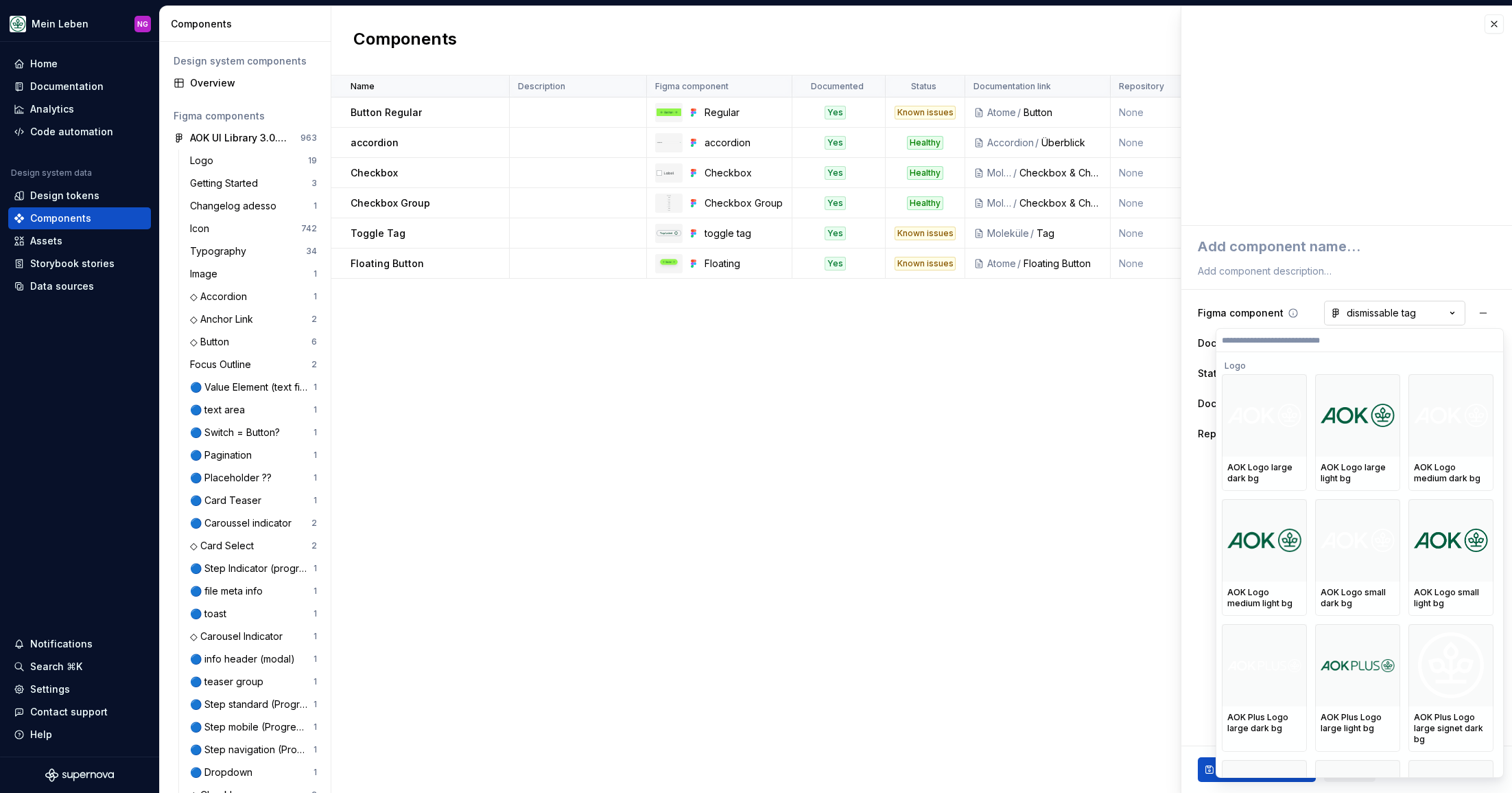
click at [1370, 309] on html "Mein Leben NG Home Documentation Analytics Code automation Design system data D…" at bounding box center [756, 396] width 1512 height 793
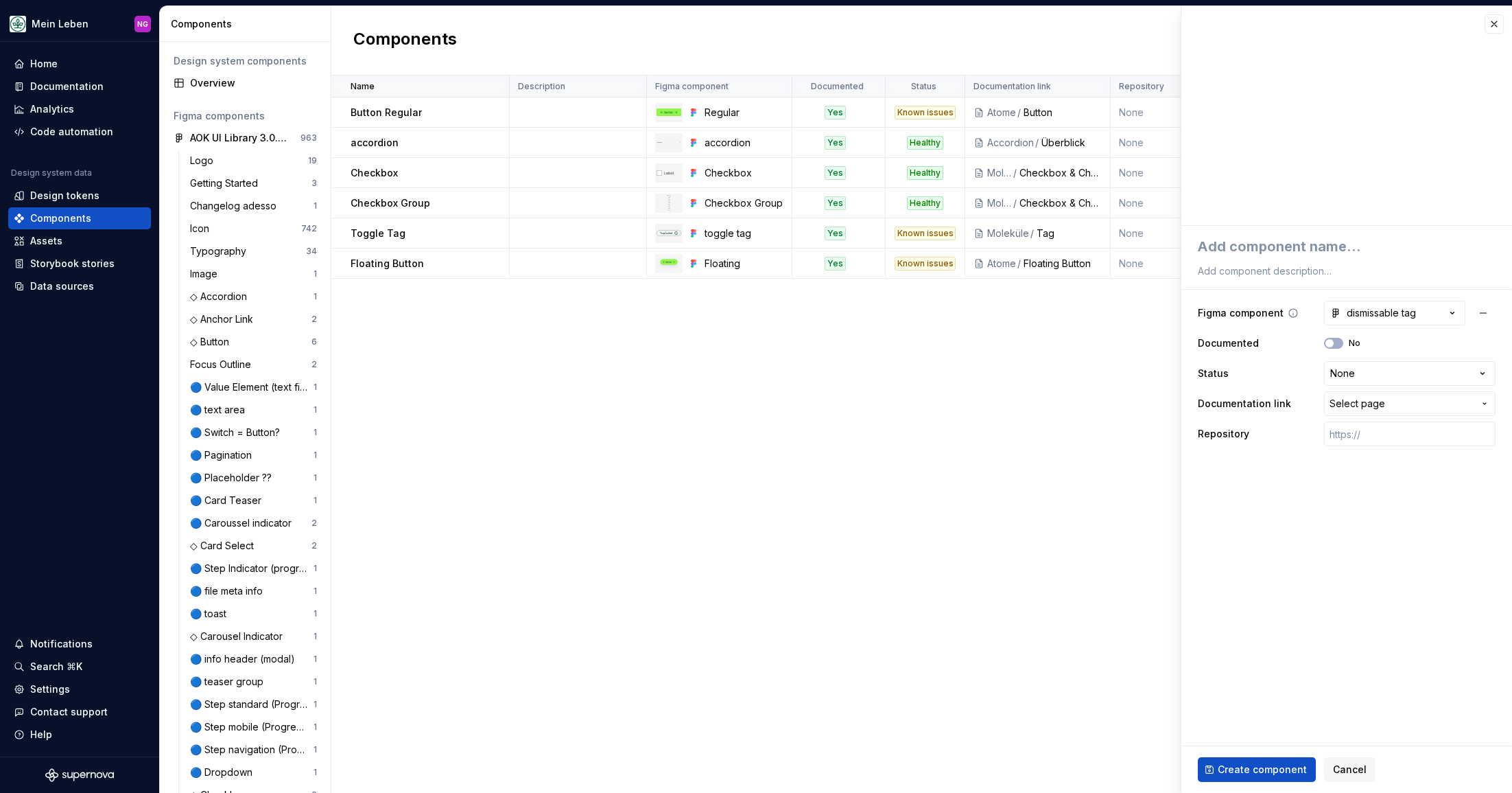
click at [1288, 312] on icon at bounding box center [1293, 313] width 11 height 11
click at [1357, 765] on span "Cancel" at bounding box center [1349, 769] width 34 height 13
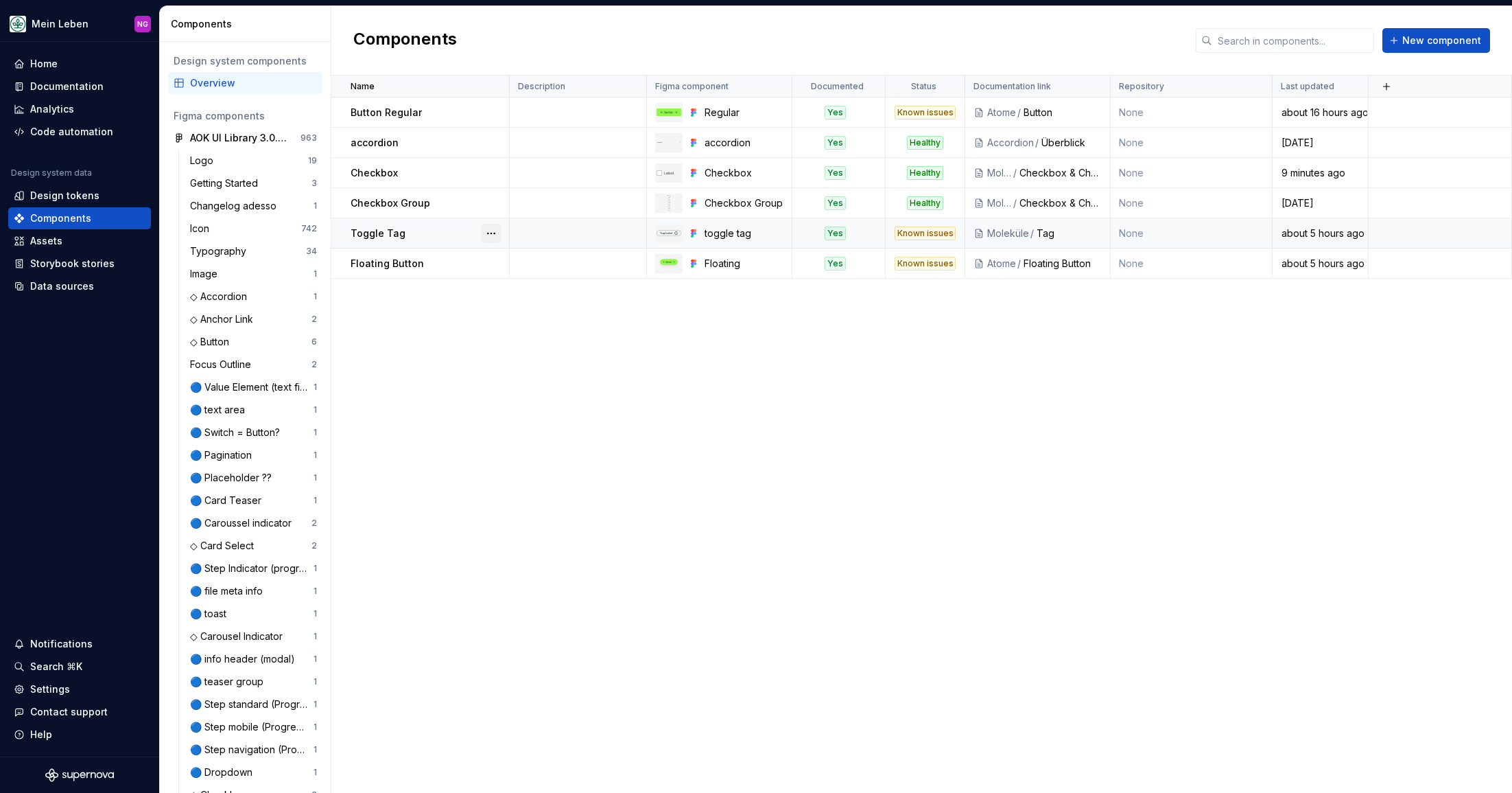
click at [498, 226] on button "button" at bounding box center [492, 233] width 20 height 20
click at [553, 263] on div "Open component detail" at bounding box center [563, 259] width 113 height 13
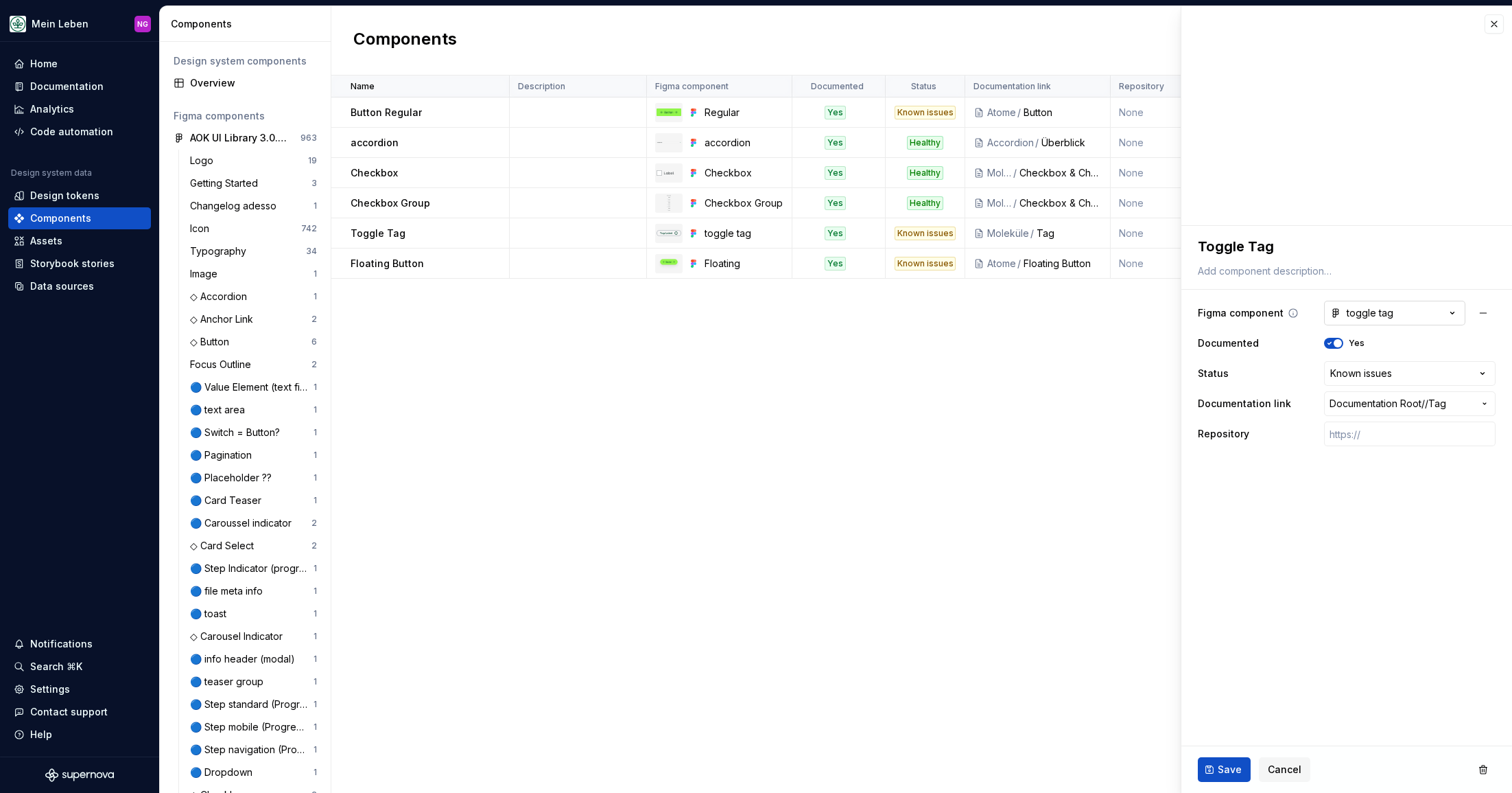
click at [1363, 310] on div "toggle tag" at bounding box center [1361, 313] width 63 height 13
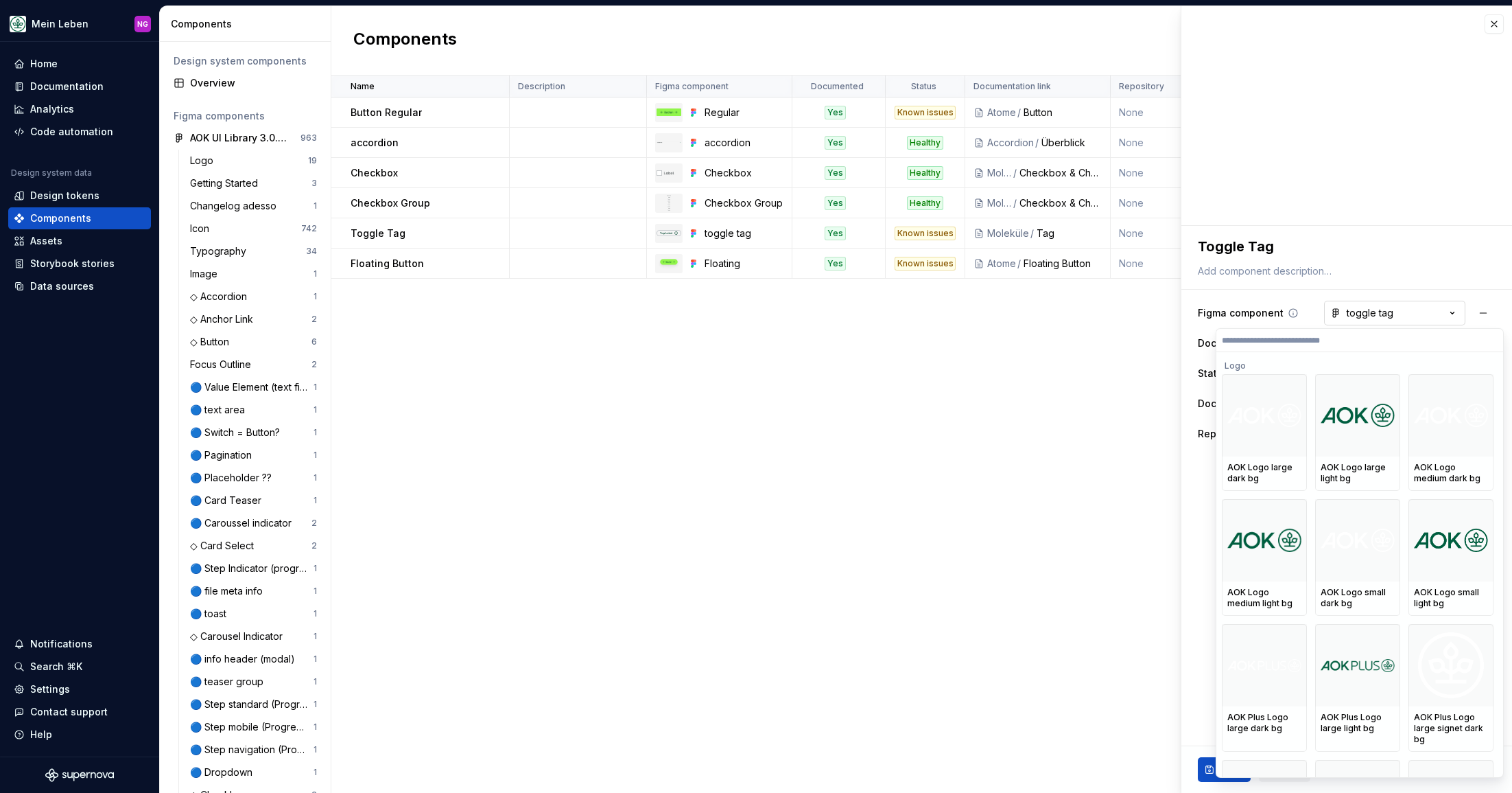
click at [1363, 310] on html "Mein Leben NG Home Documentation Analytics Code automation Design system data D…" at bounding box center [756, 396] width 1512 height 793
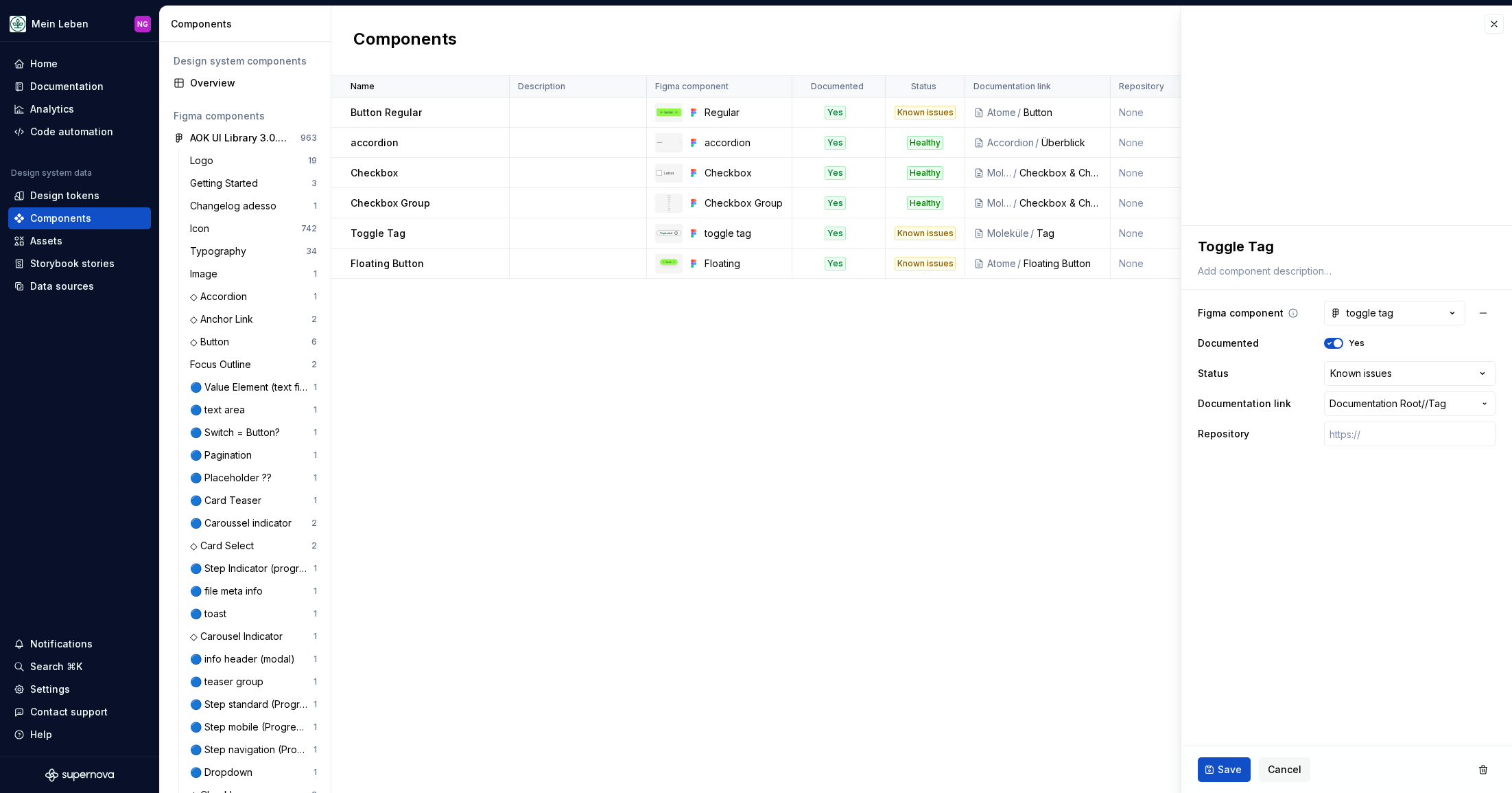
click at [1288, 312] on icon at bounding box center [1293, 313] width 11 height 11
click at [1224, 766] on span "Save" at bounding box center [1229, 769] width 24 height 13
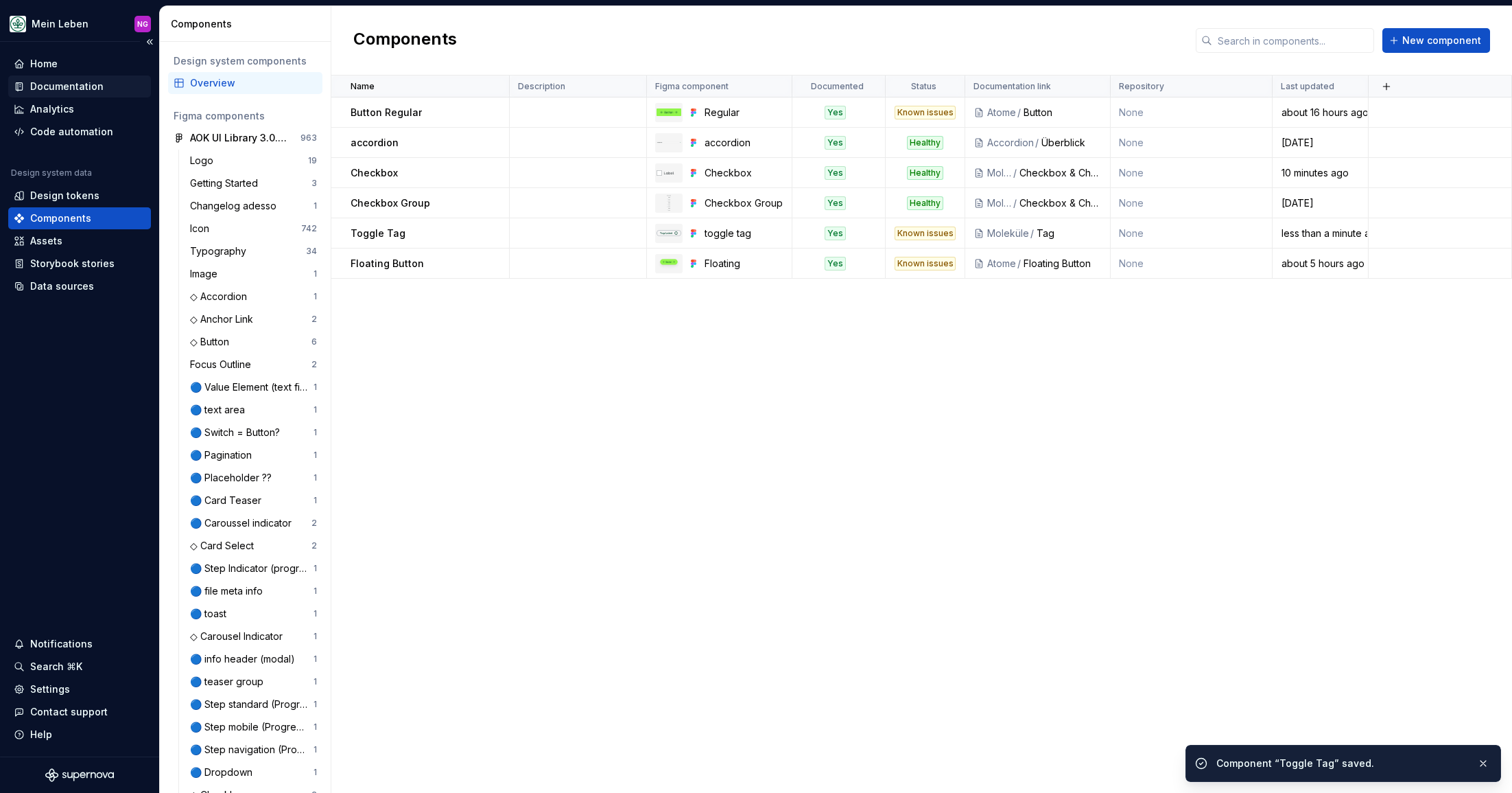
click at [115, 77] on div "Documentation" at bounding box center [79, 86] width 142 height 22
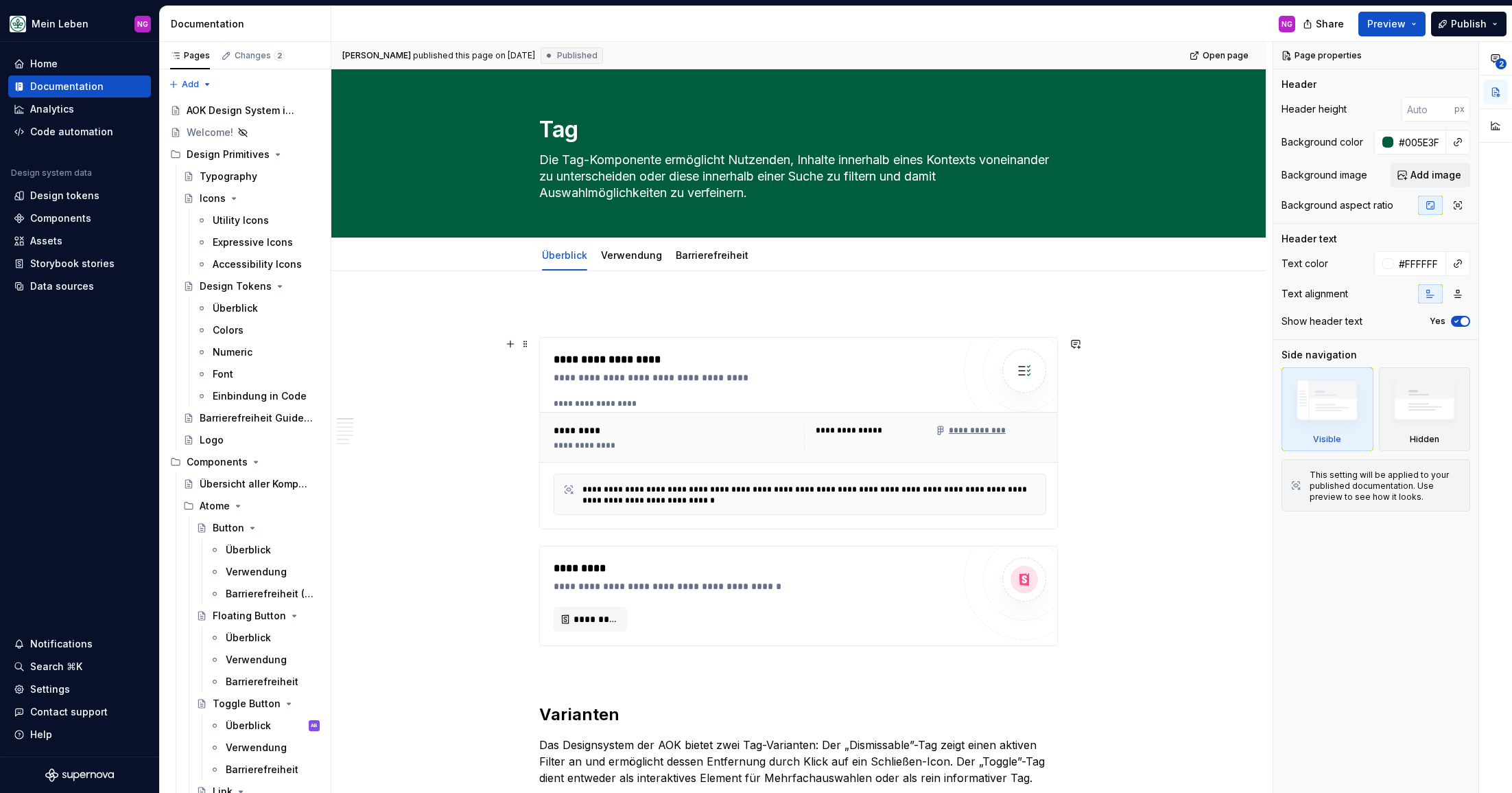
click at [689, 425] on div "*********" at bounding box center [675, 429] width 242 height 13
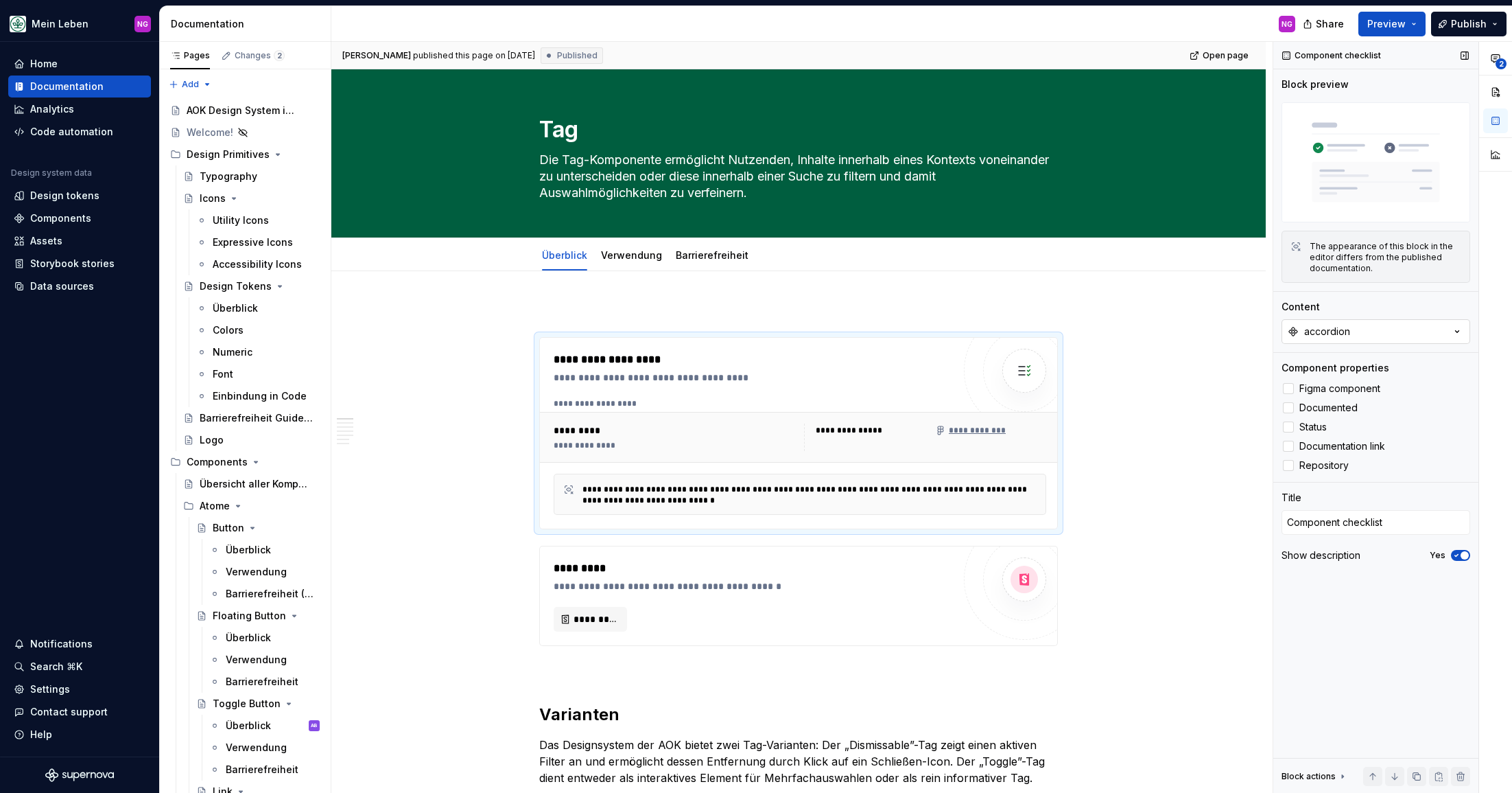
click at [1370, 333] on button "accordion" at bounding box center [1376, 331] width 189 height 25
click at [1342, 473] on div "Toggle Tag" at bounding box center [1375, 477] width 172 height 13
click at [1294, 411] on label "Documented" at bounding box center [1376, 407] width 189 height 16
click at [1293, 426] on div at bounding box center [1288, 427] width 11 height 11
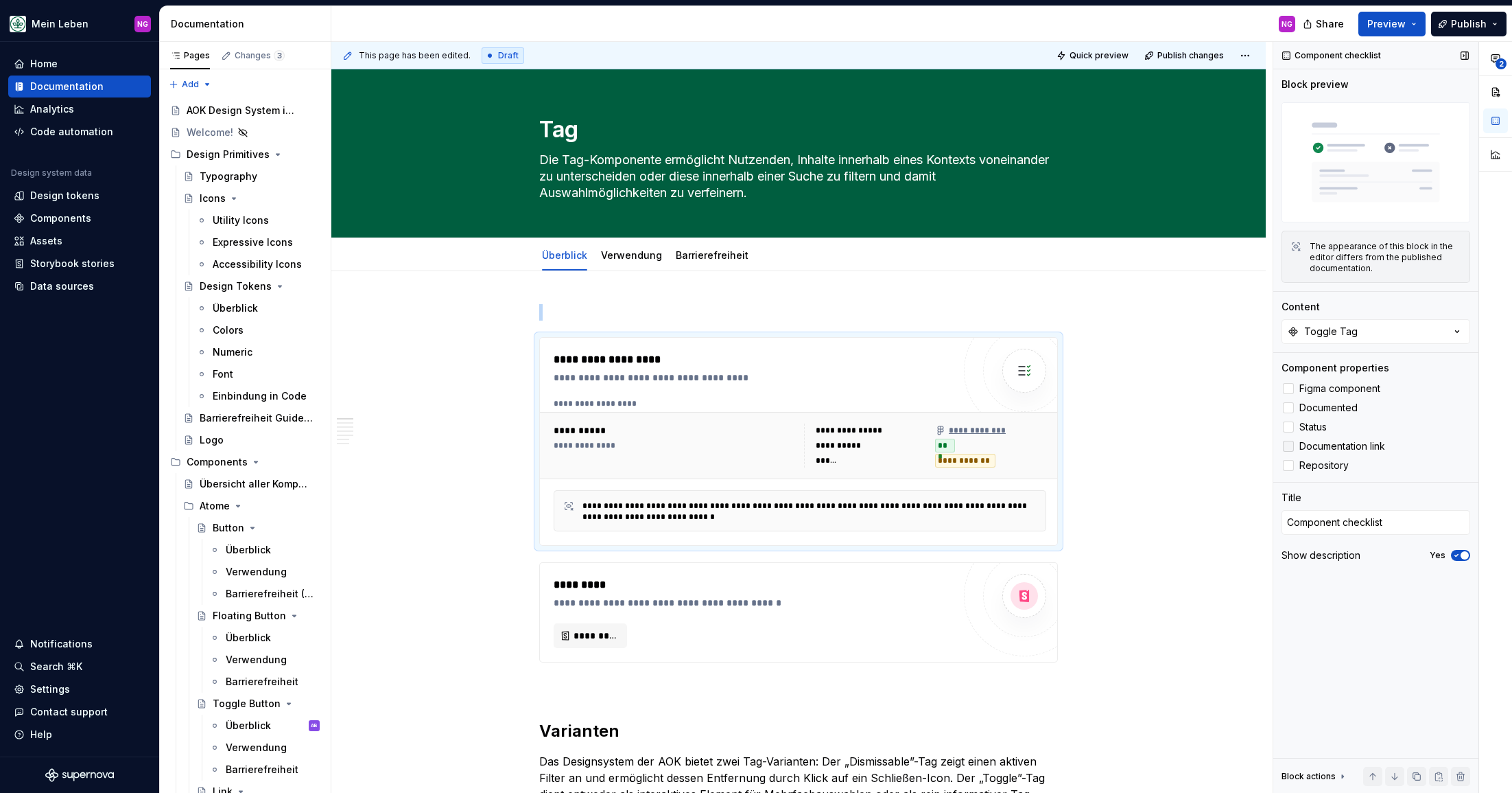
click at [1295, 448] on label "Documentation link" at bounding box center [1376, 446] width 189 height 16
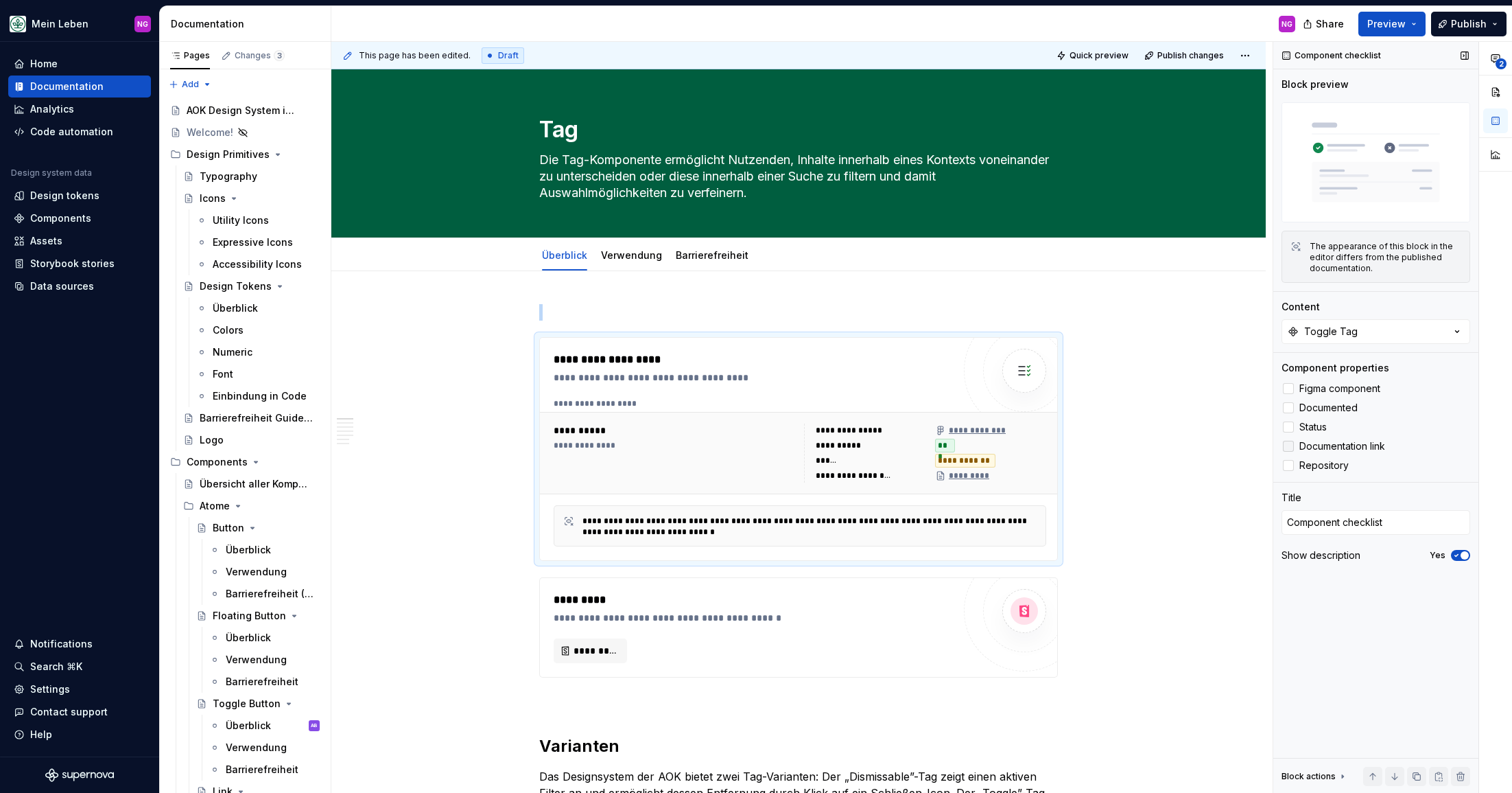
click at [1288, 446] on icon at bounding box center [1288, 446] width 0 height 0
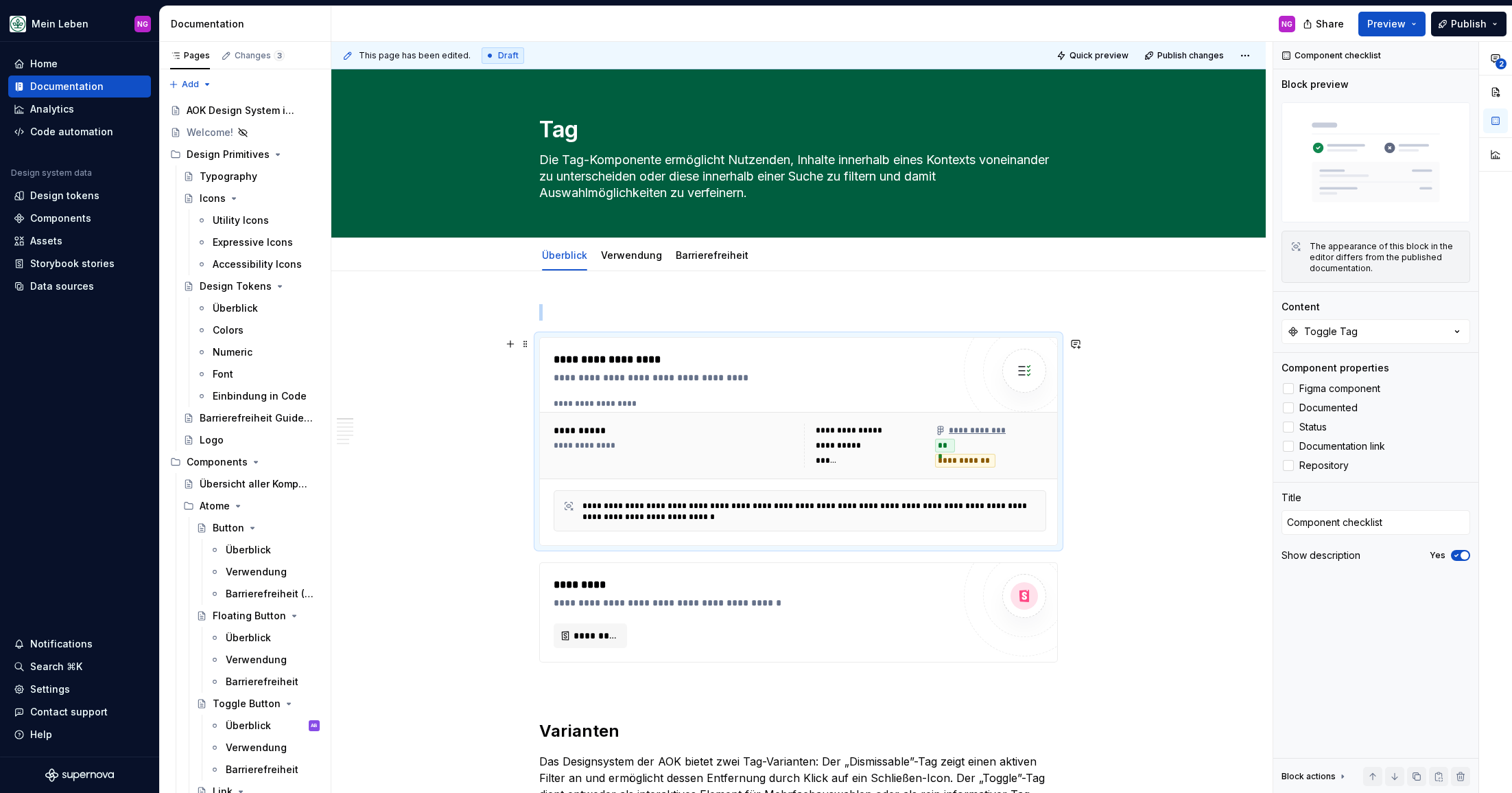
click at [1196, 437] on div "**********" at bounding box center [801, 417] width 941 height 751
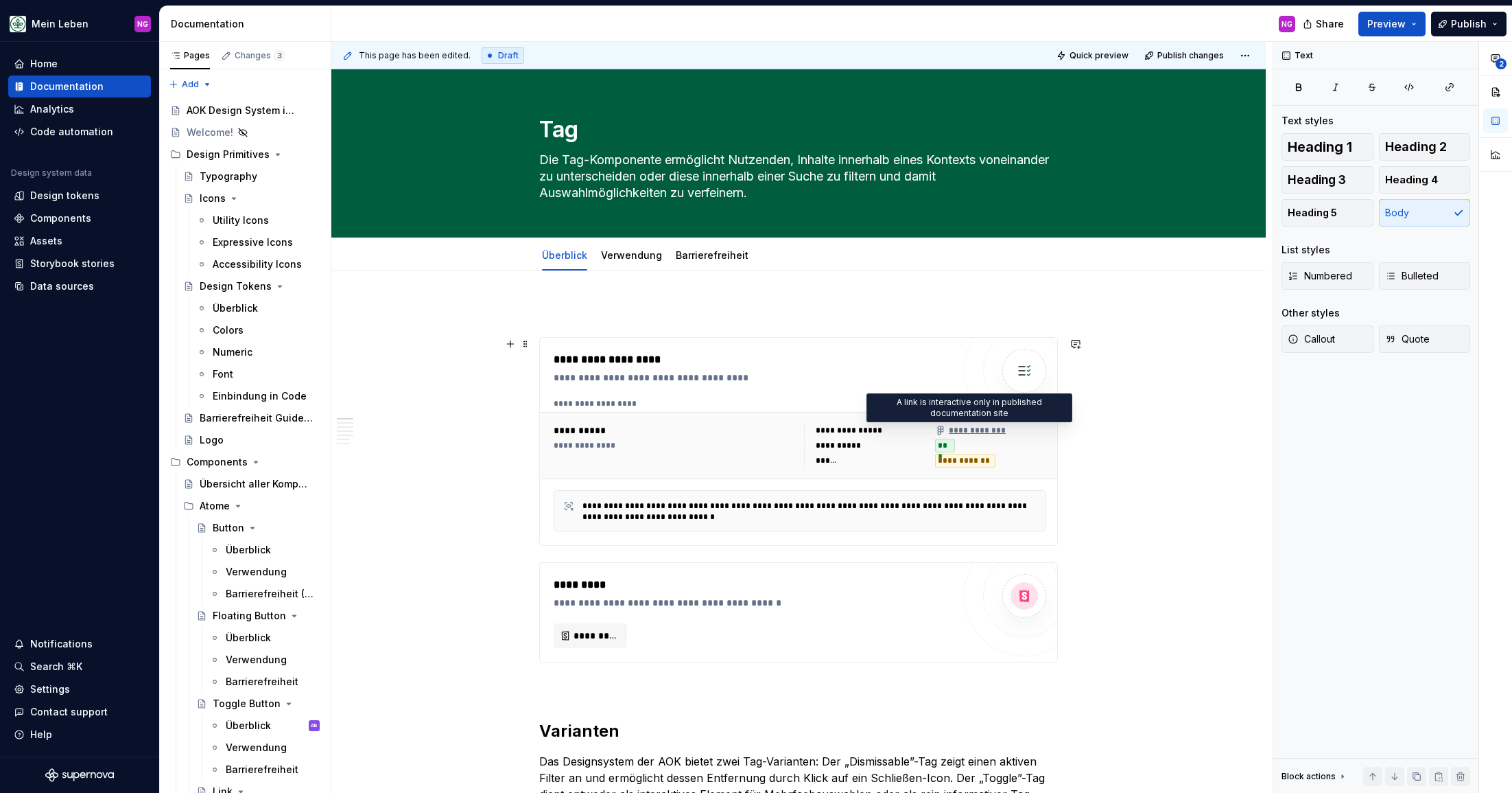
click at [988, 431] on div "**********" at bounding box center [970, 430] width 70 height 11
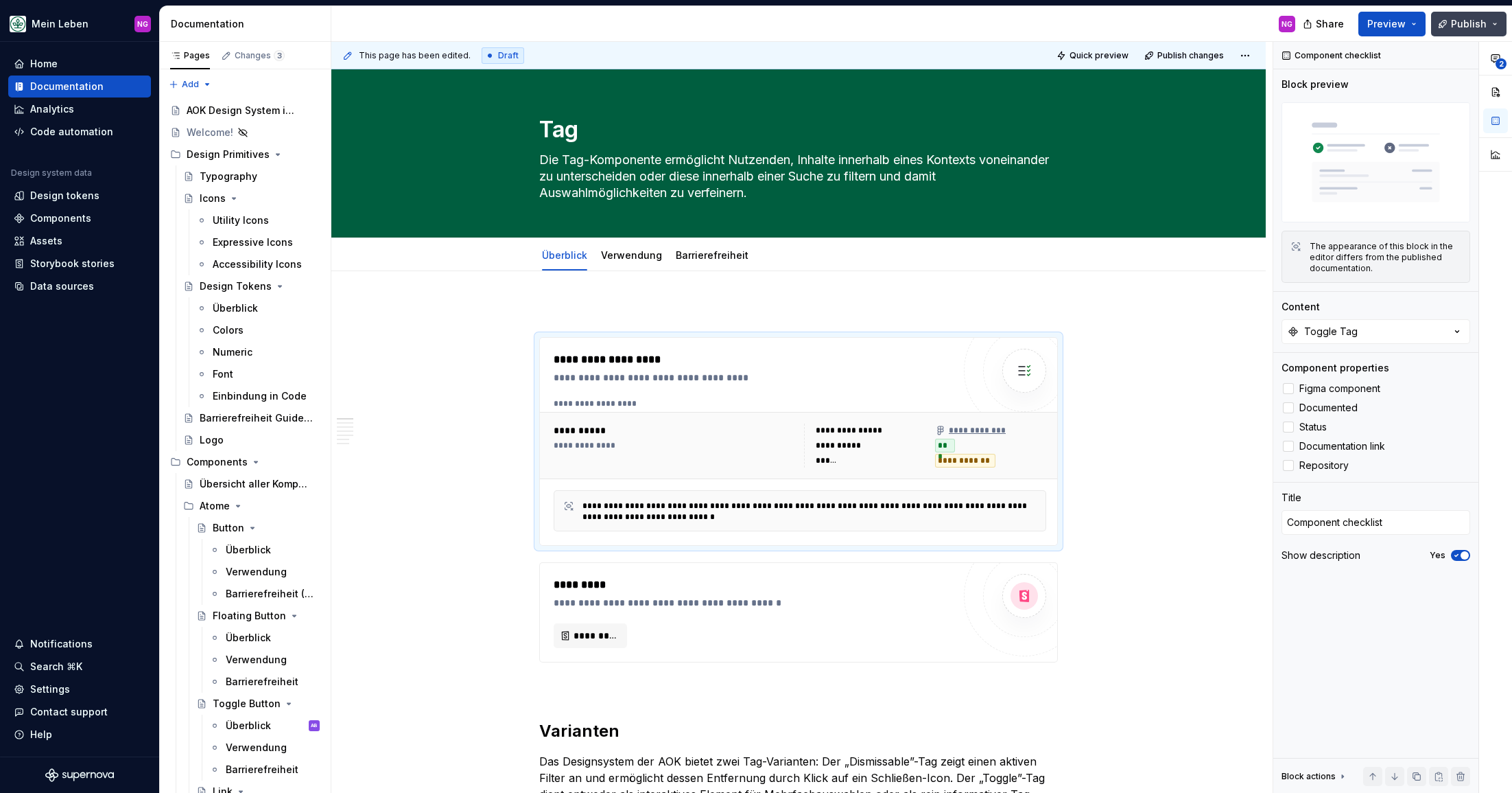
click at [1464, 25] on span "Publish" at bounding box center [1468, 23] width 36 height 13
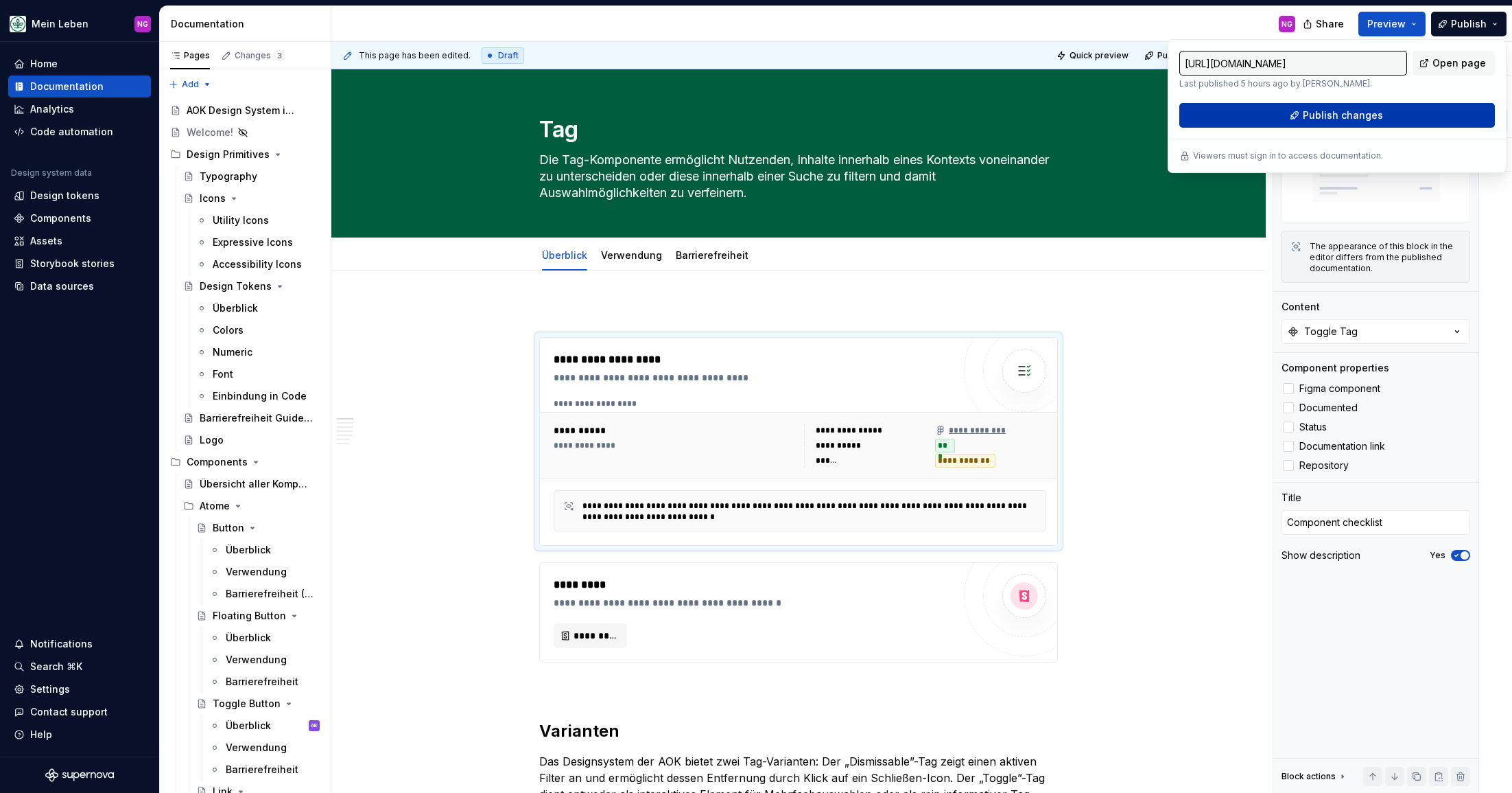
click at [1347, 114] on span "Publish changes" at bounding box center [1343, 115] width 80 height 13
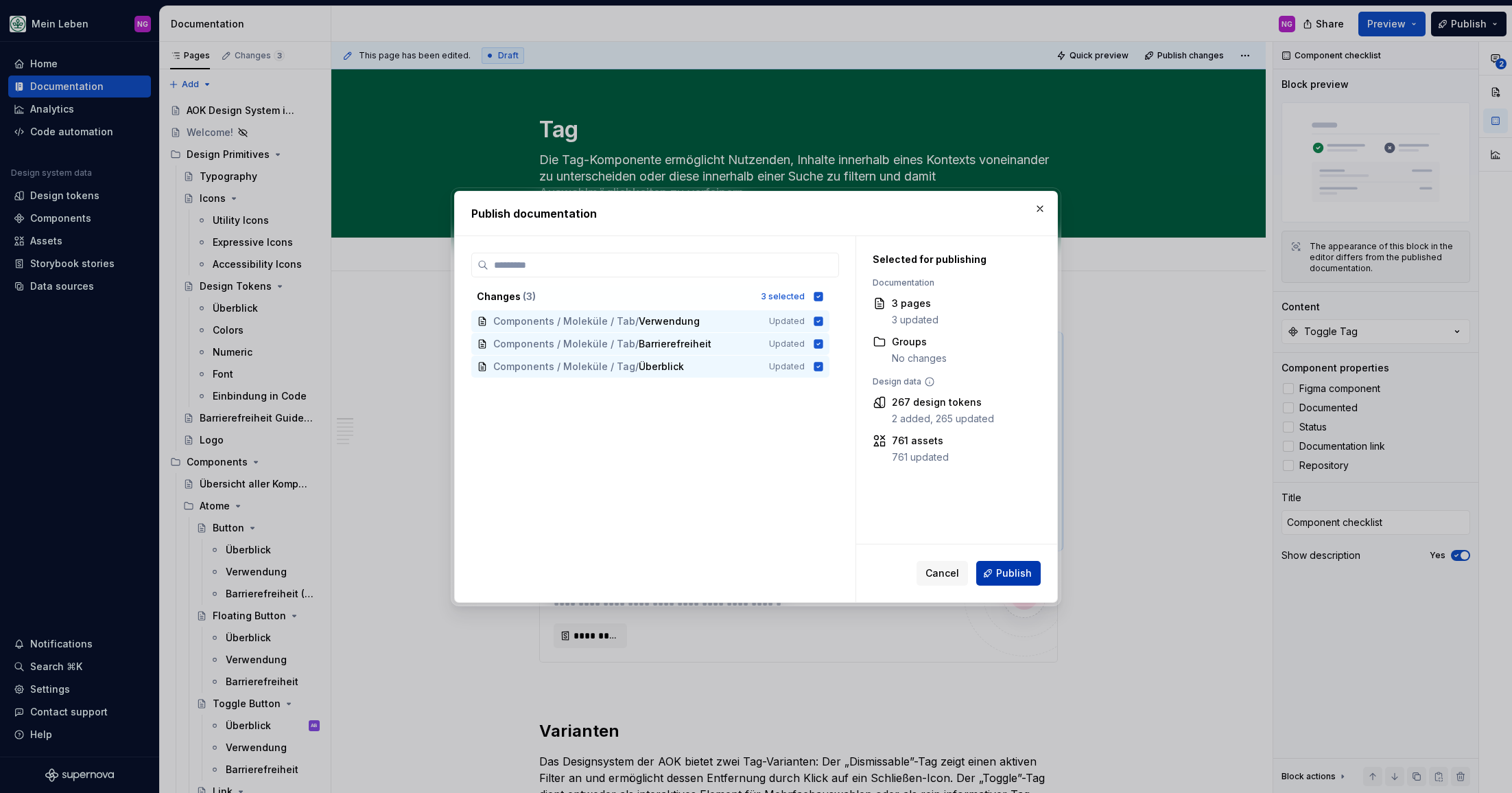
click at [1019, 584] on button "Publish" at bounding box center [1008, 573] width 64 height 25
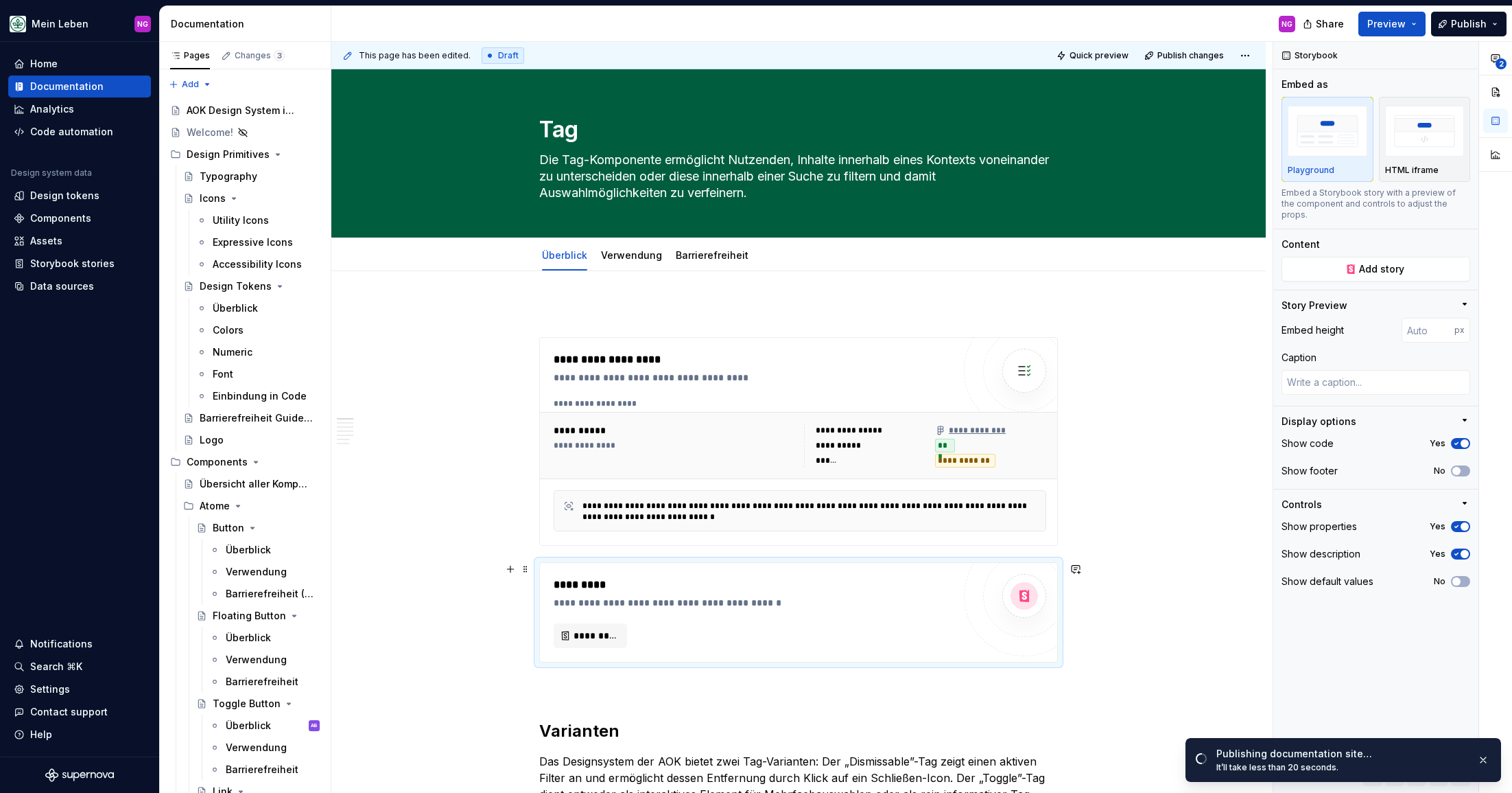
click at [1019, 580] on div at bounding box center [1023, 595] width 44 height 44
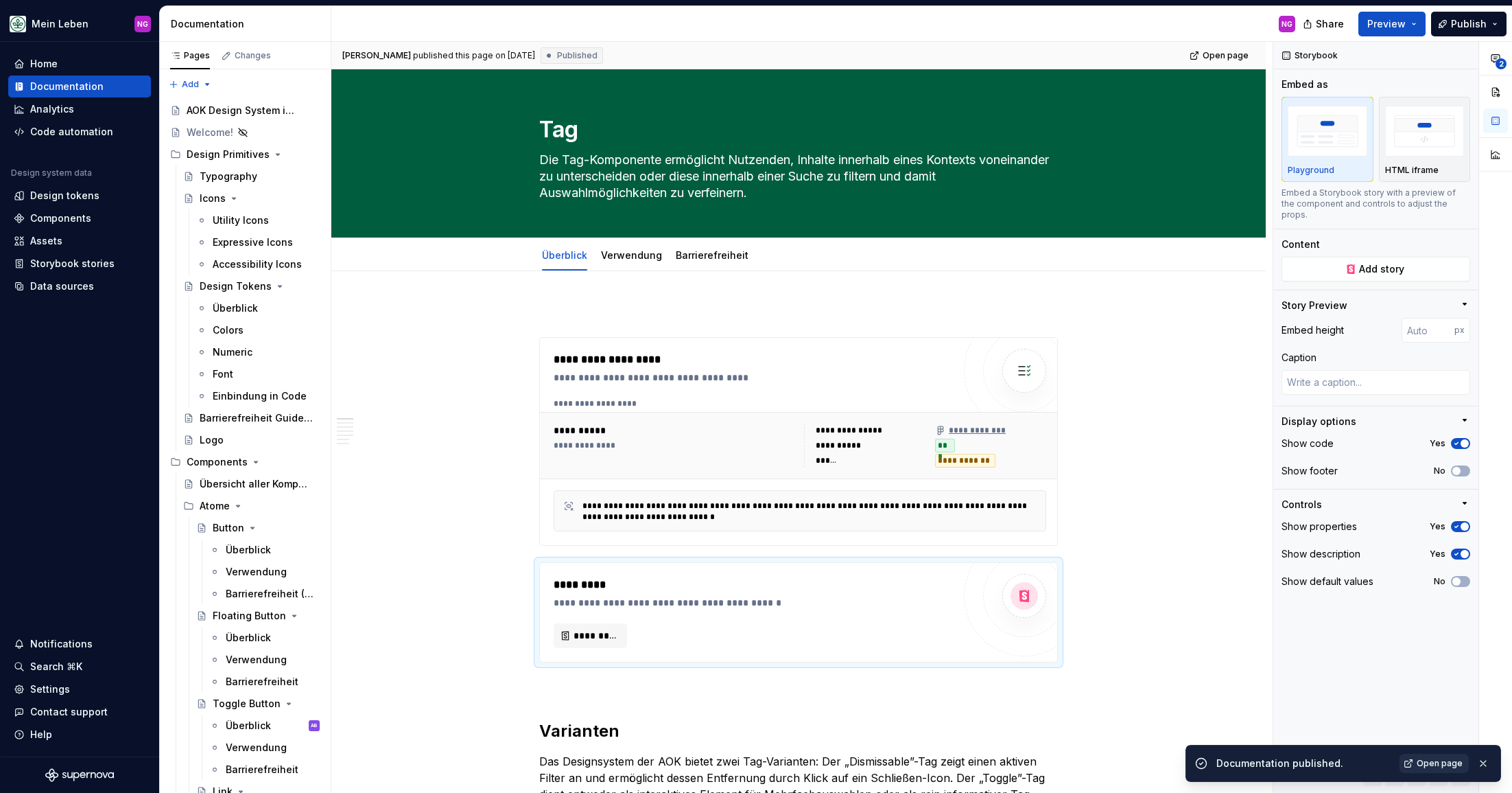
click at [1434, 763] on span "Open page" at bounding box center [1439, 763] width 46 height 11
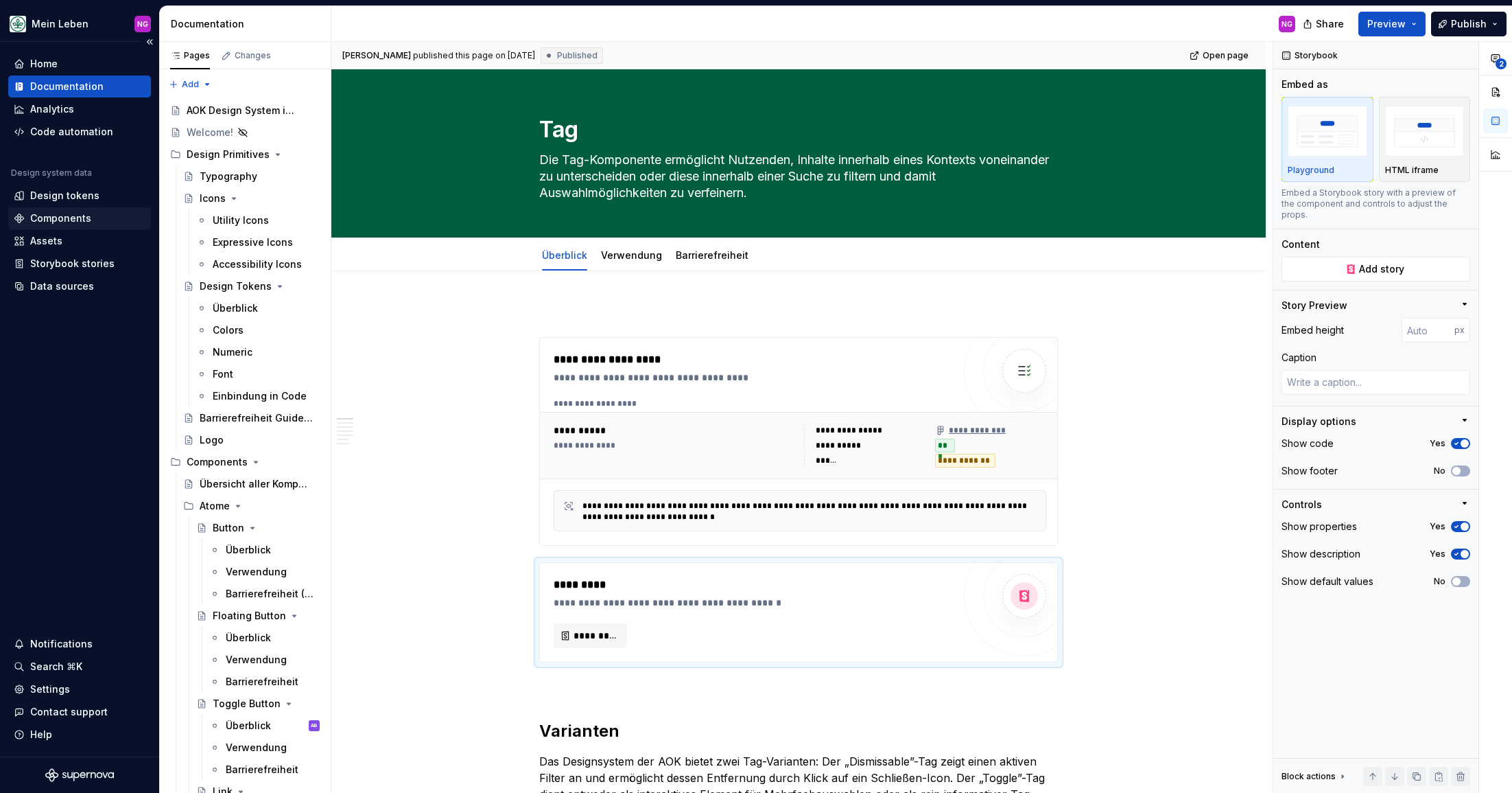
click at [73, 211] on div "Components" at bounding box center [61, 217] width 61 height 13
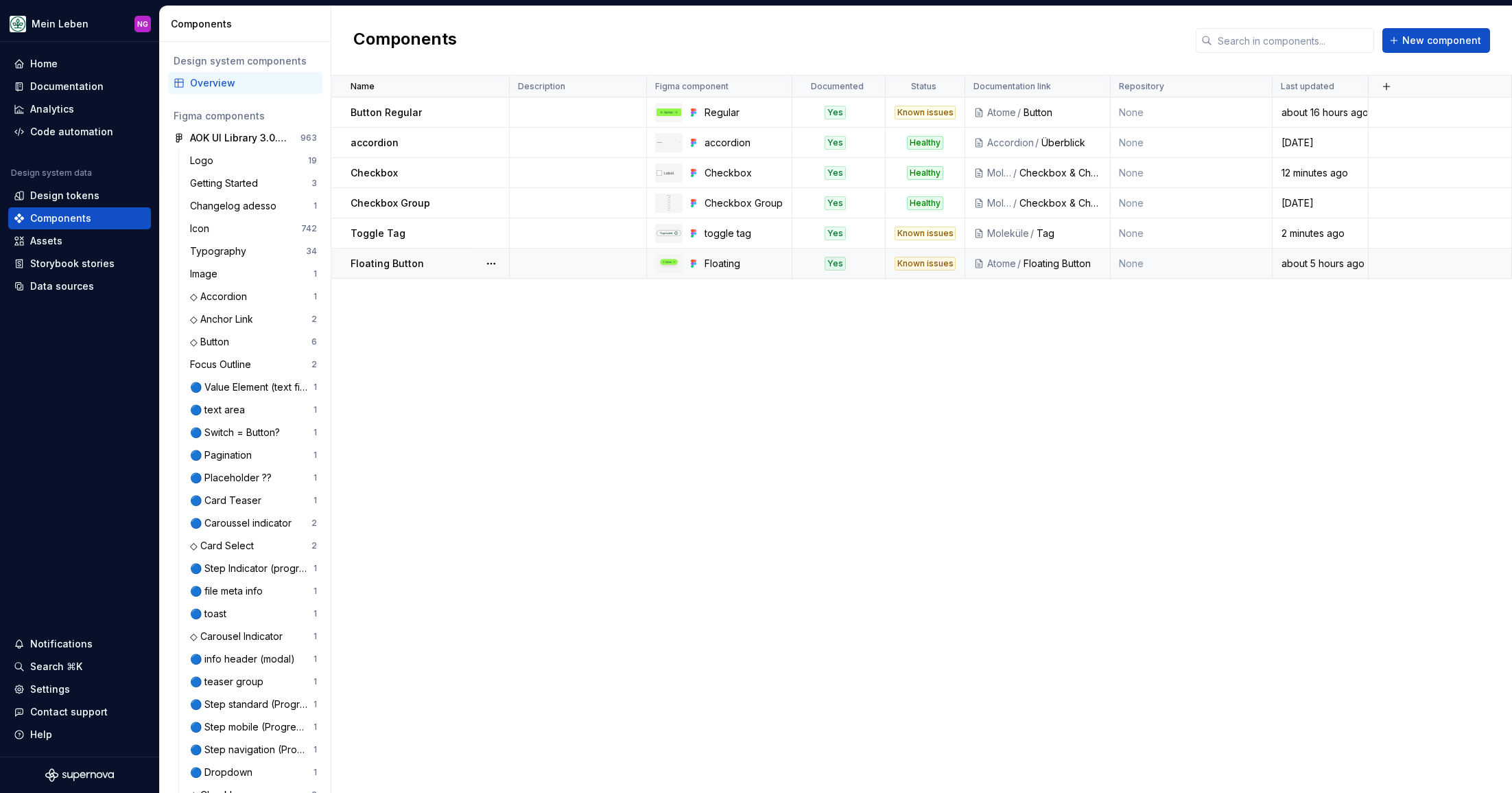
drag, startPoint x: 564, startPoint y: 342, endPoint x: 524, endPoint y: 275, distance: 78.0
click at [561, 333] on div "Name Description Figma component Documented Status Documentation link Repositor…" at bounding box center [922, 434] width 1181 height 717
click at [491, 233] on button "button" at bounding box center [492, 233] width 20 height 20
click at [533, 256] on div "Open component detail" at bounding box center [563, 259] width 113 height 13
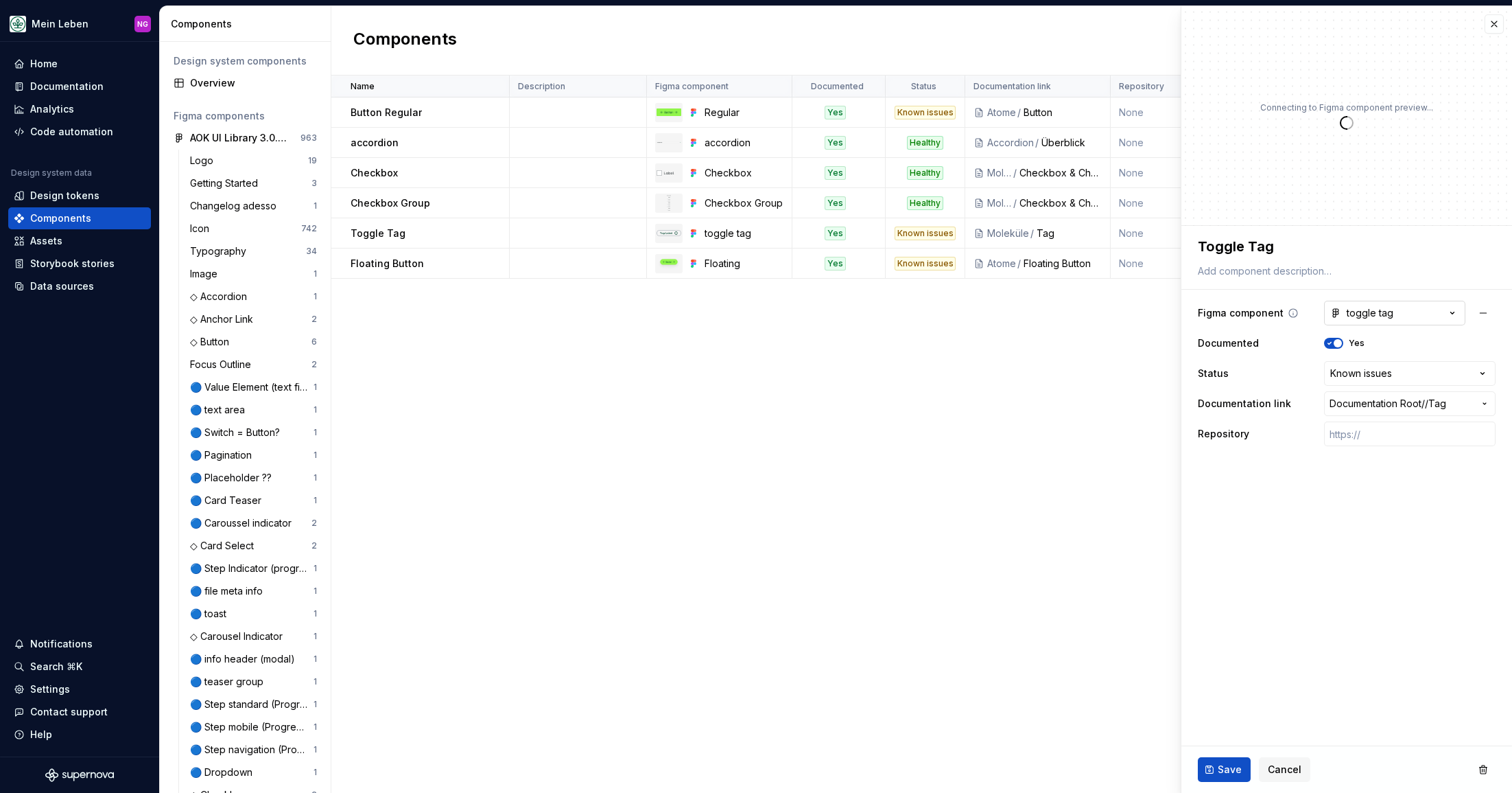
type textarea "*"
click at [1379, 309] on div "toggle tag" at bounding box center [1361, 313] width 63 height 13
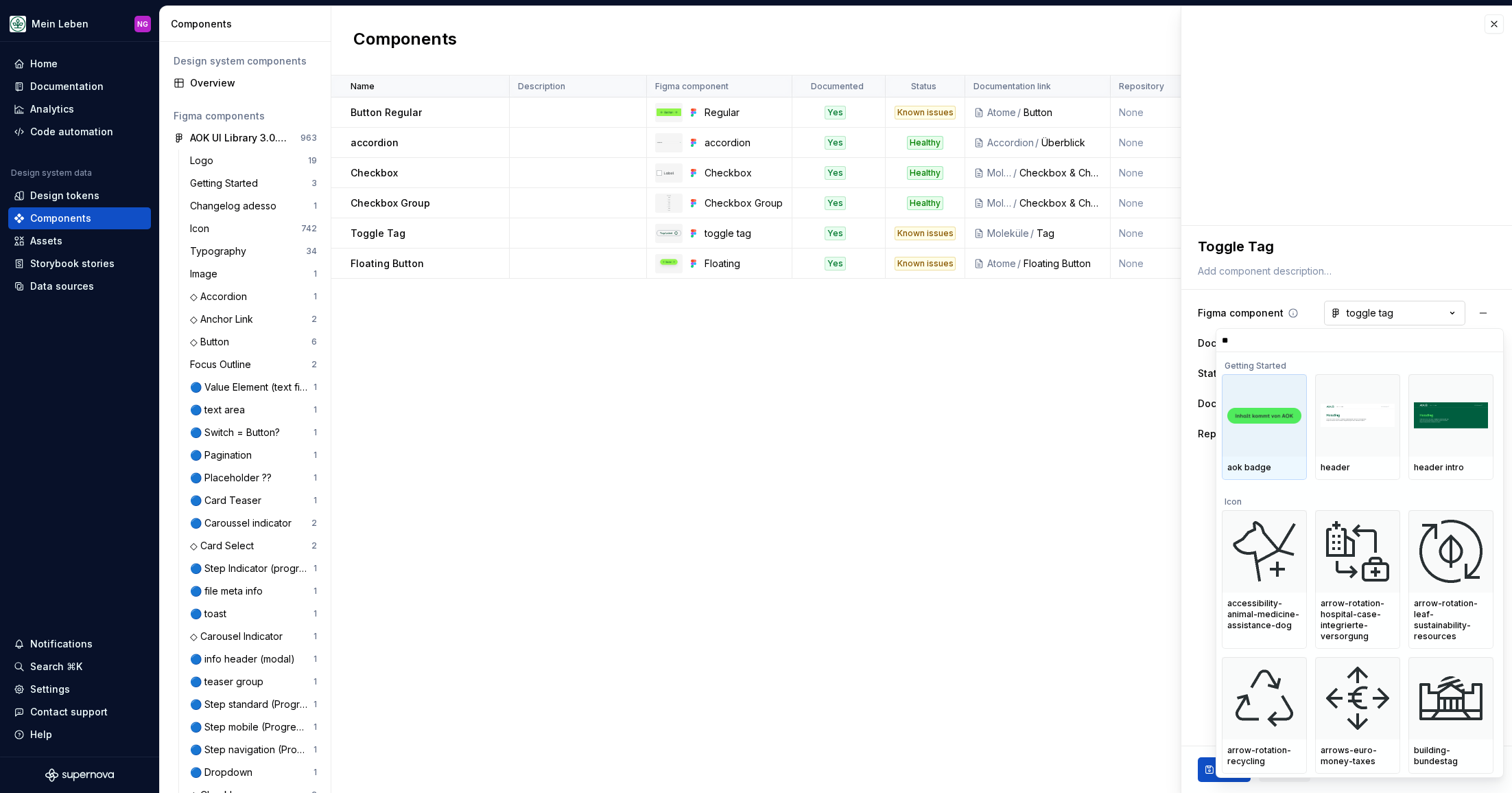
type input "***"
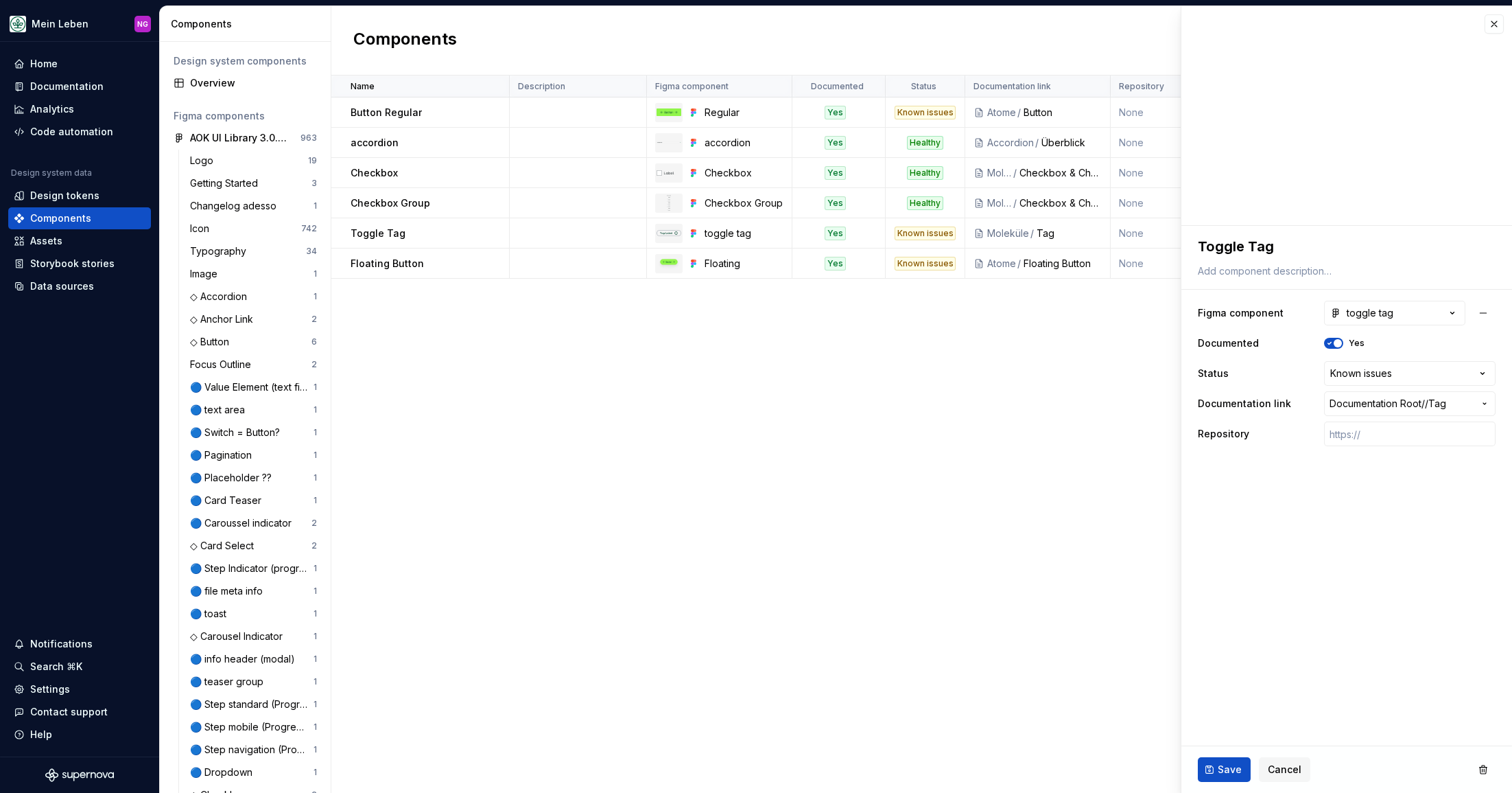
click at [1020, 528] on html "Mein Leben NG Home Documentation Analytics Code automation Design system data D…" at bounding box center [756, 396] width 1512 height 793
click at [1102, 432] on div "Name Description Figma component Documented Status Documentation link Repositor…" at bounding box center [922, 434] width 1181 height 717
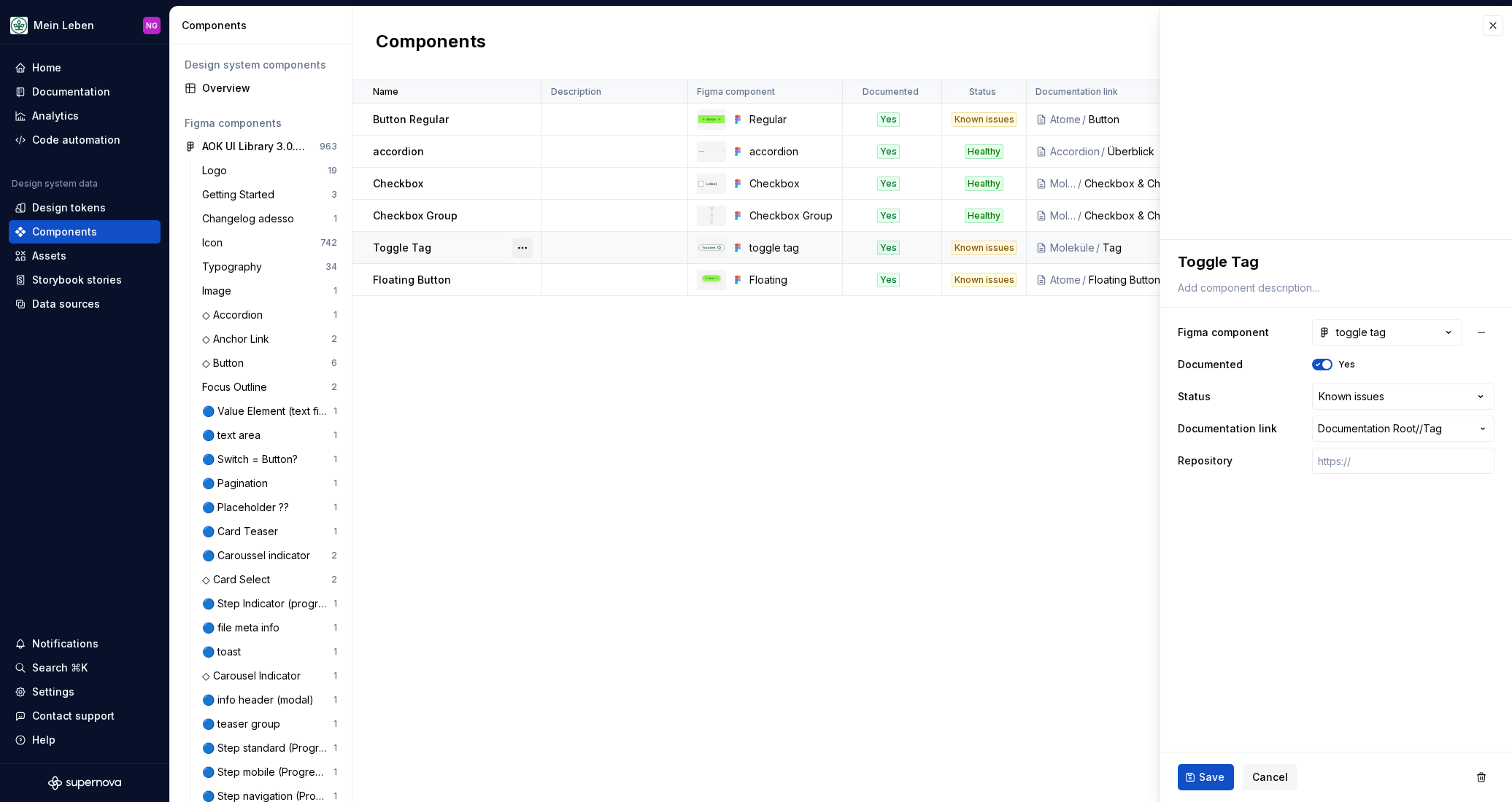
click at [526, 243] on button "button" at bounding box center [523, 248] width 21 height 21
click at [576, 274] on div "Open component detail" at bounding box center [599, 276] width 120 height 14
type textarea "*"
click at [1403, 344] on button "toggle tag" at bounding box center [1387, 332] width 151 height 27
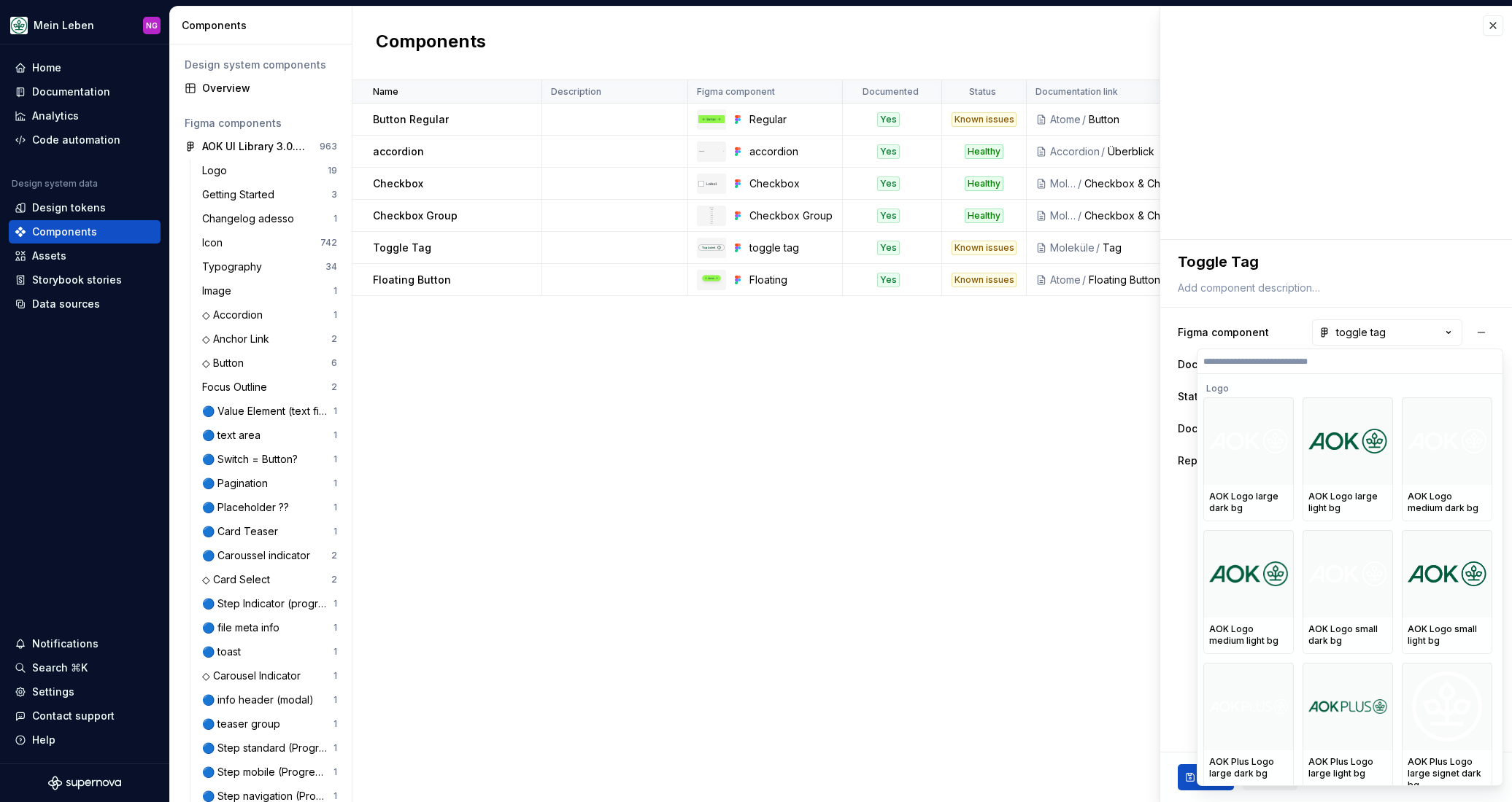
click at [1279, 364] on input "search" at bounding box center [1350, 362] width 305 height 11
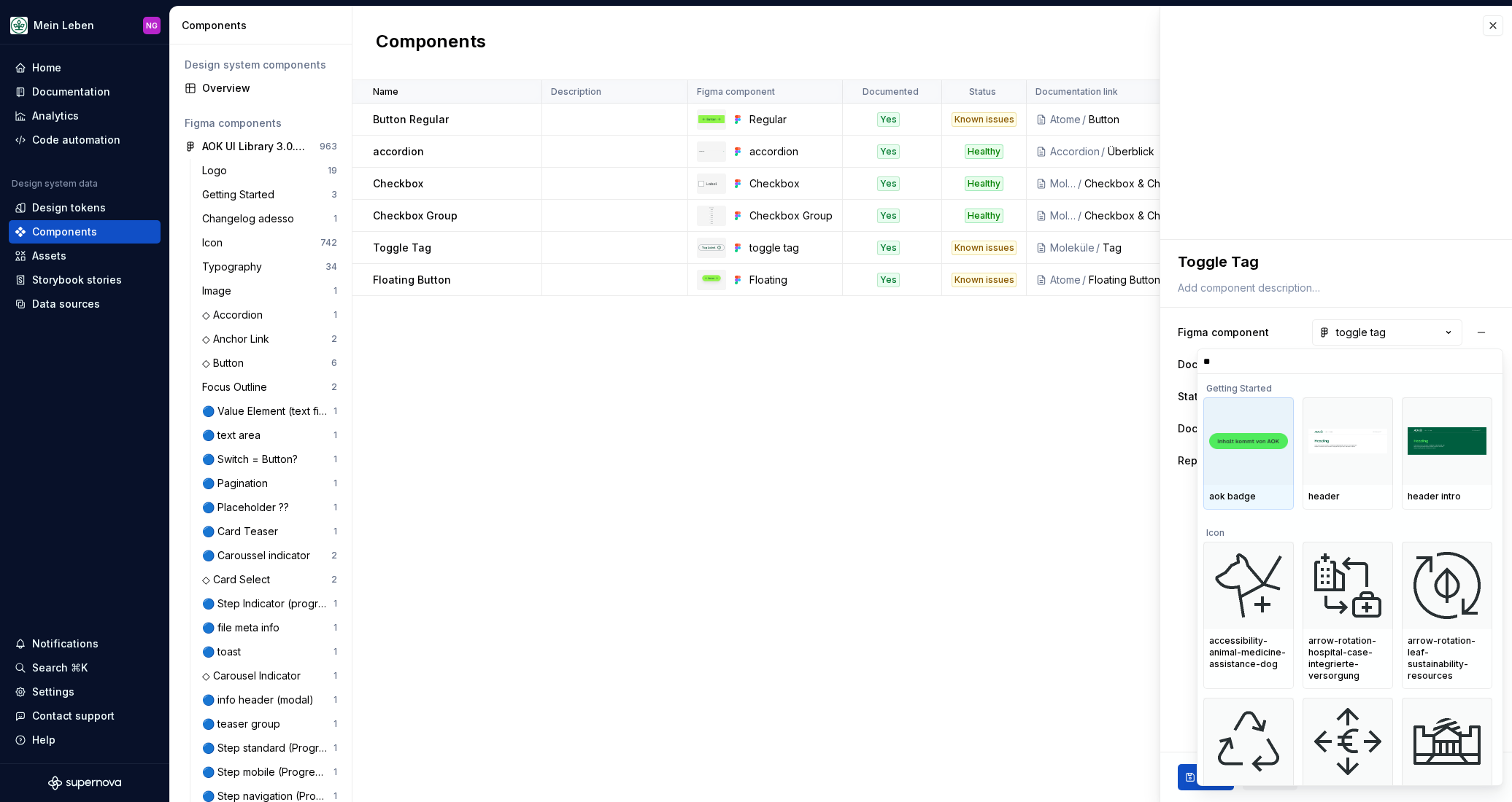
type input "***"
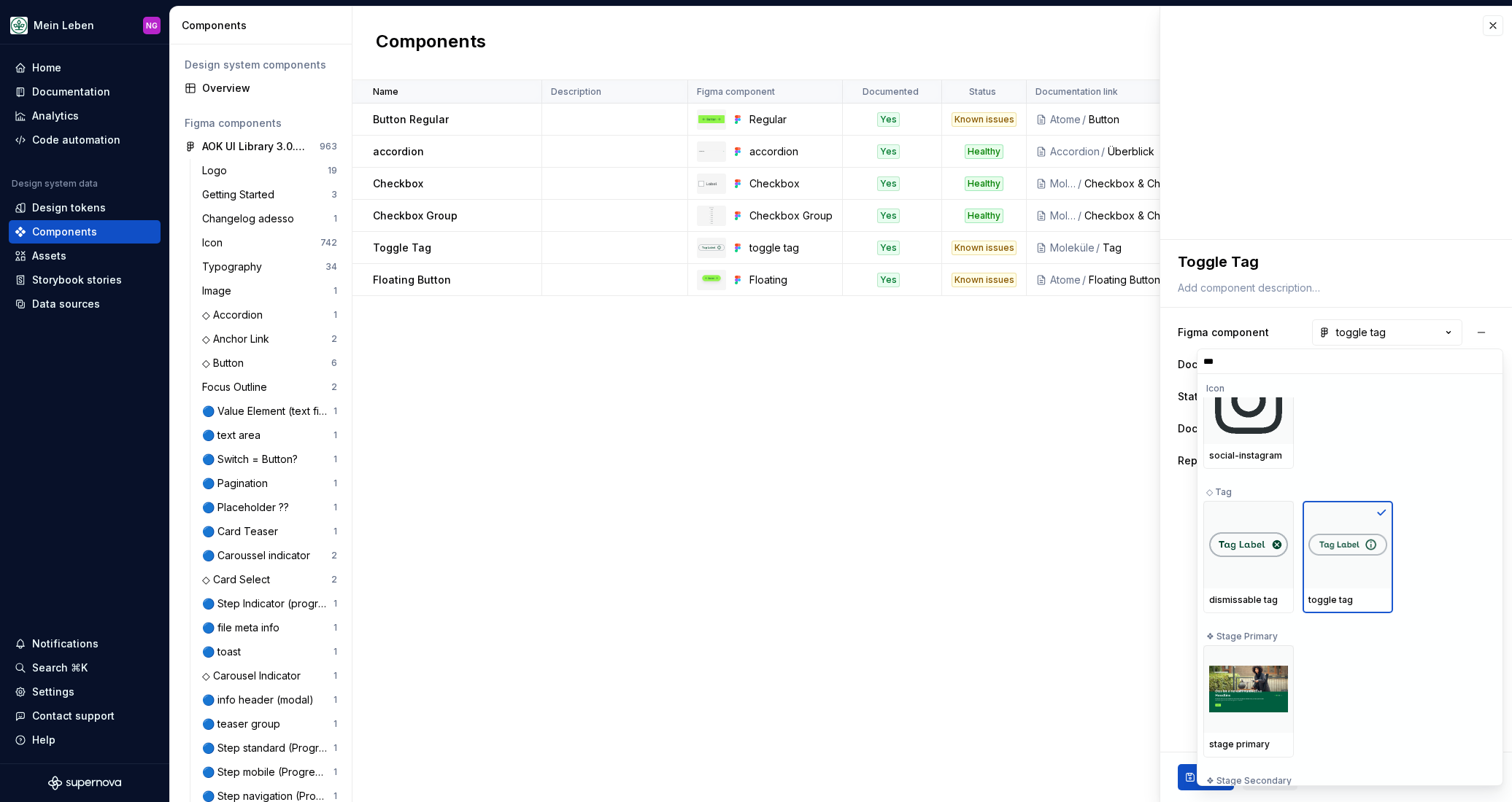
scroll to position [178, 0]
click at [866, 457] on html "Mein Leben NG Home Documentation Analytics Code automation Design system data D…" at bounding box center [756, 401] width 1512 height 802
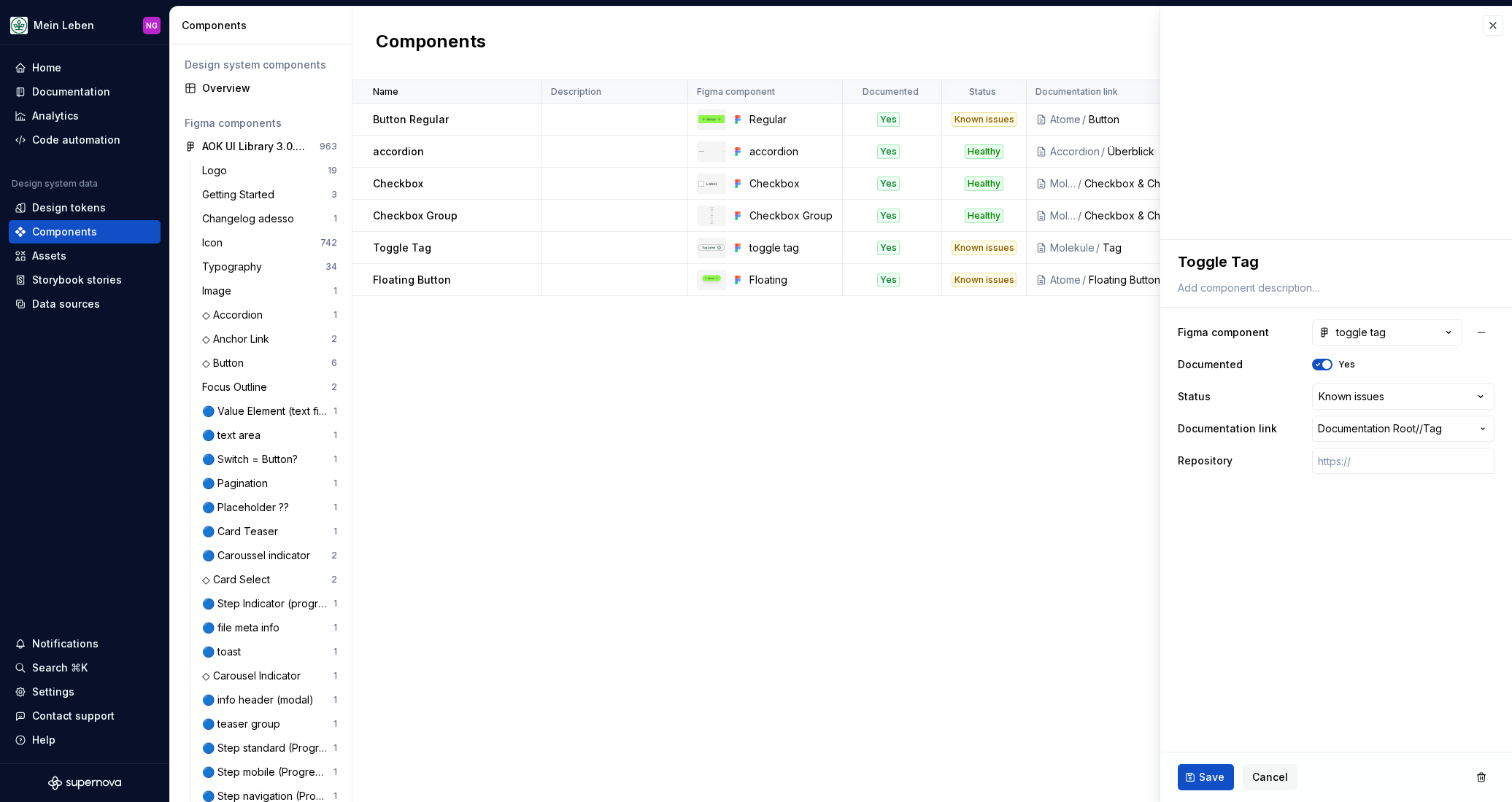
click at [1014, 446] on div "Name Description Figma component Documented Status Documentation link Repositor…" at bounding box center [932, 441] width 1160 height 722
click at [585, 397] on div "Name Description Figma component Documented Status Documentation link Repositor…" at bounding box center [932, 441] width 1160 height 722
click at [87, 95] on div "Documentation" at bounding box center [71, 91] width 78 height 14
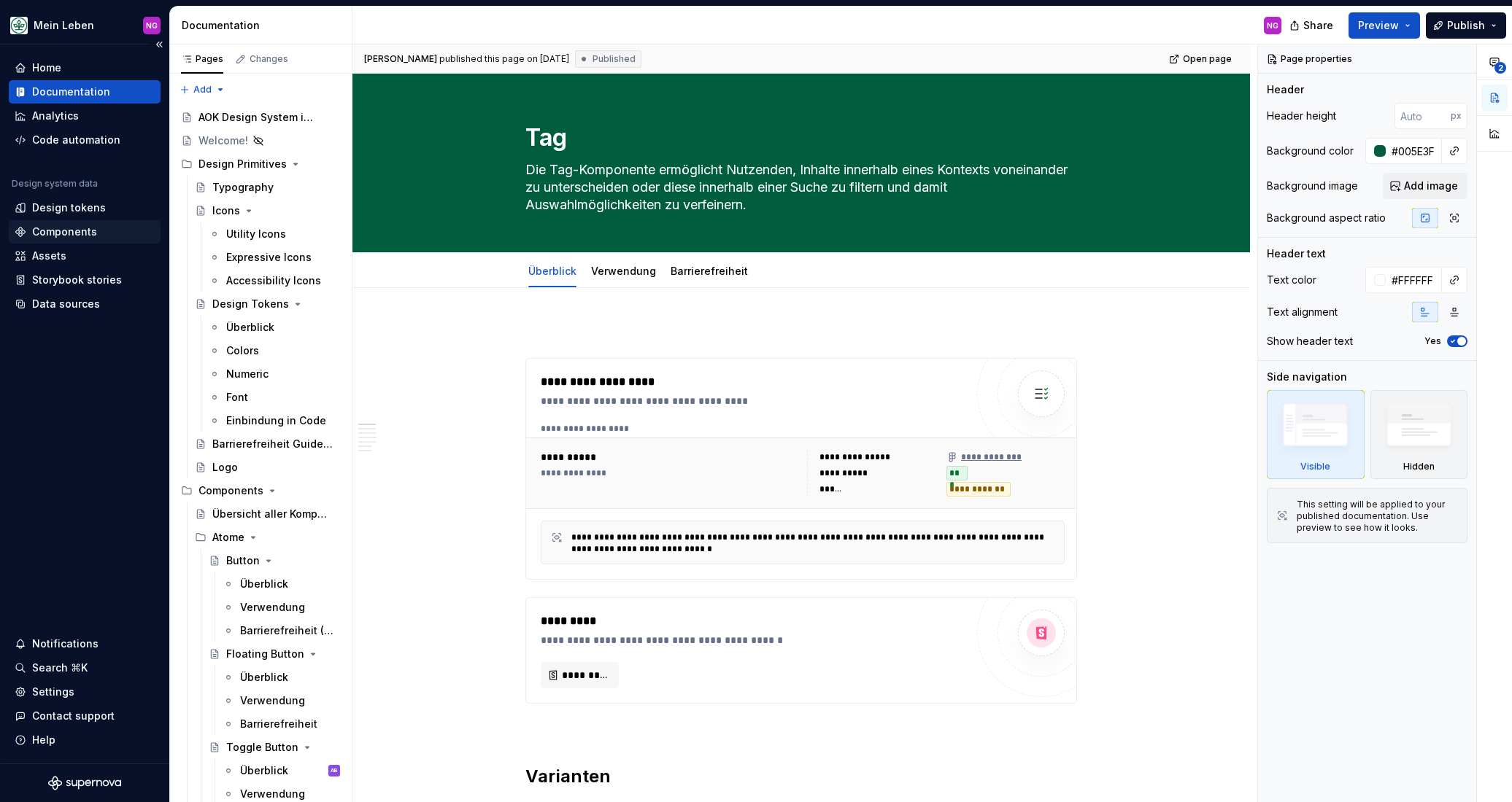
click at [73, 237] on div "Components" at bounding box center [64, 231] width 65 height 14
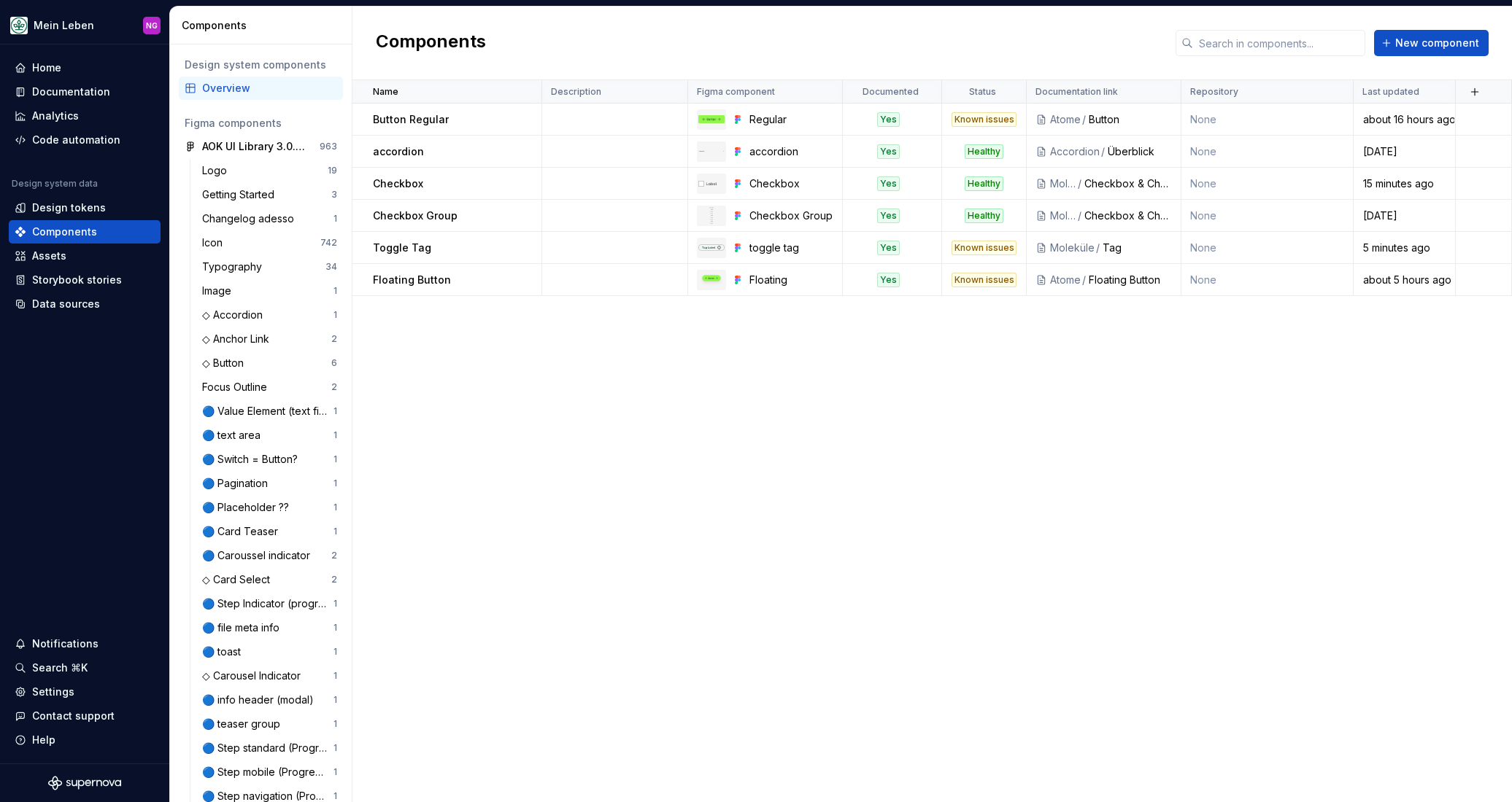
click at [1078, 398] on div "Name Description Figma component Documented Status Documentation link Repositor…" at bounding box center [932, 441] width 1160 height 722
click at [1440, 45] on span "New component" at bounding box center [1437, 43] width 84 height 14
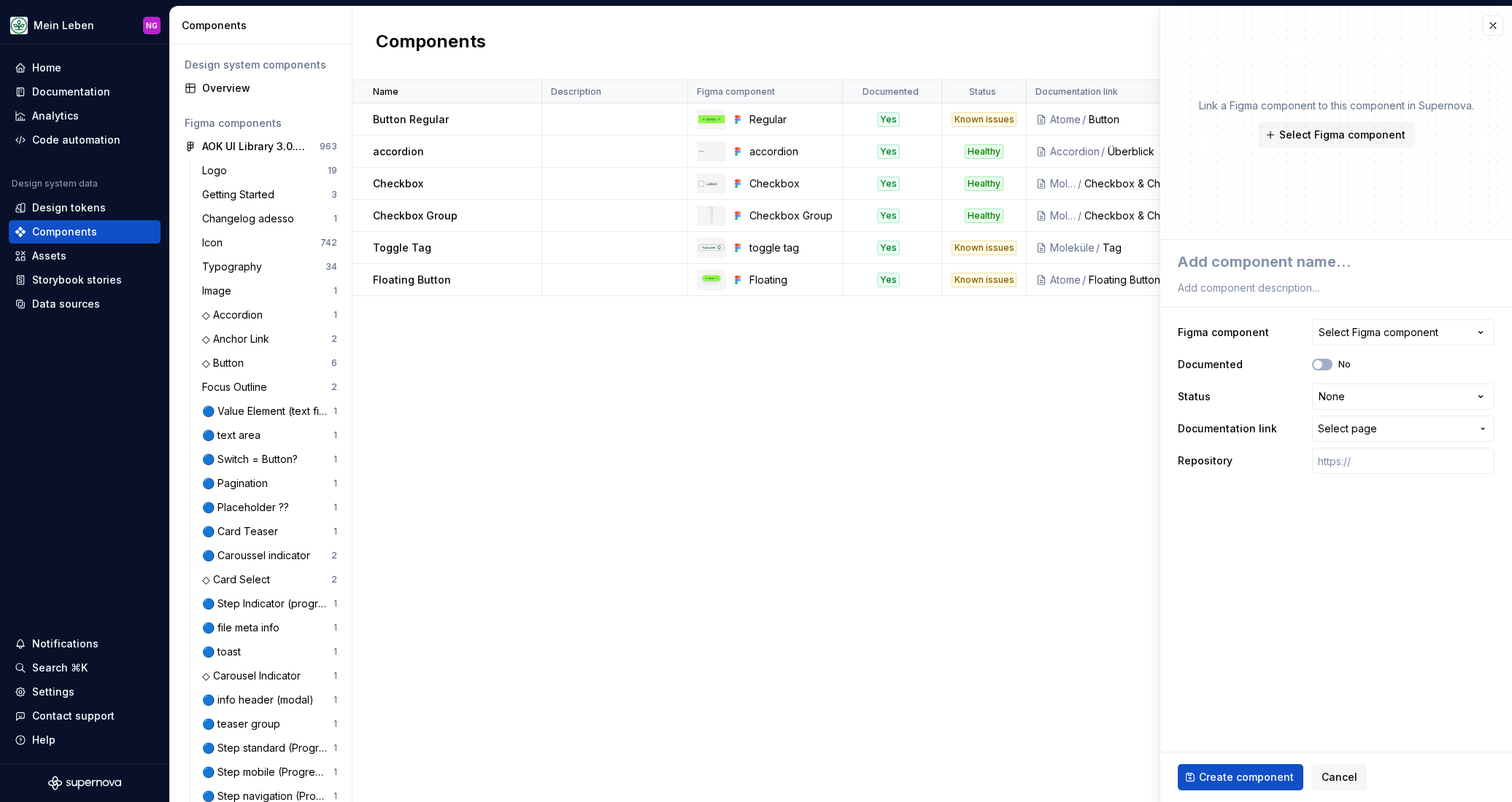
type textarea "*"
click at [1356, 329] on div "Select Figma component" at bounding box center [1378, 332] width 119 height 14
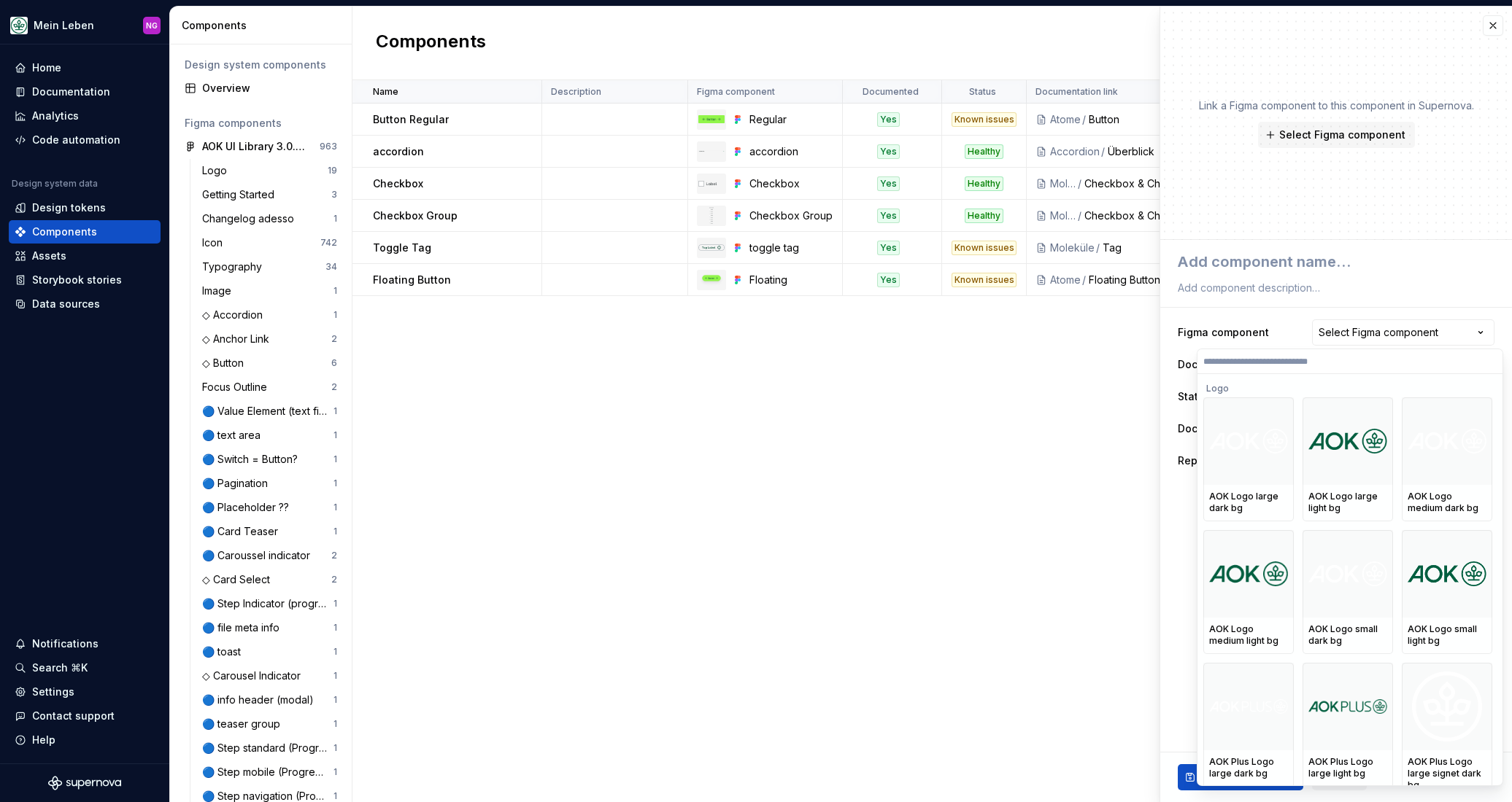
click at [1259, 368] on label at bounding box center [1350, 362] width 305 height 25
click at [1259, 367] on input "search" at bounding box center [1350, 362] width 305 height 11
type input "***"
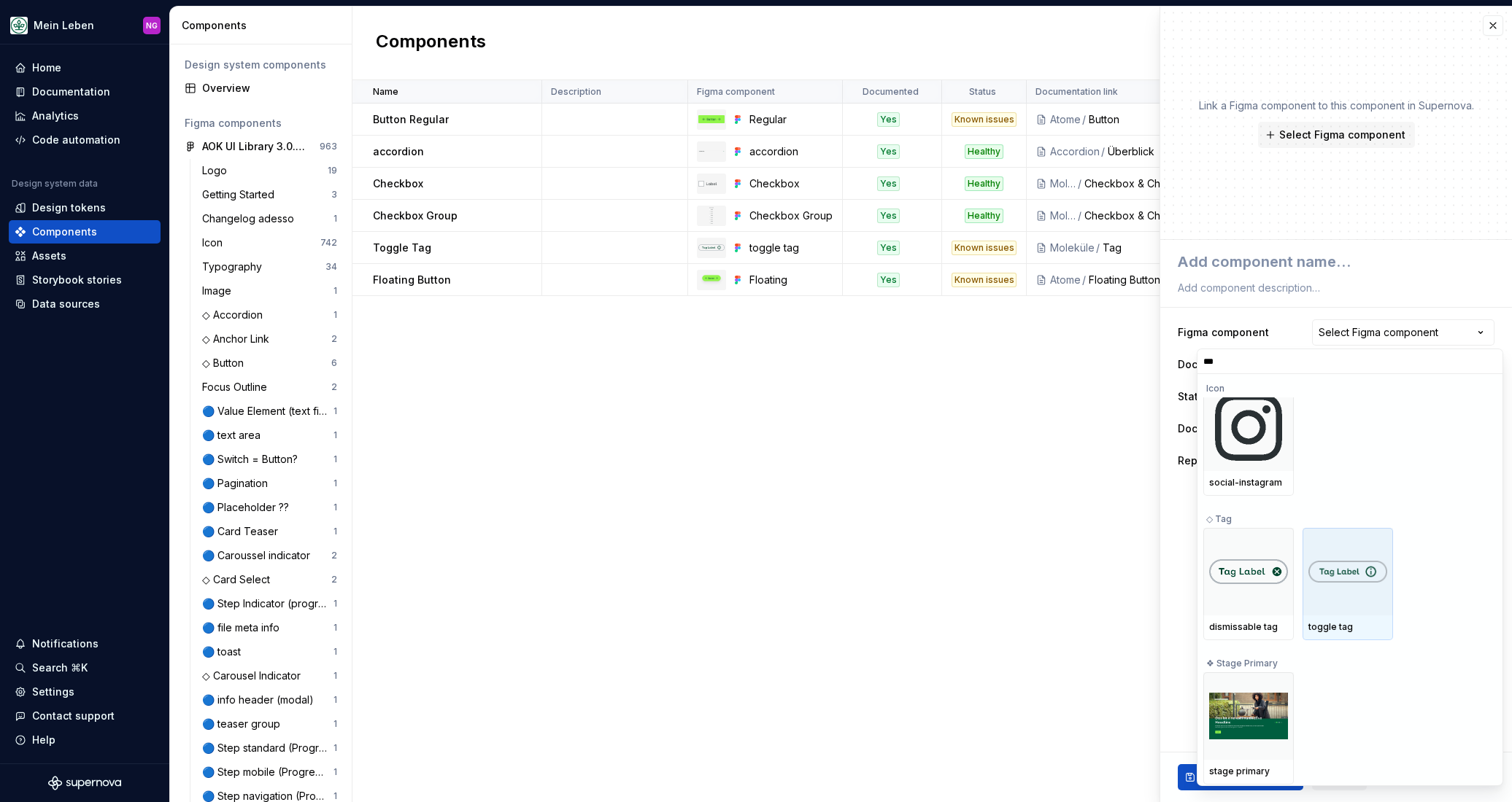
scroll to position [151, 0]
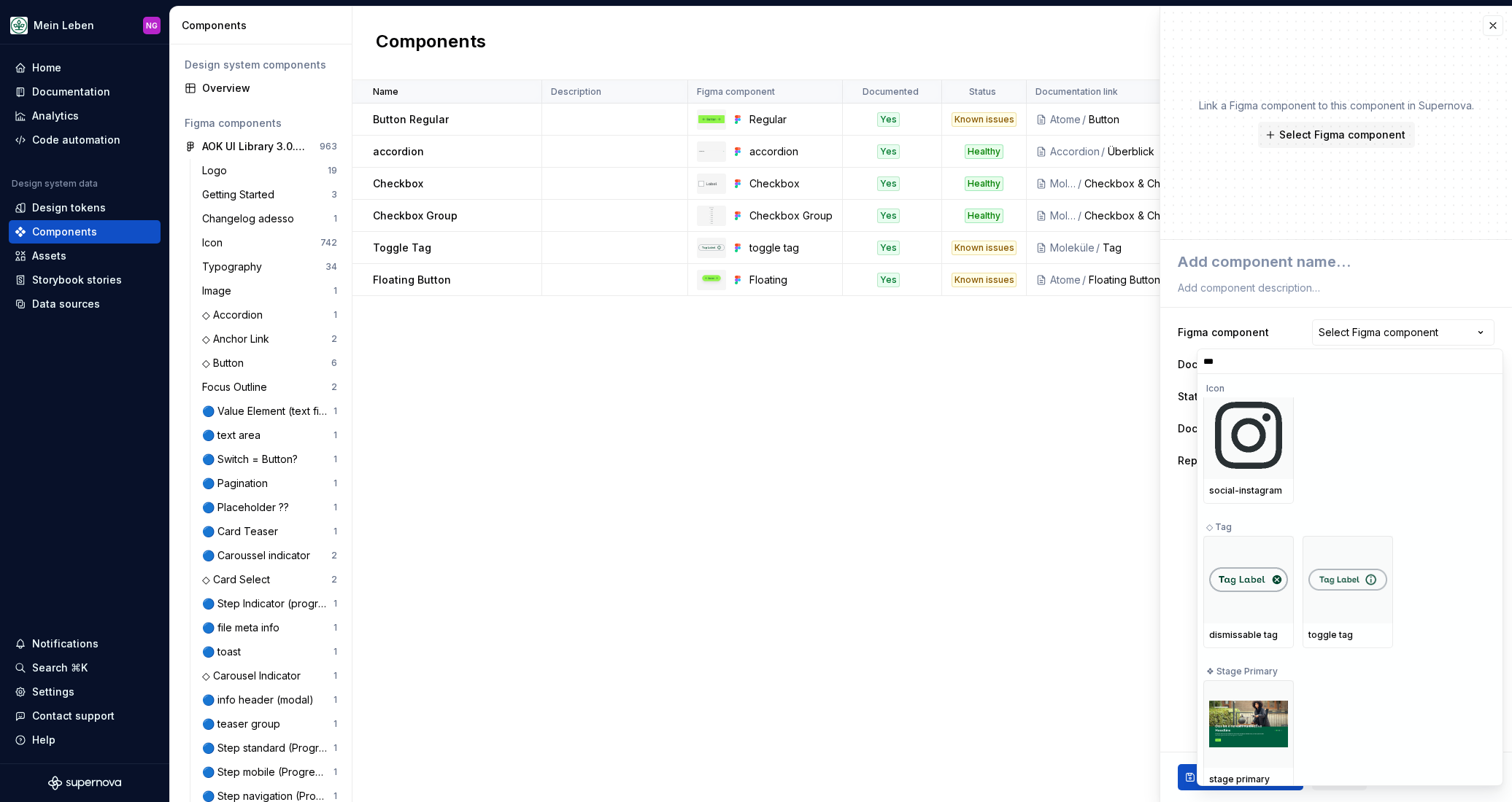
click at [927, 453] on html "Mein Leben NG Home Documentation Analytics Code automation Design system data D…" at bounding box center [756, 401] width 1512 height 802
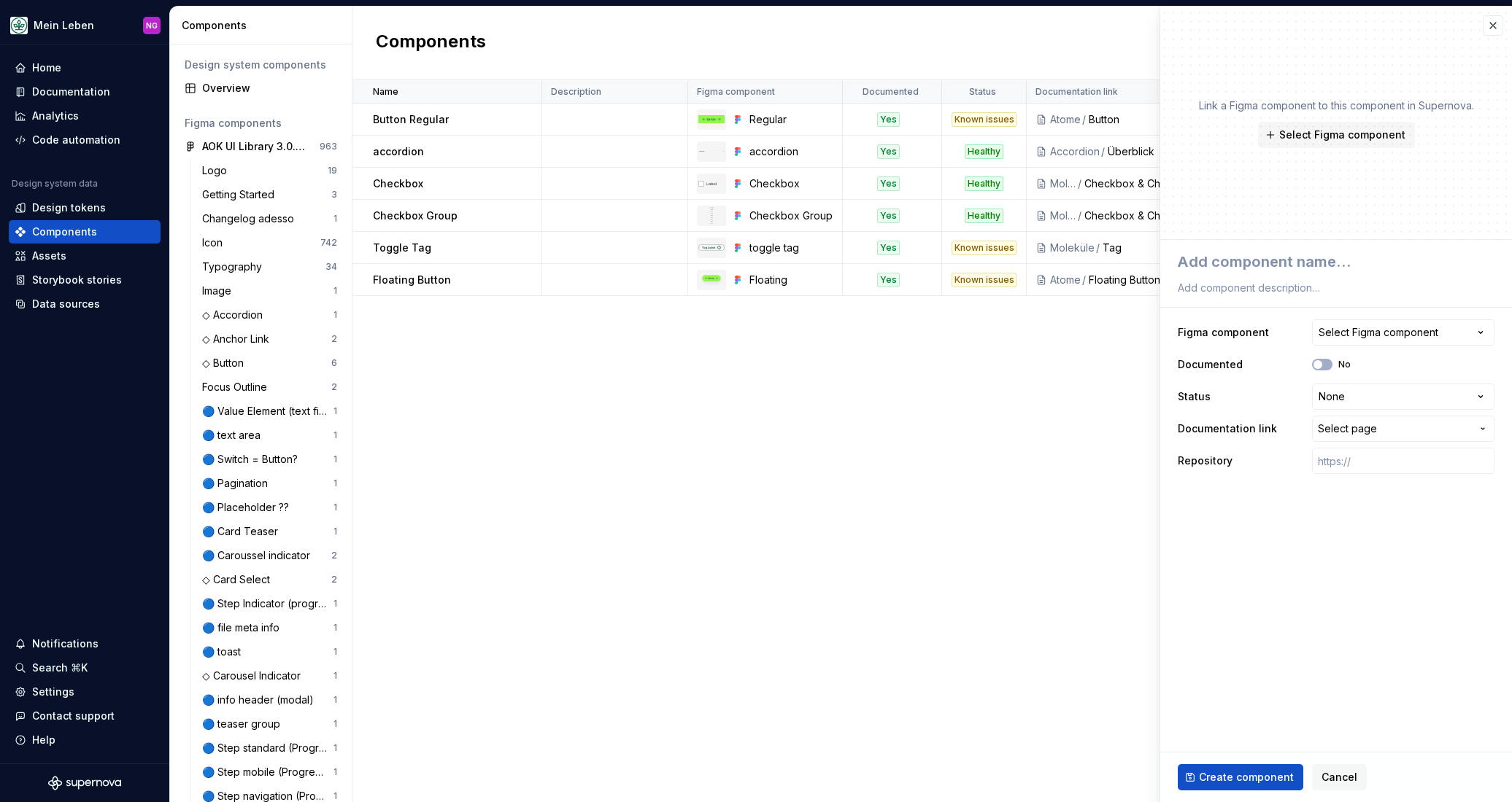
click at [1045, 430] on div "Name Description Figma component Documented Status Documentation link Repositor…" at bounding box center [932, 441] width 1160 height 722
click at [1344, 782] on span "Cancel" at bounding box center [1340, 776] width 36 height 14
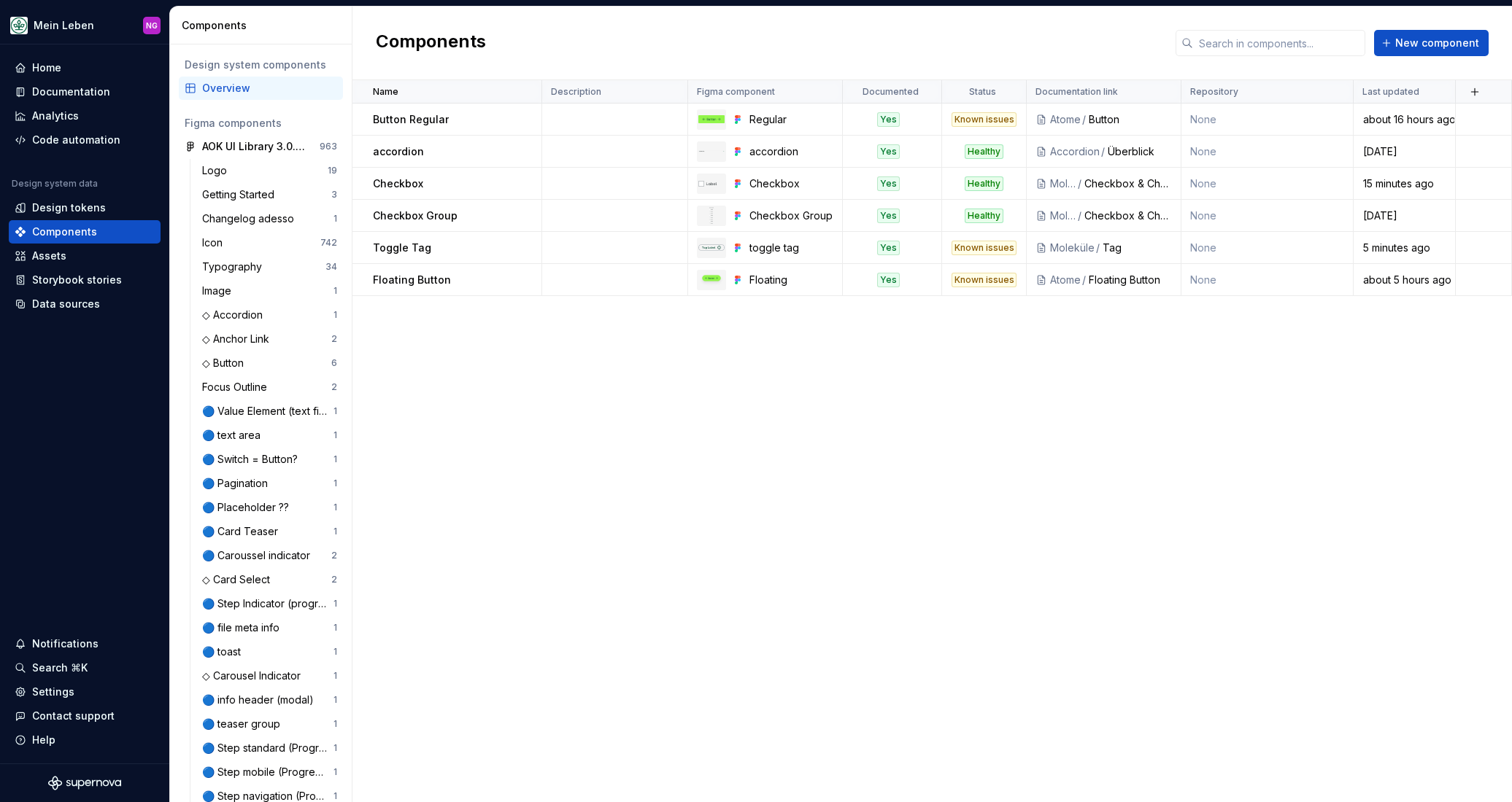
click at [1045, 441] on div "Name Description Figma component Documented Status Documentation link Repositor…" at bounding box center [932, 441] width 1160 height 722
click at [926, 481] on div "Name Description Figma component Documented Status Documentation link Repositor…" at bounding box center [932, 441] width 1160 height 722
click at [494, 420] on div "Name Description Figma component Documented Status Documentation link Repositor…" at bounding box center [932, 441] width 1160 height 722
click at [67, 310] on div "Data sources" at bounding box center [66, 303] width 68 height 14
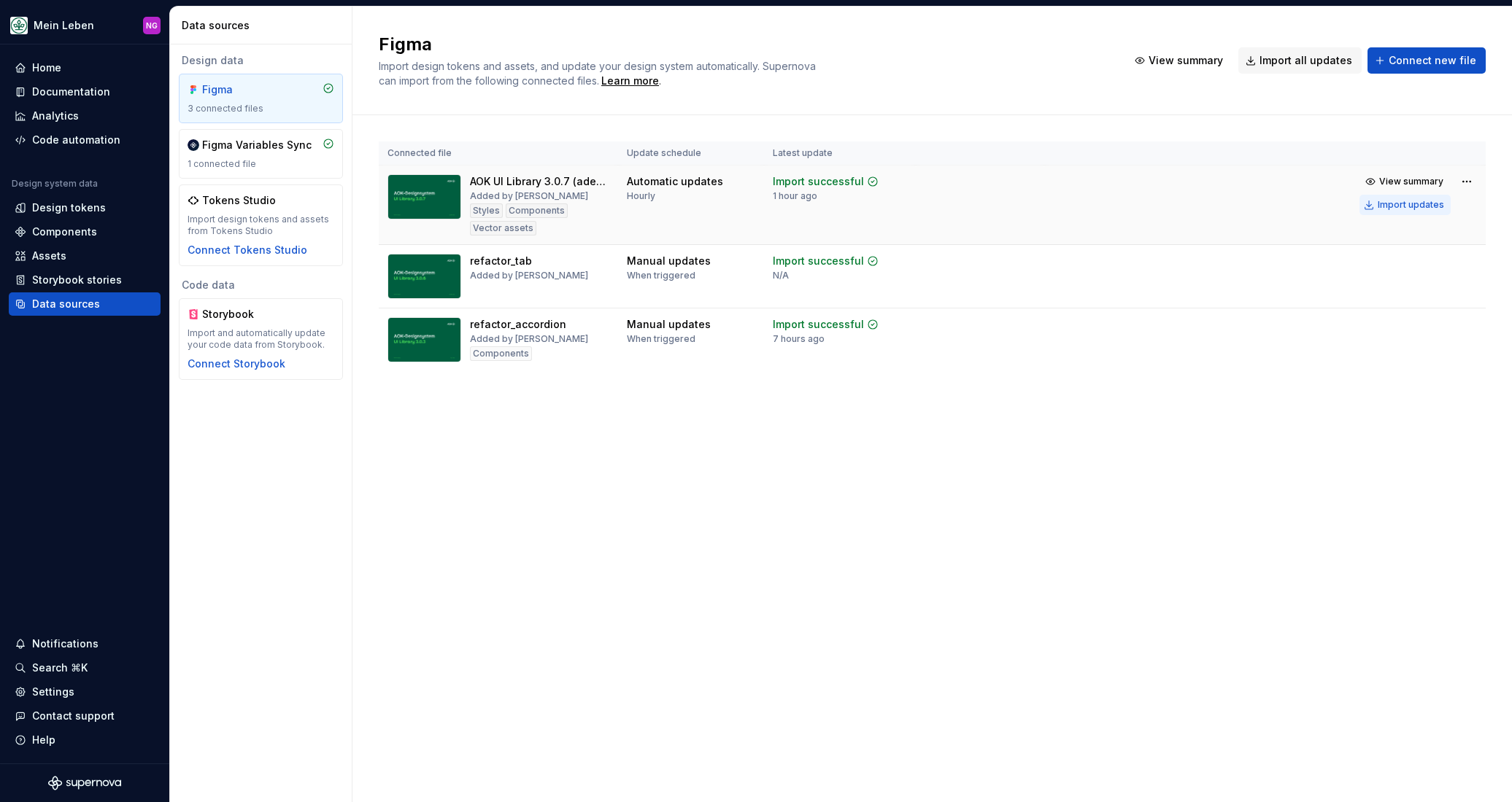
click at [1411, 202] on div "Import updates" at bounding box center [1411, 205] width 66 height 11
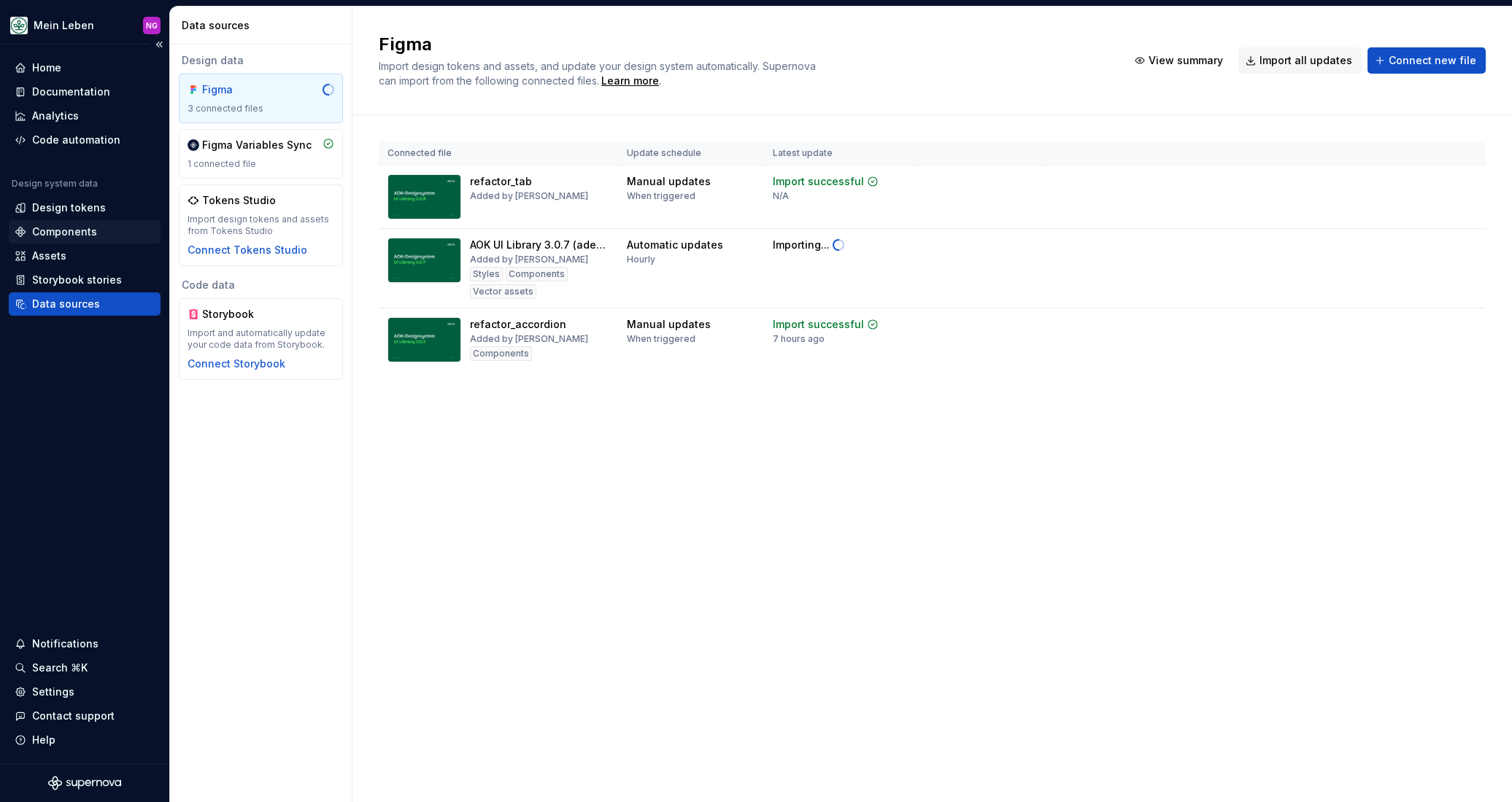
click at [98, 234] on div "Components" at bounding box center [84, 231] width 140 height 14
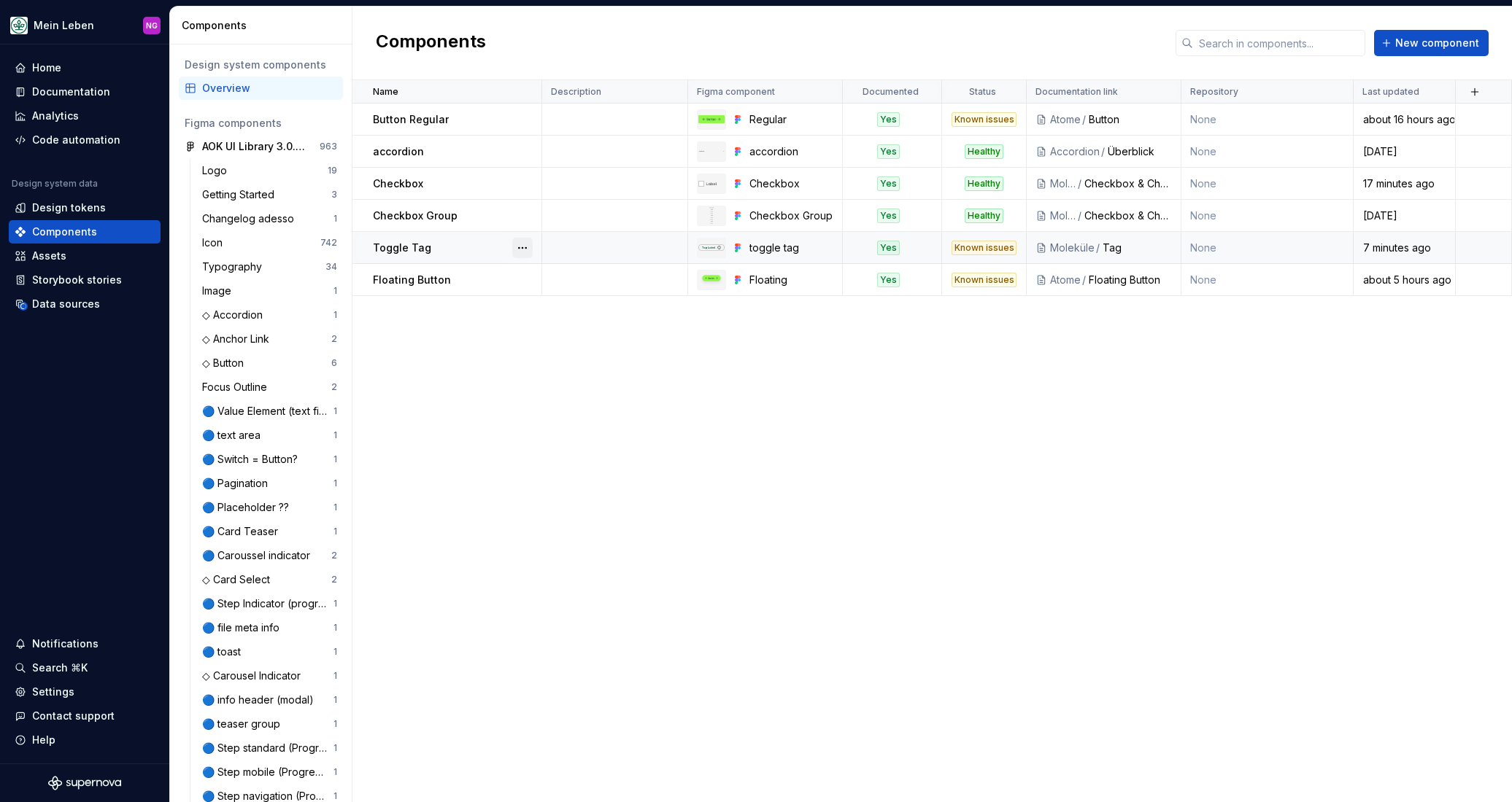
click at [513, 249] on button "button" at bounding box center [523, 248] width 21 height 21
click at [577, 274] on div "Open component detail" at bounding box center [599, 276] width 120 height 14
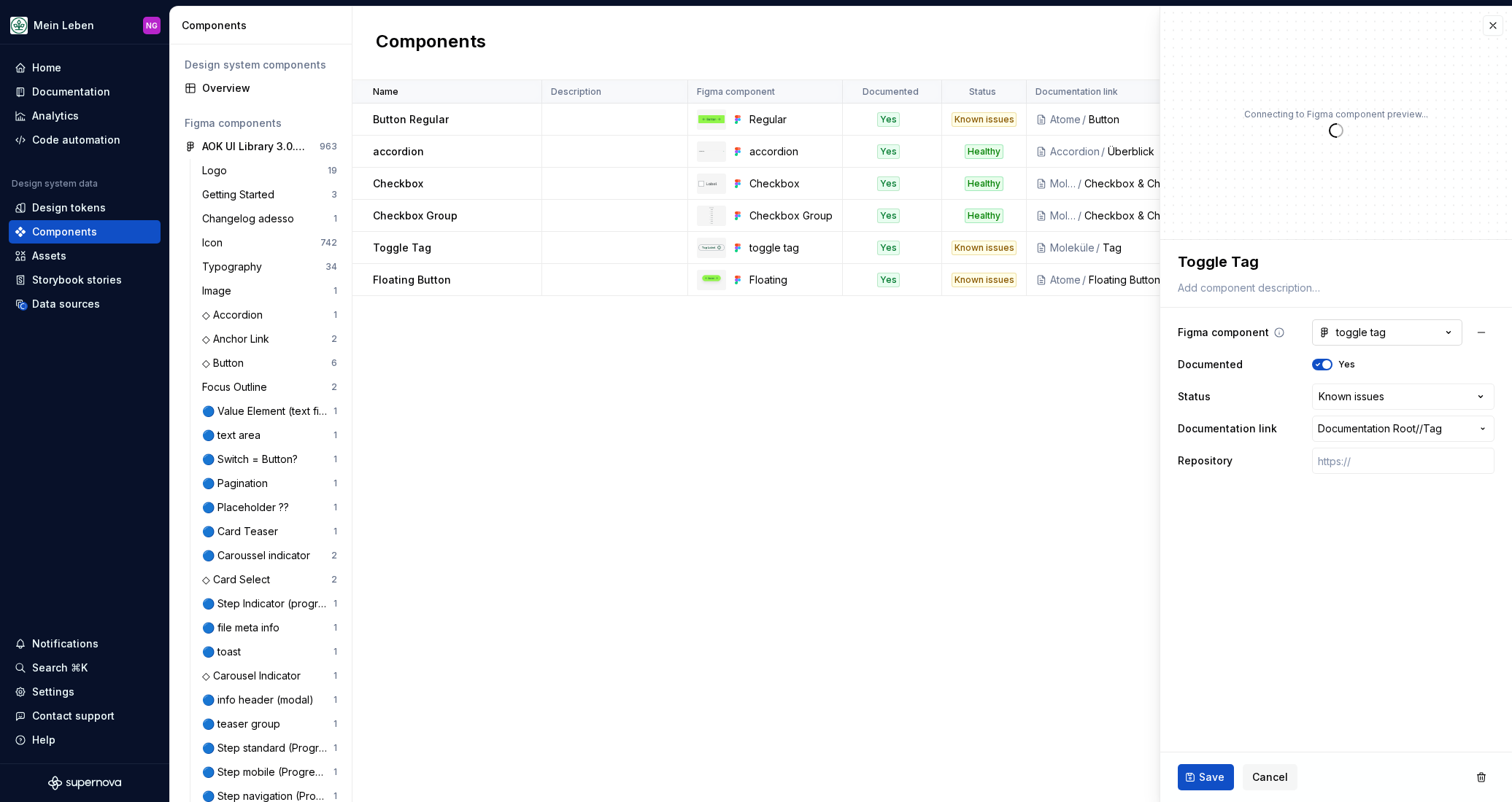
click at [1363, 335] on div "toggle tag" at bounding box center [1352, 332] width 67 height 14
type textarea "*"
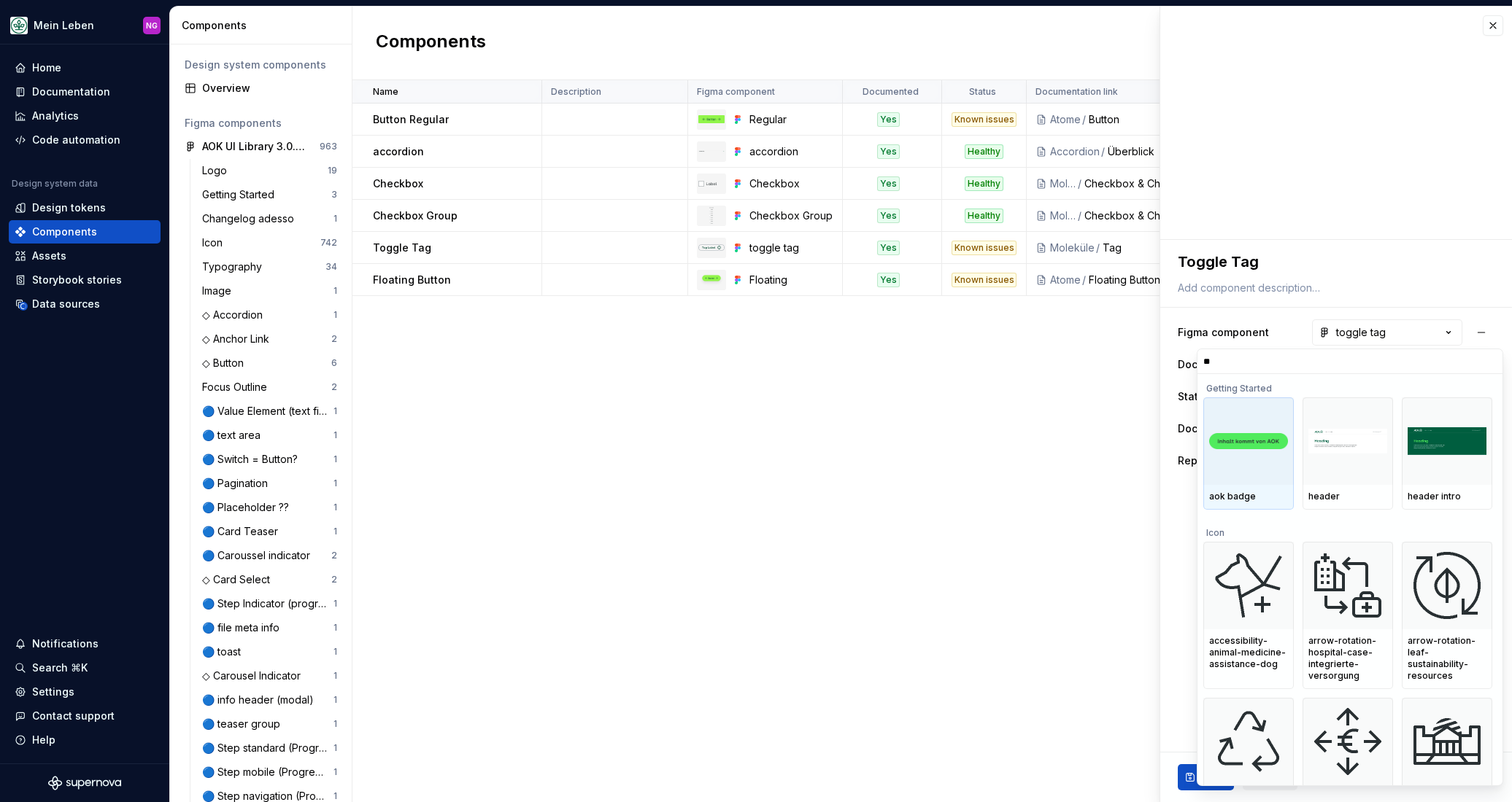
type input "***"
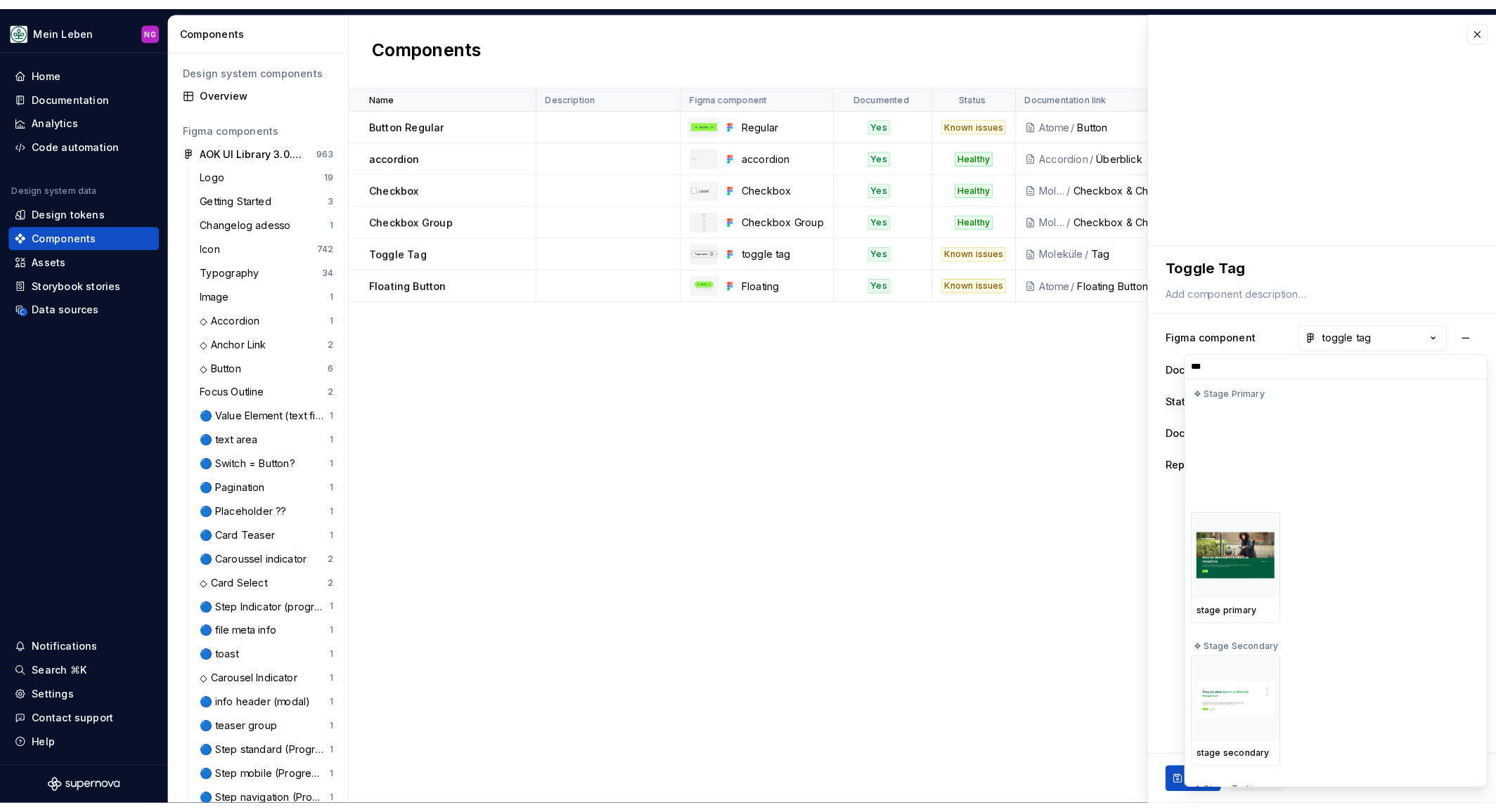
scroll to position [405, 0]
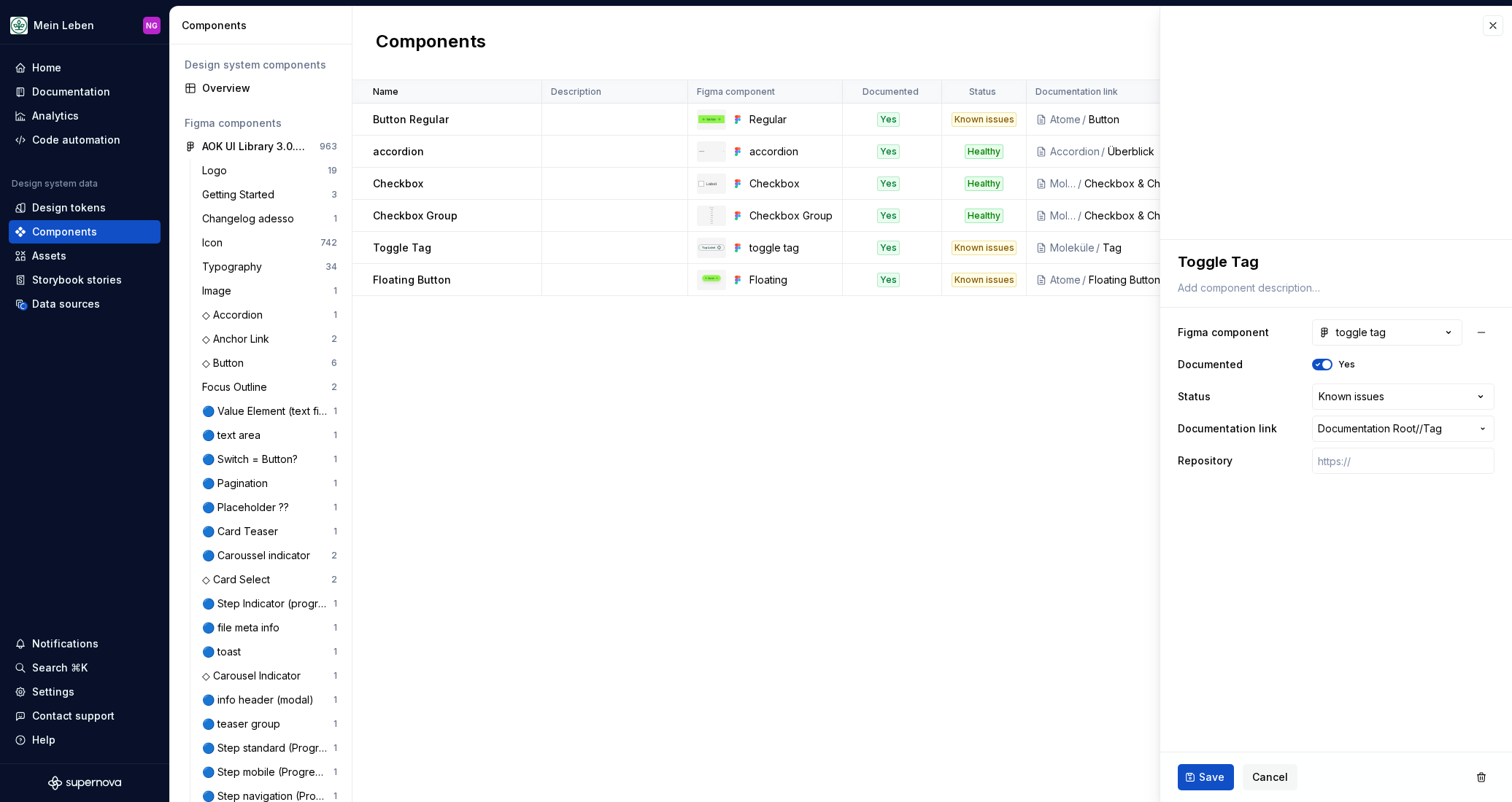
click at [1064, 512] on html "Mein Leben NG Home Documentation Analytics Code automation Design system data D…" at bounding box center [756, 401] width 1512 height 802
click at [949, 507] on div "Name Description Figma component Documented Status Documentation link Repositor…" at bounding box center [932, 441] width 1160 height 722
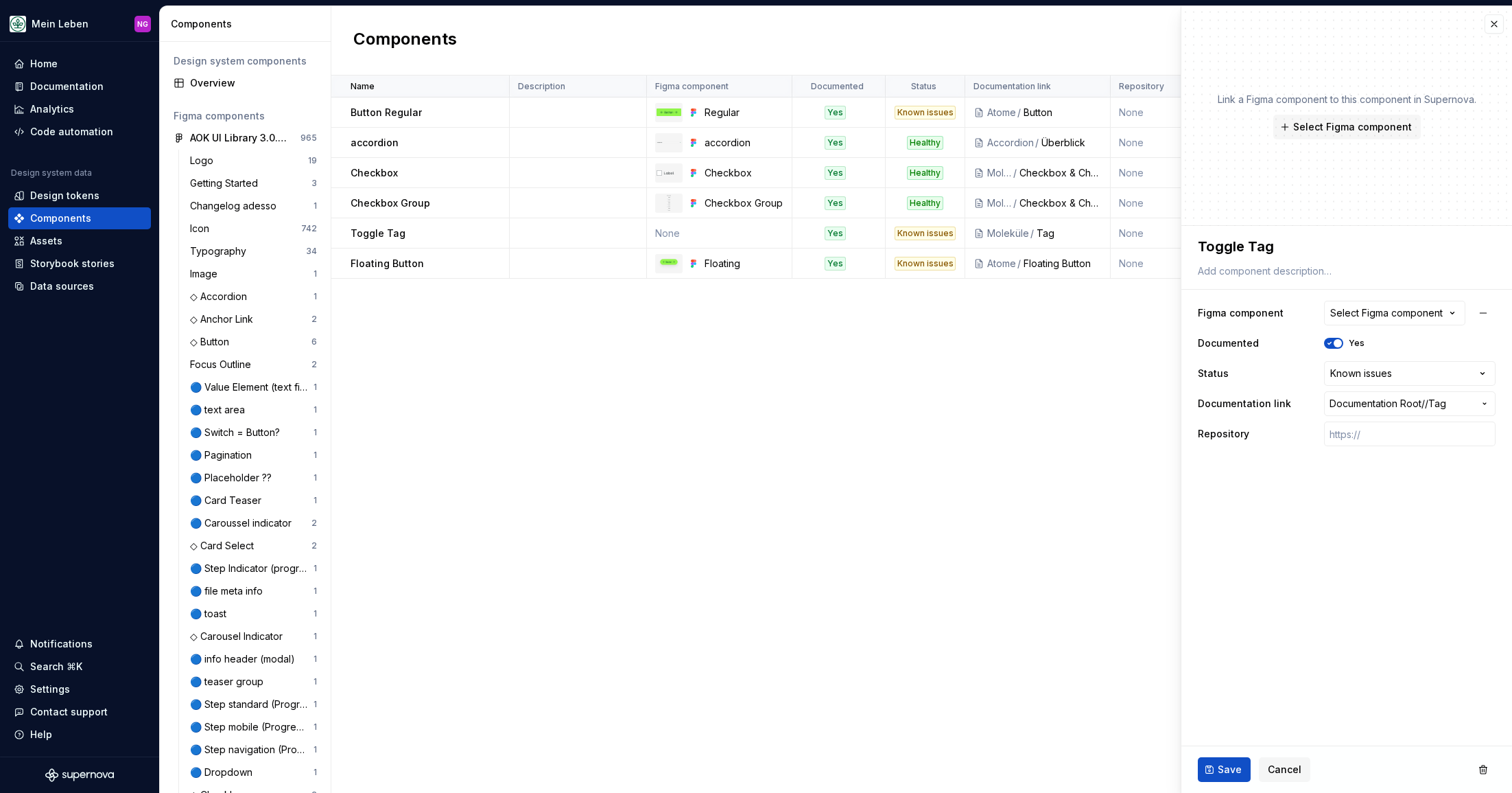
type textarea "*"
click at [685, 471] on div "Name Description Figma component Documented Status Documentation link Repositor…" at bounding box center [922, 434] width 1181 height 717
click at [1283, 775] on span "Cancel" at bounding box center [1284, 769] width 34 height 13
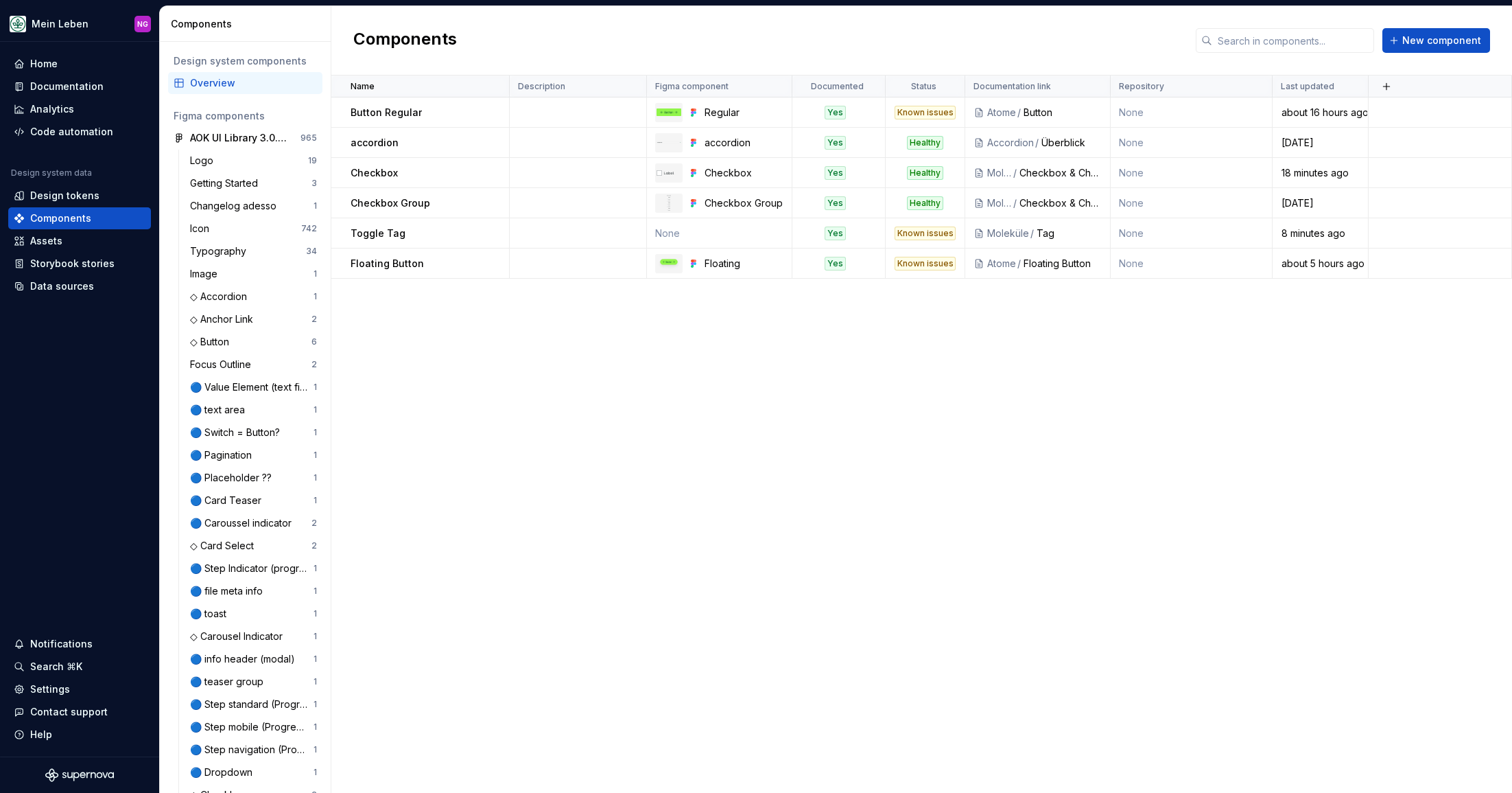
click at [977, 548] on div "Name Description Figma component Documented Status Documentation link Repositor…" at bounding box center [922, 434] width 1181 height 717
